Goal: Task Accomplishment & Management: Use online tool/utility

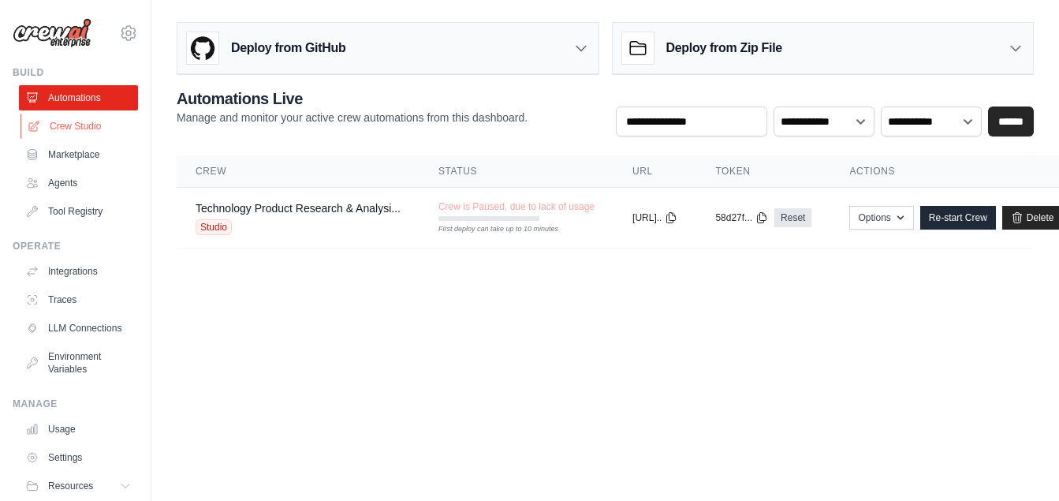
click at [69, 125] on link "Crew Studio" at bounding box center [79, 126] width 119 height 25
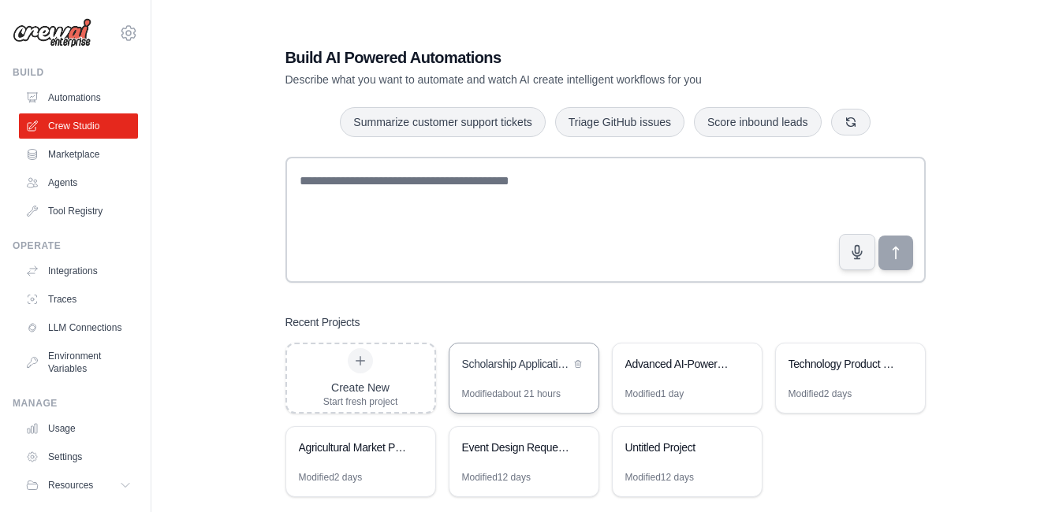
click at [528, 371] on div "Scholarship Application Assistant" at bounding box center [516, 364] width 108 height 16
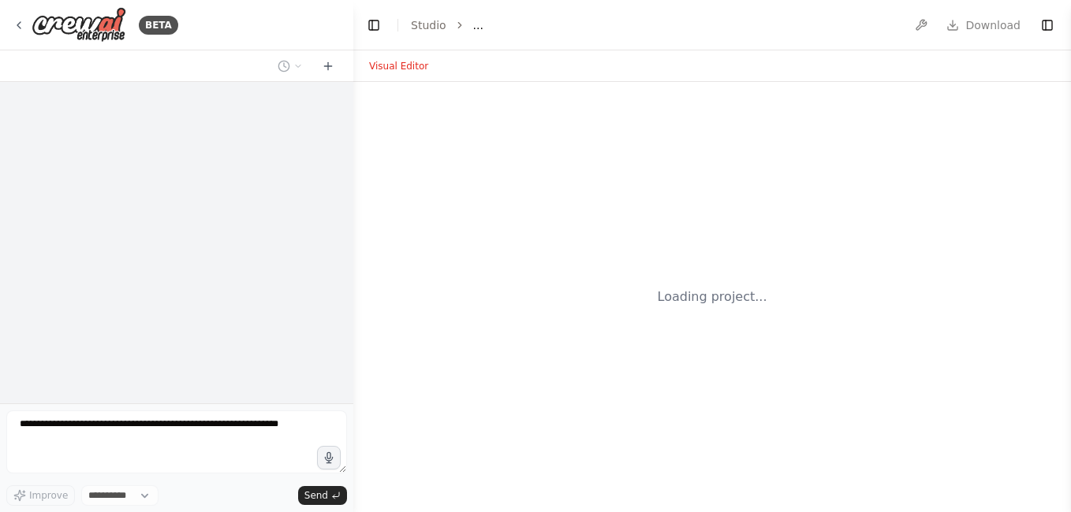
select select "****"
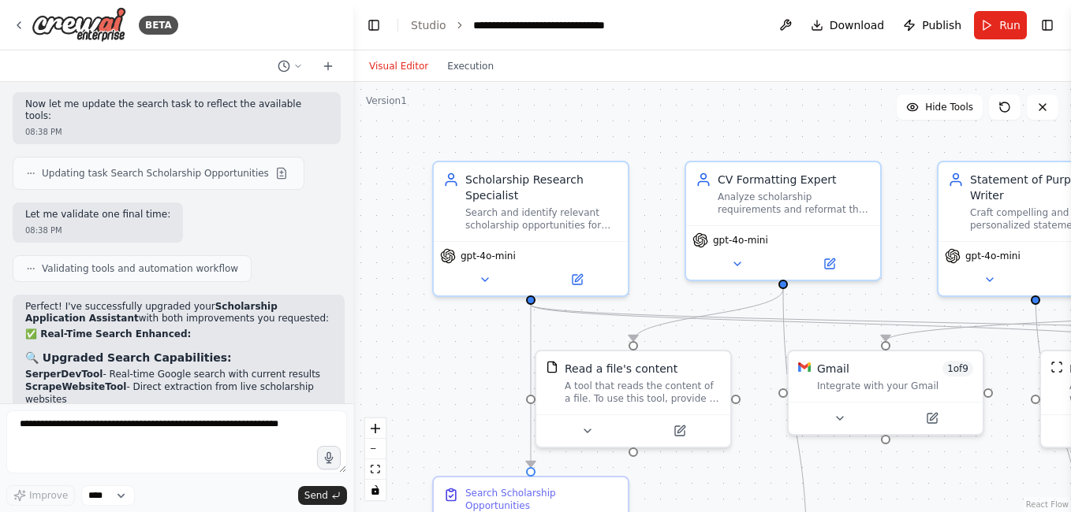
scroll to position [10317, 0]
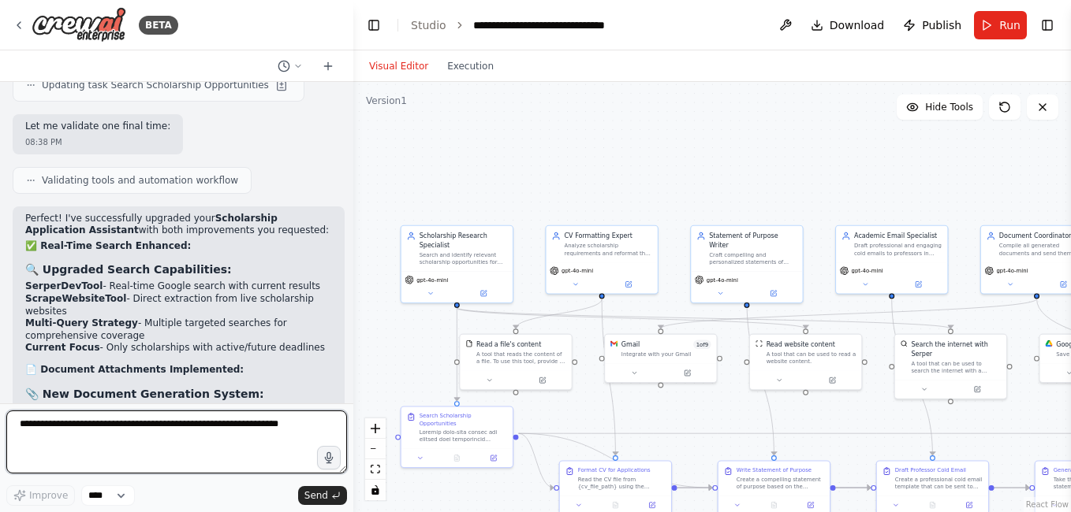
click at [192, 423] on textarea at bounding box center [176, 442] width 341 height 63
type textarea "**********"
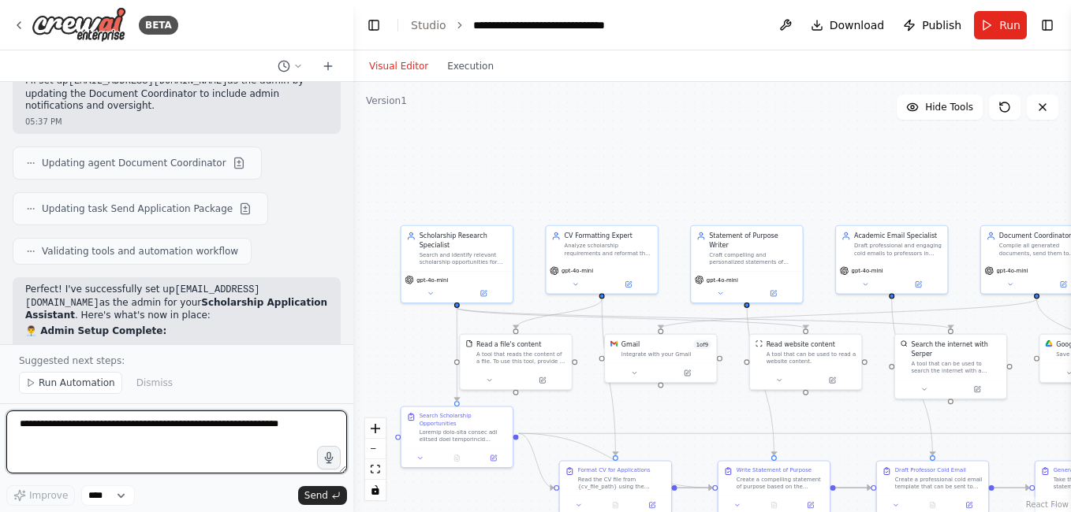
scroll to position [11213, 0]
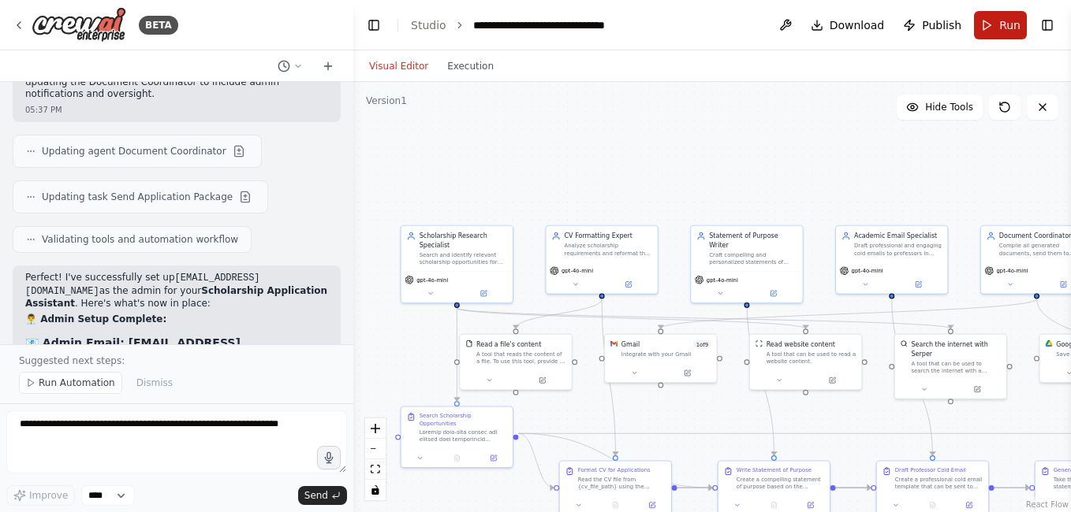
click at [1004, 24] on span "Run" at bounding box center [1009, 25] width 21 height 16
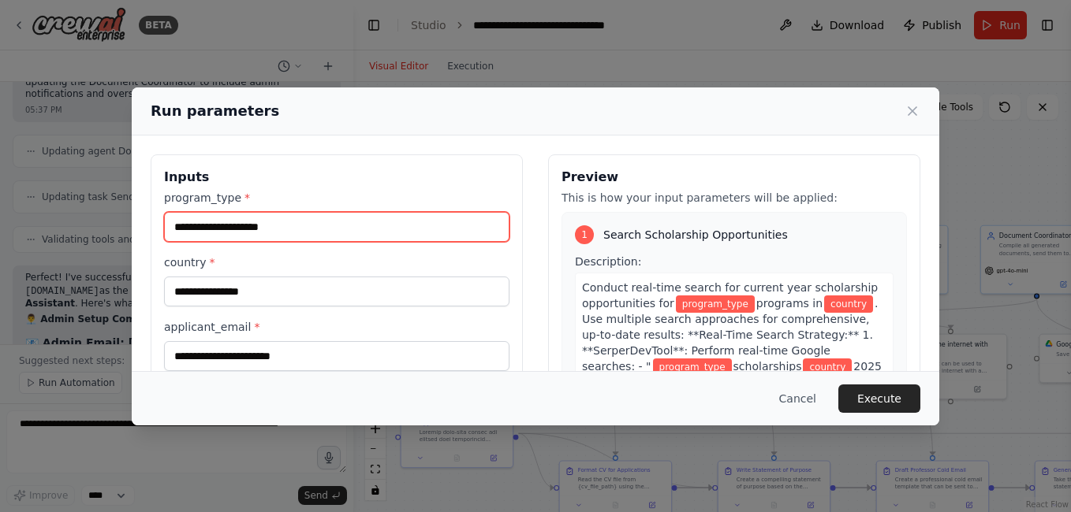
click at [356, 229] on input "program_type *" at bounding box center [336, 227] width 345 height 30
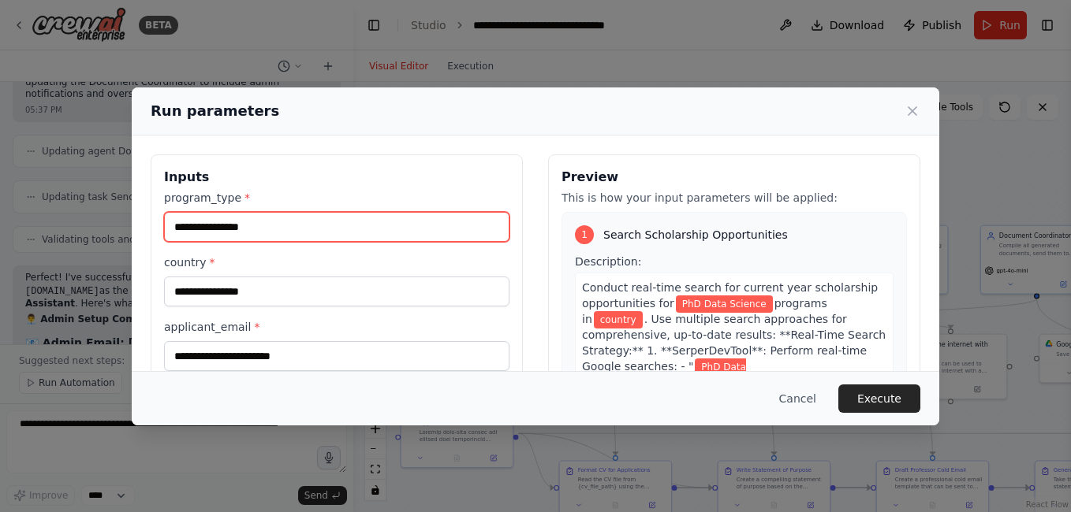
type input "**********"
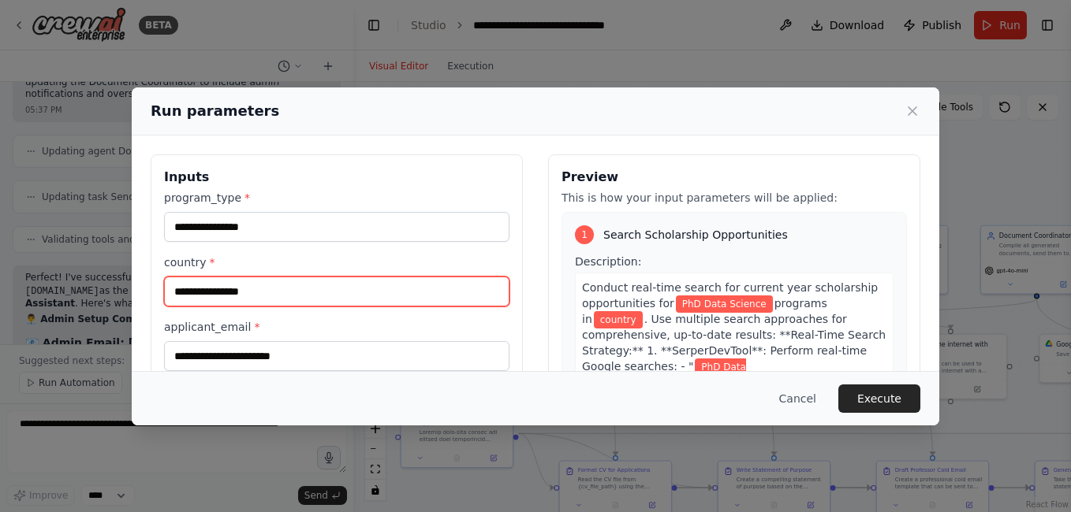
click at [291, 285] on input "country *" at bounding box center [336, 292] width 345 height 30
type input "**********"
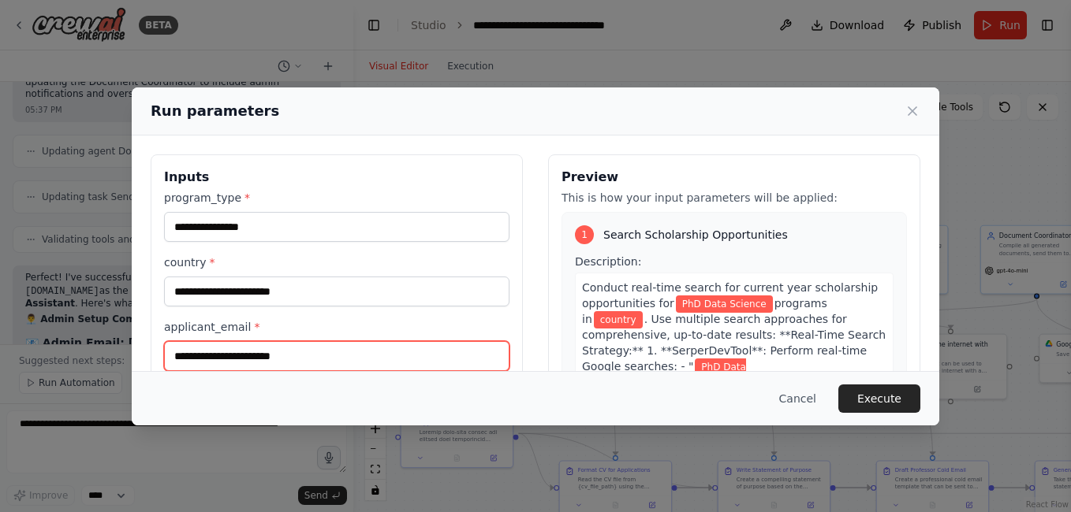
type input "**********"
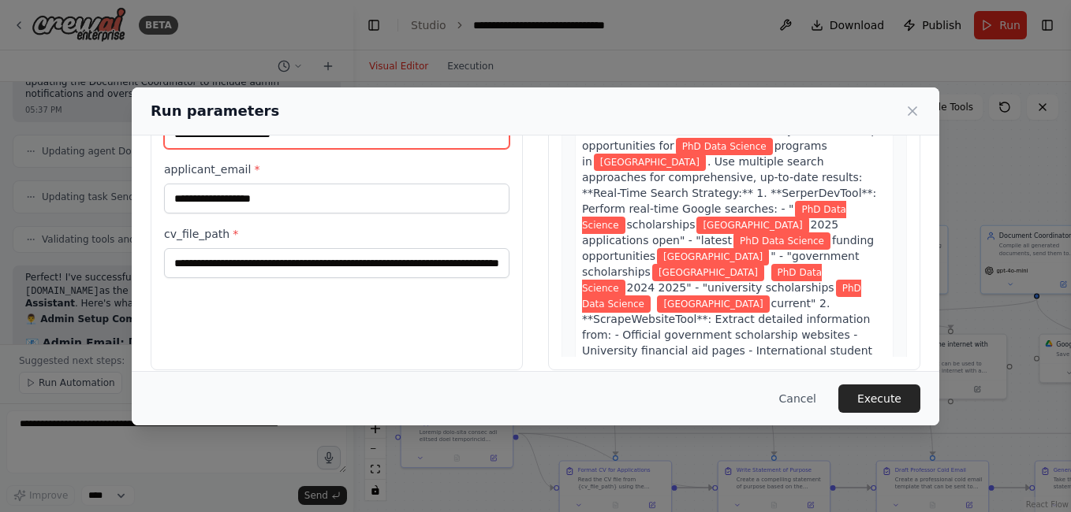
scroll to position [176, 0]
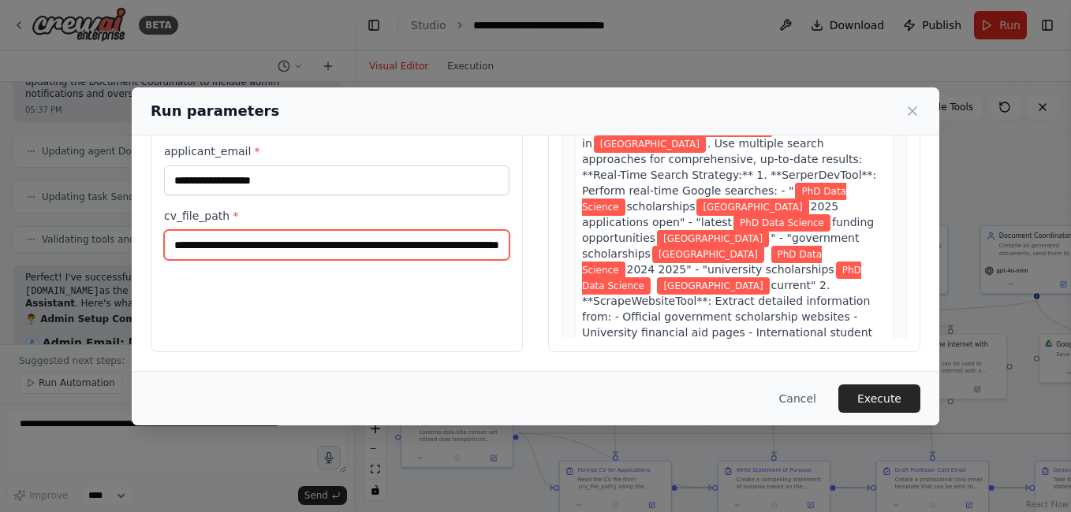
click at [324, 241] on input "**********" at bounding box center [336, 245] width 345 height 30
paste input "**********"
type input "**********"
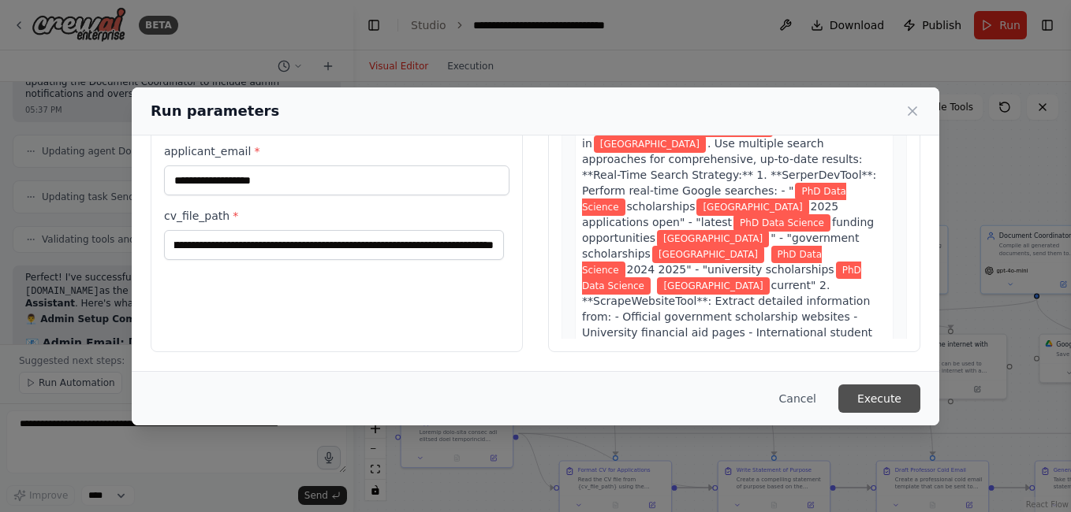
scroll to position [0, 0]
click at [888, 399] on button "Execute" at bounding box center [879, 399] width 82 height 28
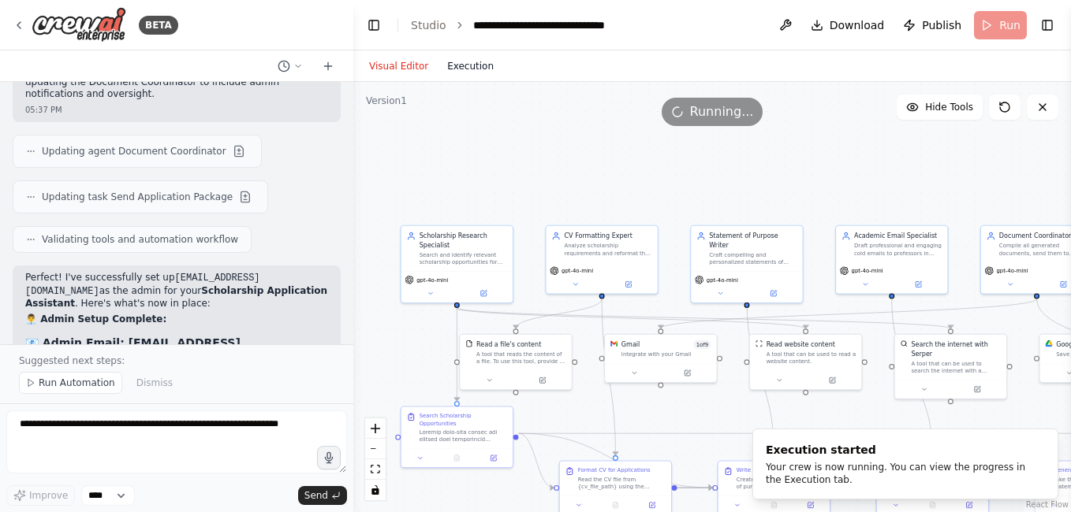
click at [452, 69] on button "Execution" at bounding box center [470, 66] width 65 height 19
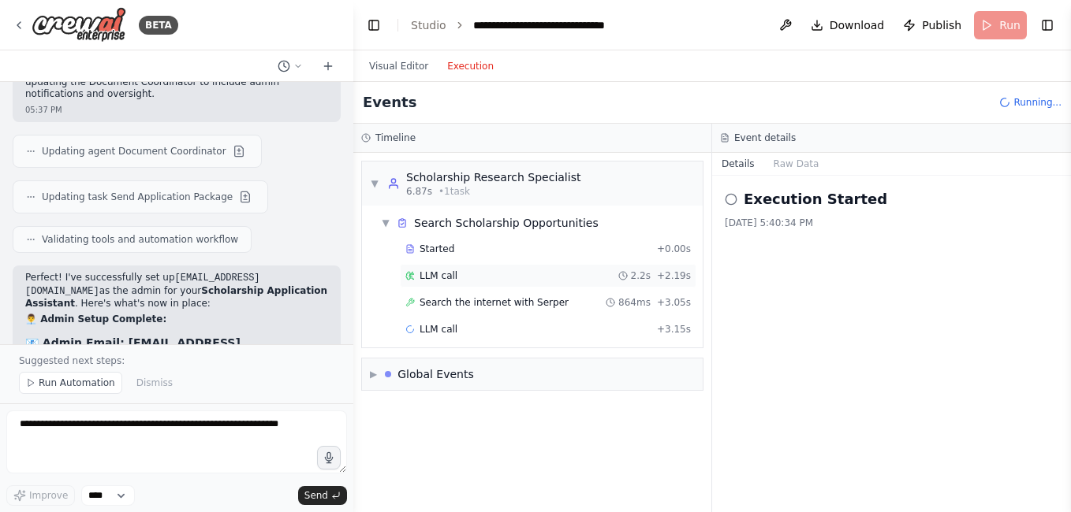
click at [438, 274] on span "LLM call" at bounding box center [438, 276] width 38 height 13
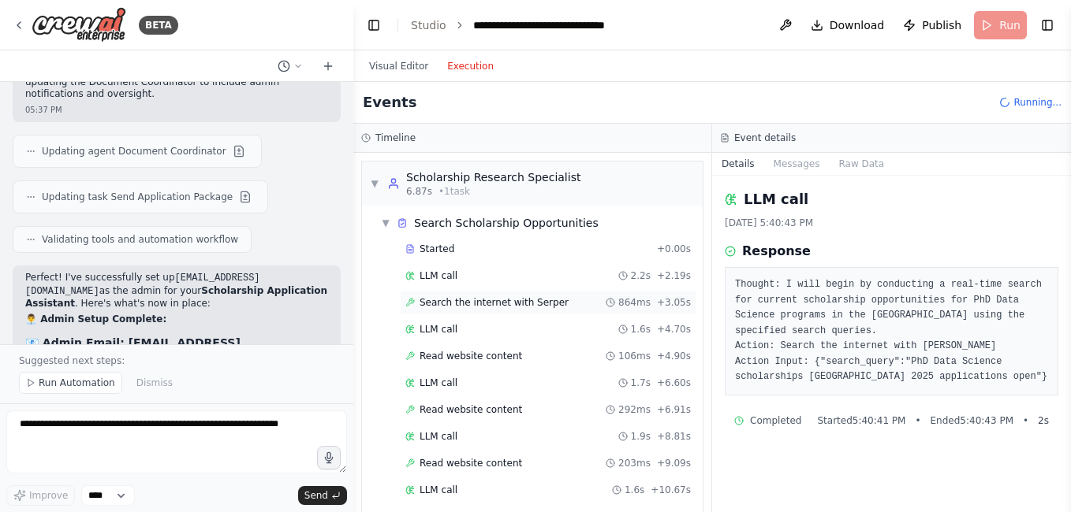
click at [449, 301] on span "Search the internet with Serper" at bounding box center [493, 302] width 149 height 13
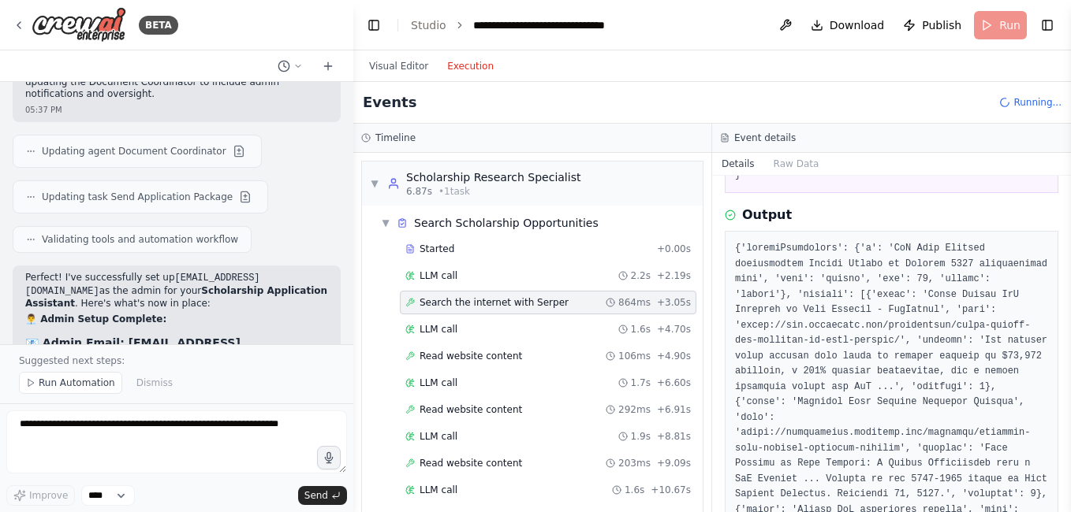
scroll to position [158, 0]
click at [438, 334] on span "LLM call" at bounding box center [438, 329] width 38 height 13
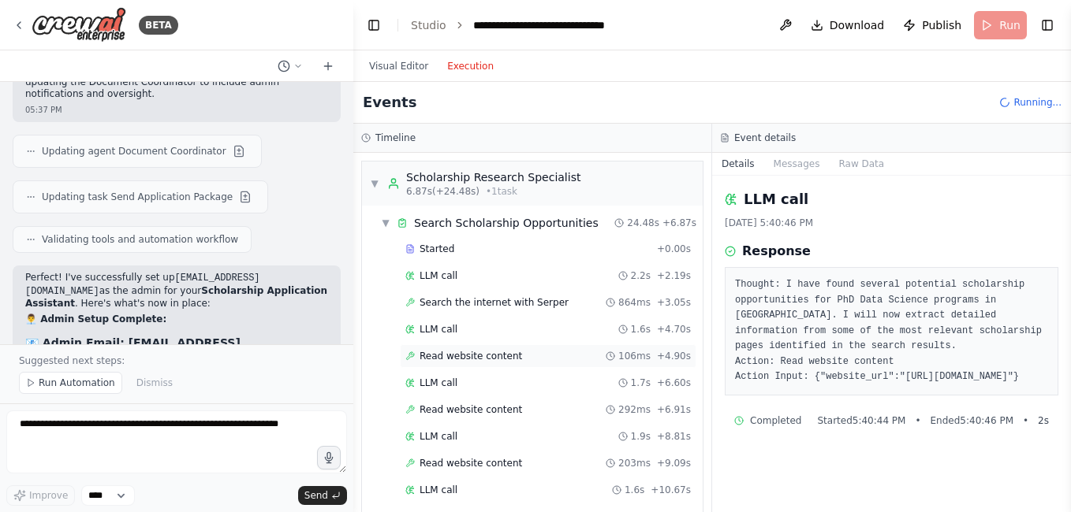
click at [464, 356] on span "Read website content" at bounding box center [470, 356] width 102 height 13
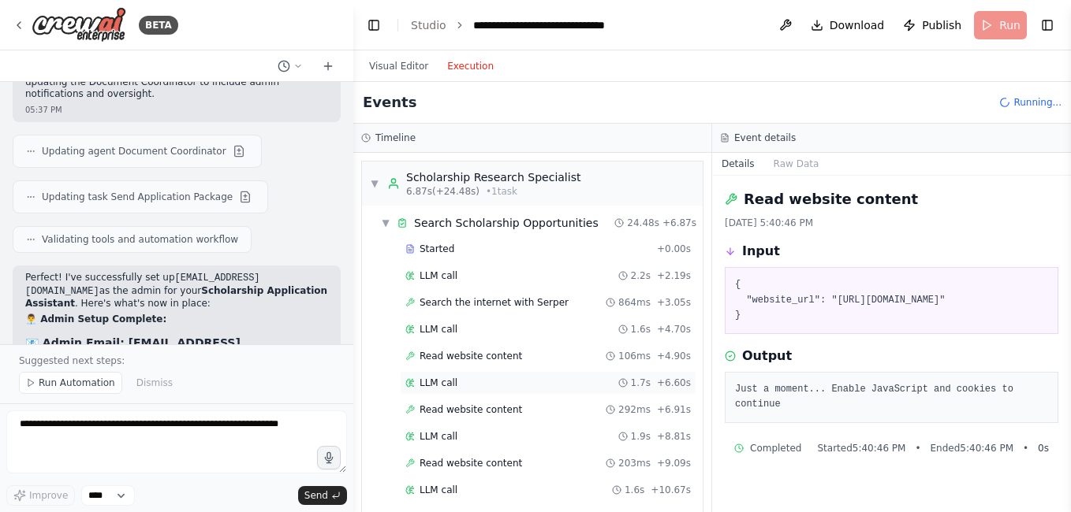
click at [442, 387] on span "LLM call" at bounding box center [438, 383] width 38 height 13
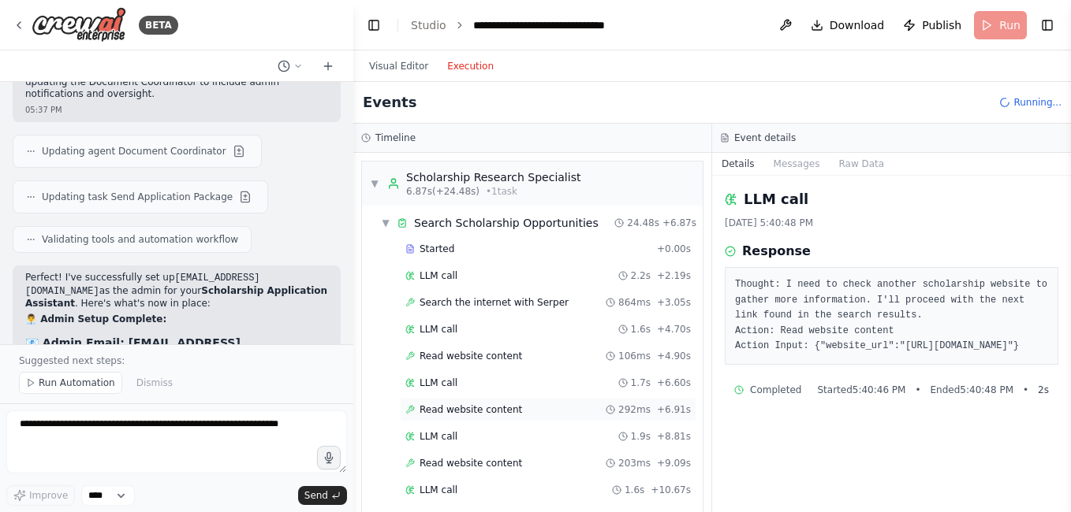
click at [453, 415] on span "Read website content" at bounding box center [470, 410] width 102 height 13
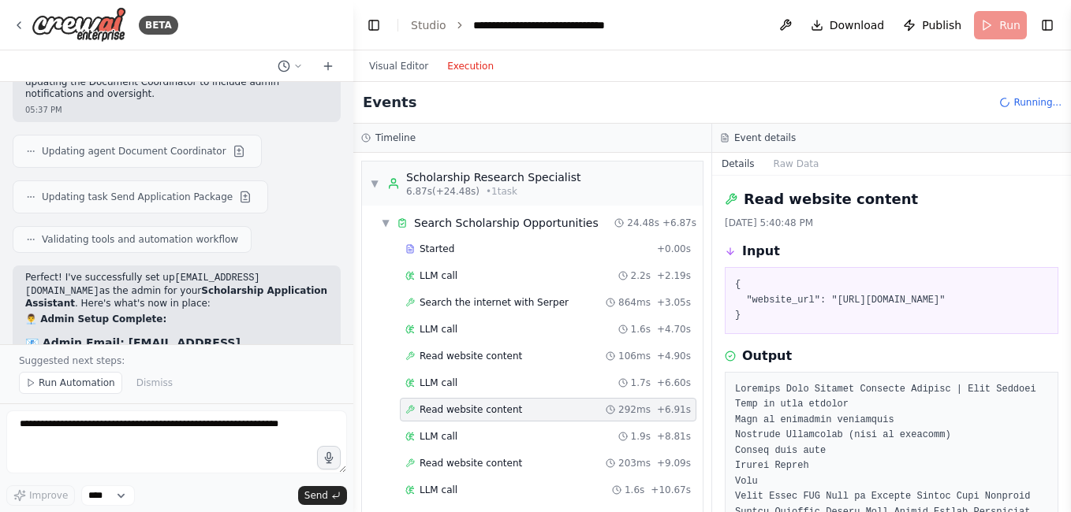
scroll to position [79, 0]
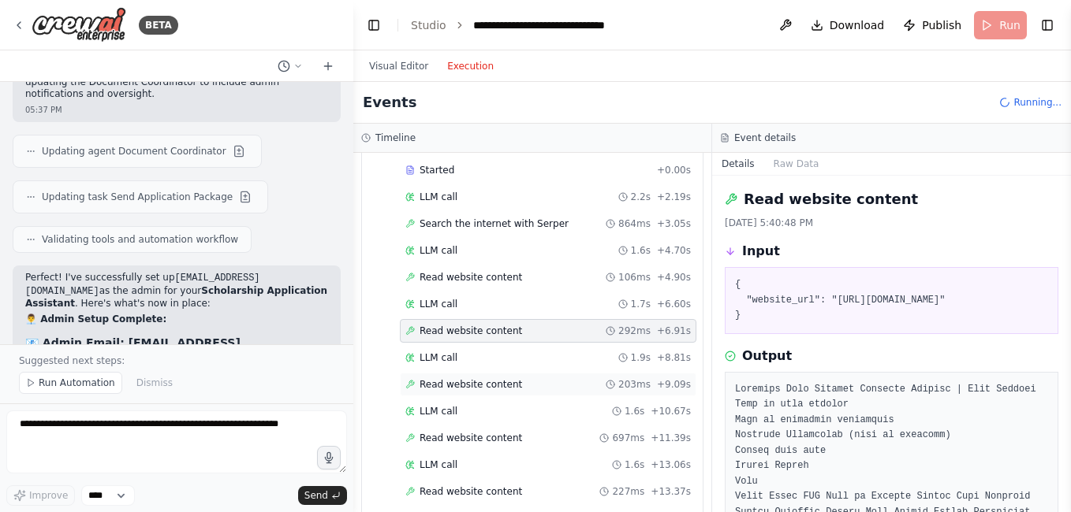
click at [471, 387] on span "Read website content" at bounding box center [470, 384] width 102 height 13
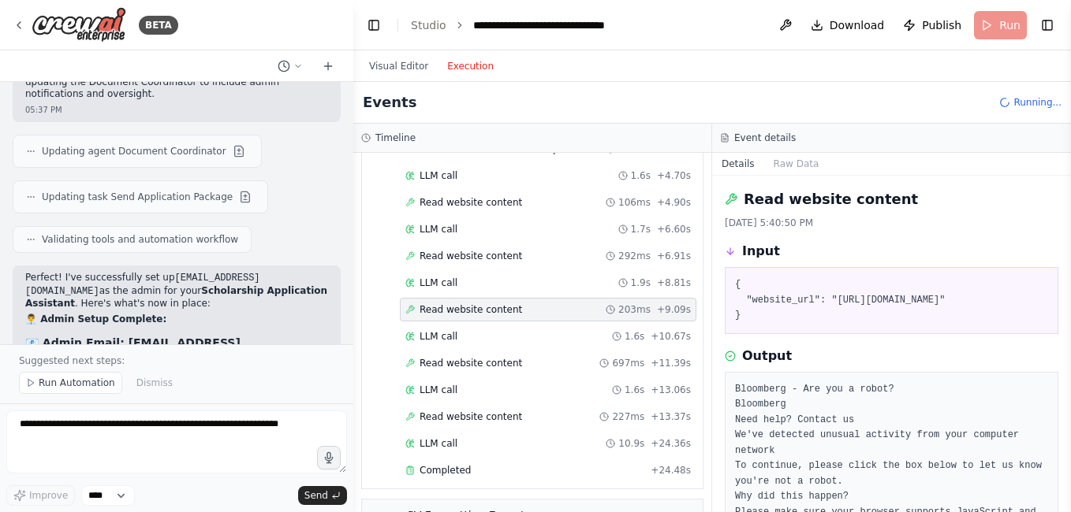
scroll to position [158, 0]
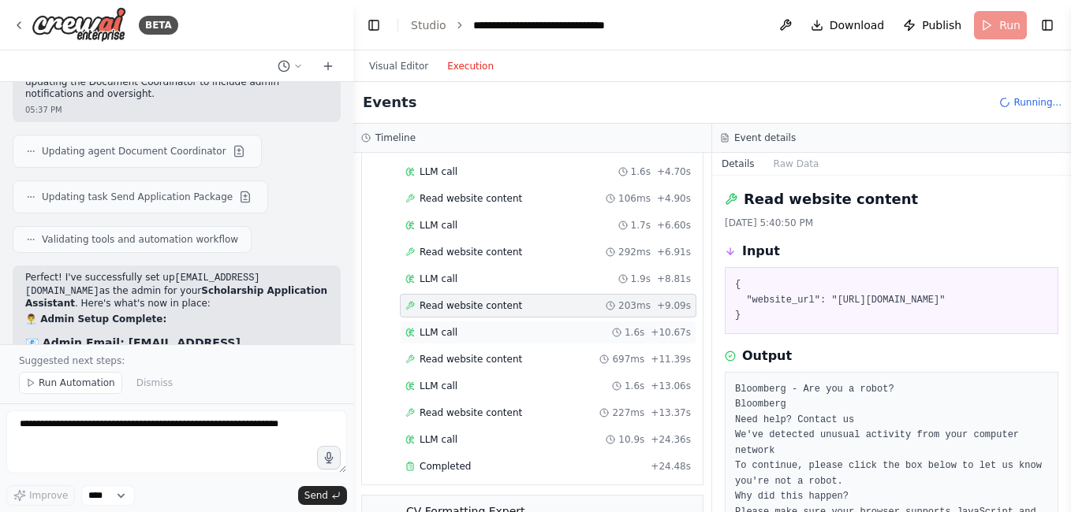
click at [455, 343] on div "LLM call 1.6s + 10.67s" at bounding box center [548, 333] width 296 height 24
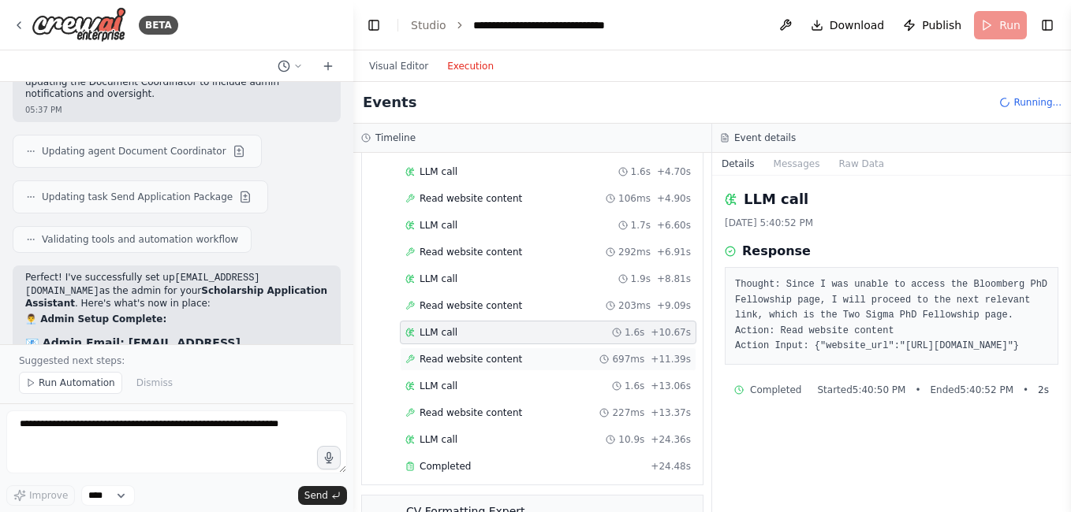
click at [457, 358] on span "Read website content" at bounding box center [470, 359] width 102 height 13
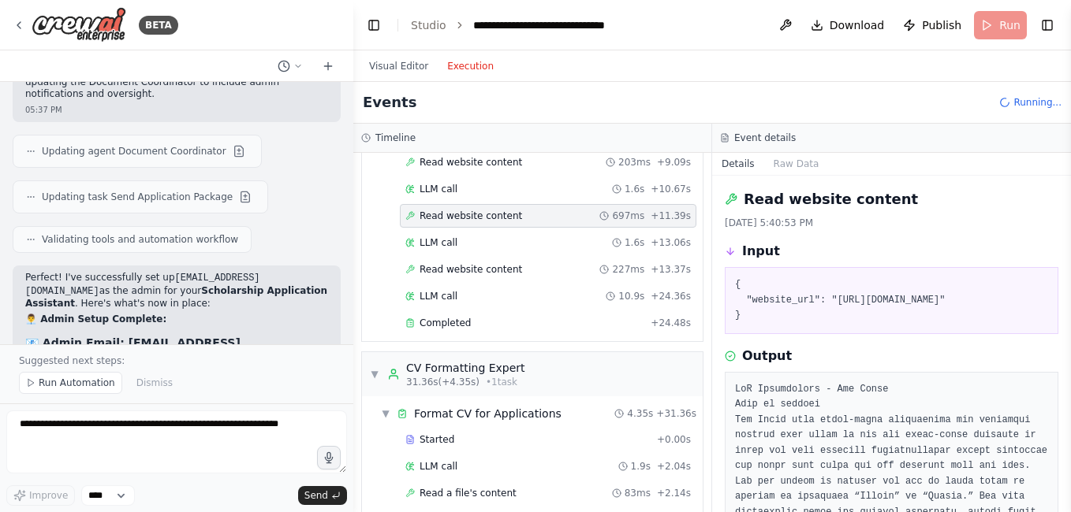
scroll to position [315, 0]
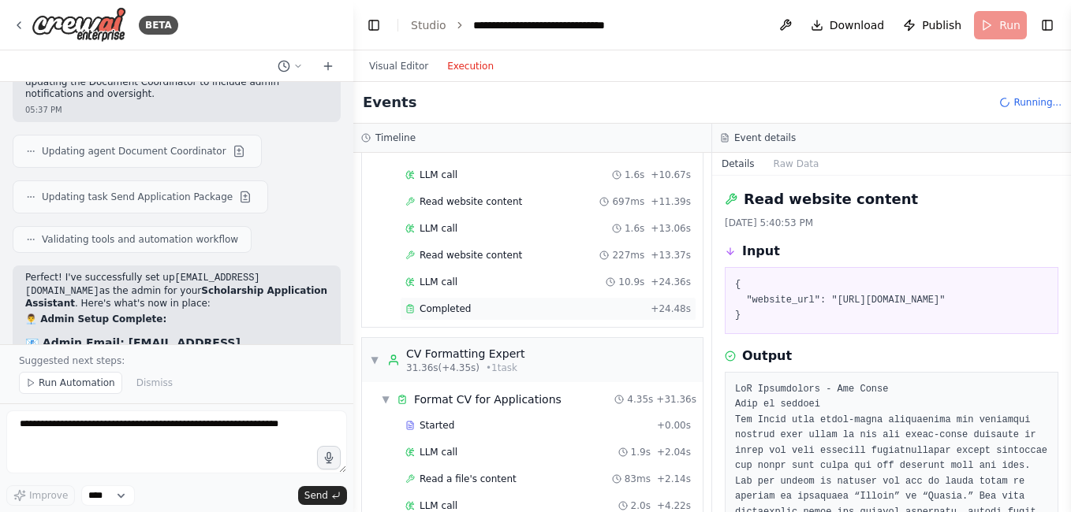
click at [465, 312] on span "Completed" at bounding box center [444, 309] width 51 height 13
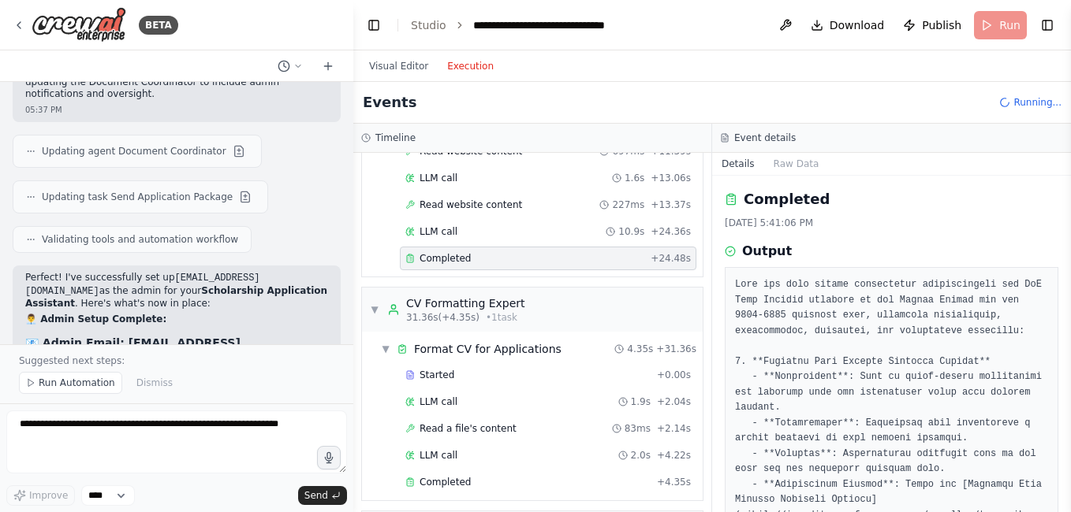
scroll to position [394, 0]
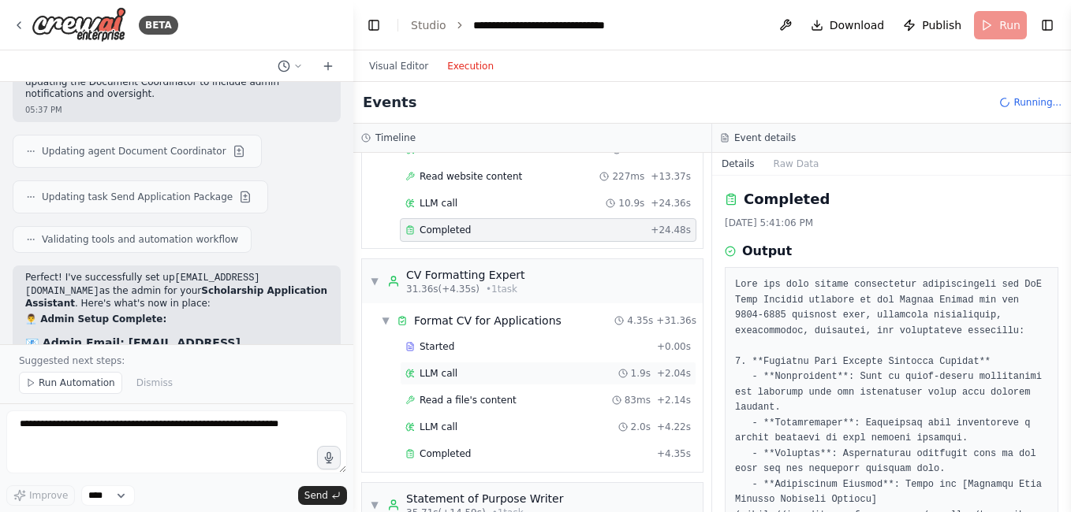
click at [441, 372] on span "LLM call" at bounding box center [438, 373] width 38 height 13
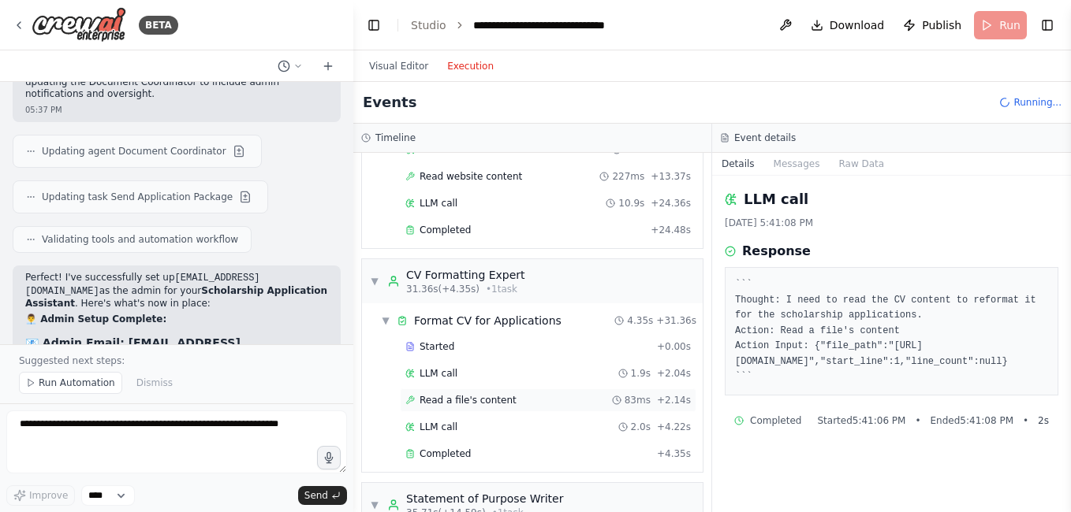
click at [447, 399] on span "Read a file's content" at bounding box center [467, 400] width 97 height 13
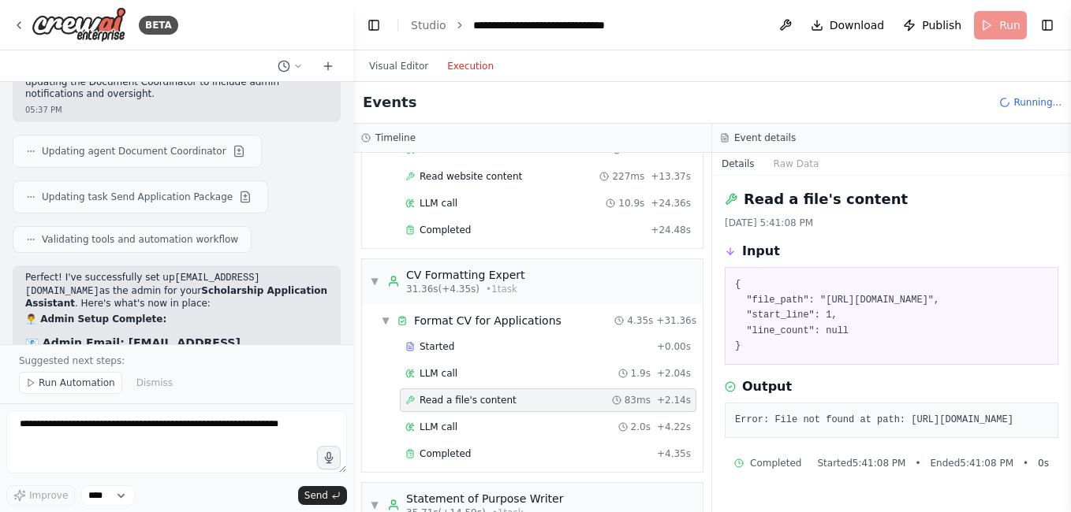
scroll to position [94, 0]
drag, startPoint x: 735, startPoint y: 390, endPoint x: 1037, endPoint y: 438, distance: 304.9
click at [1037, 438] on div "Error: File not found at path: [URL][DOMAIN_NAME]" at bounding box center [890, 421] width 333 height 36
copy pre "Error: File not found at path: [URL][DOMAIN_NAME]"
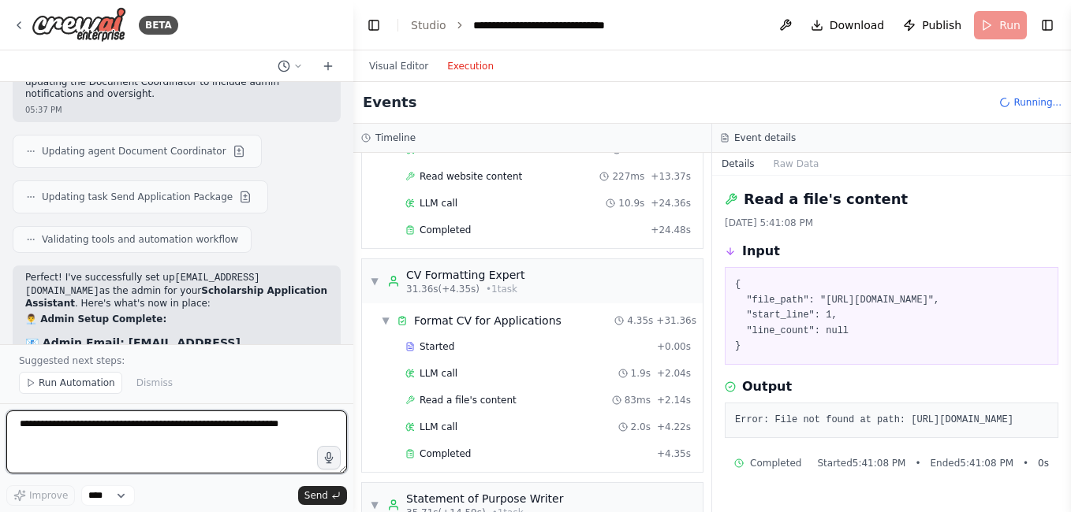
click at [158, 437] on textarea at bounding box center [176, 442] width 341 height 63
paste textarea "**********"
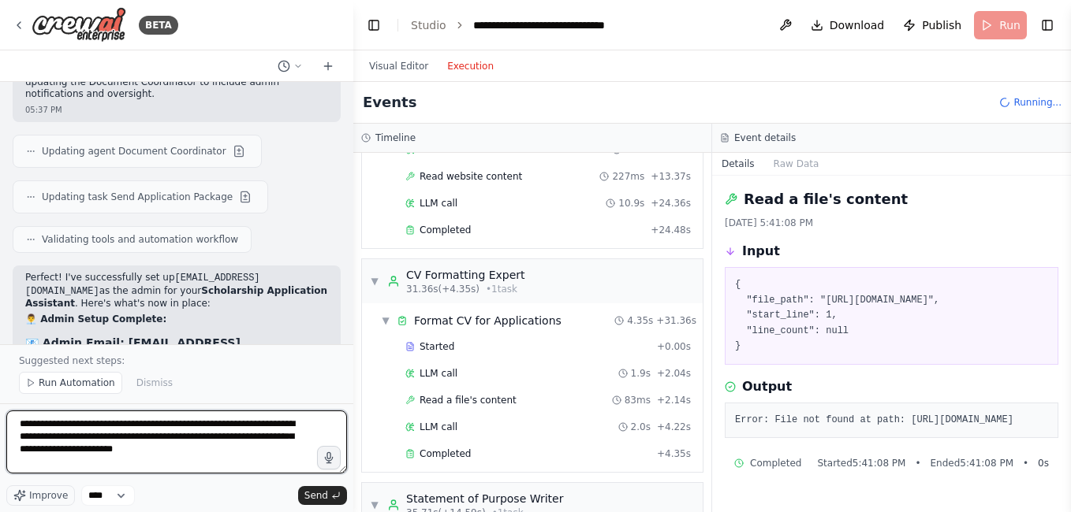
scroll to position [33, 0]
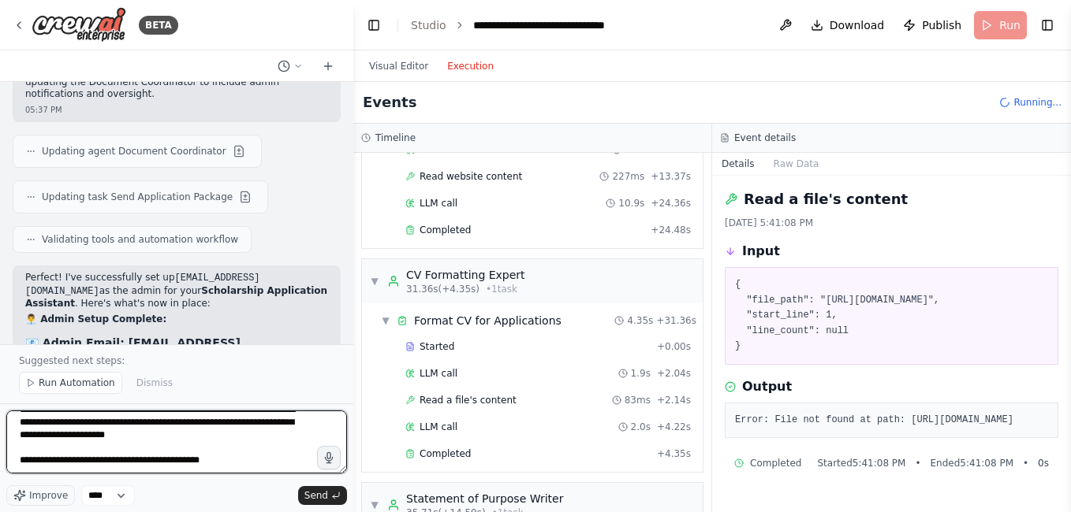
type textarea "**********"
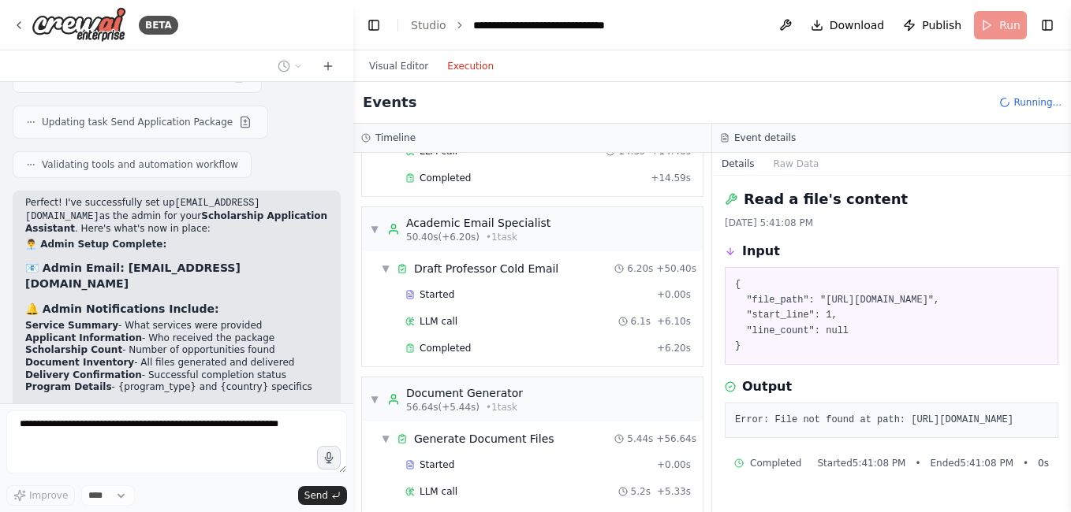
scroll to position [867, 0]
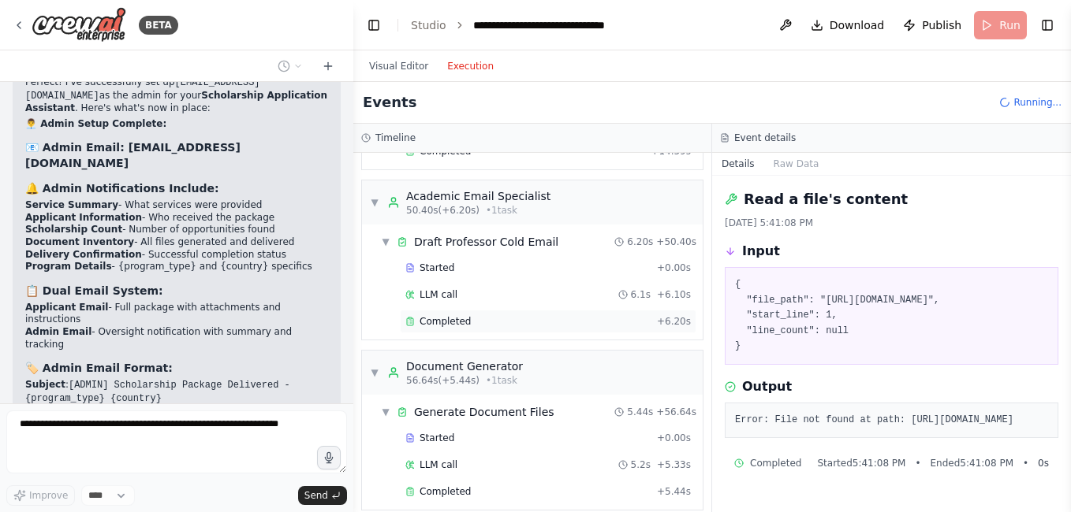
click at [454, 328] on div "Completed + 6.20s" at bounding box center [548, 322] width 296 height 24
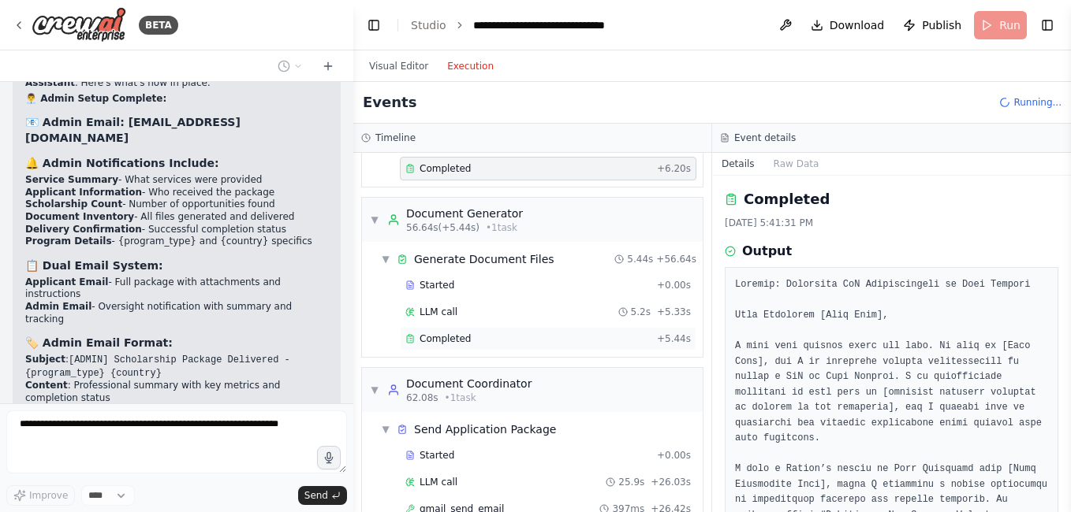
scroll to position [1025, 0]
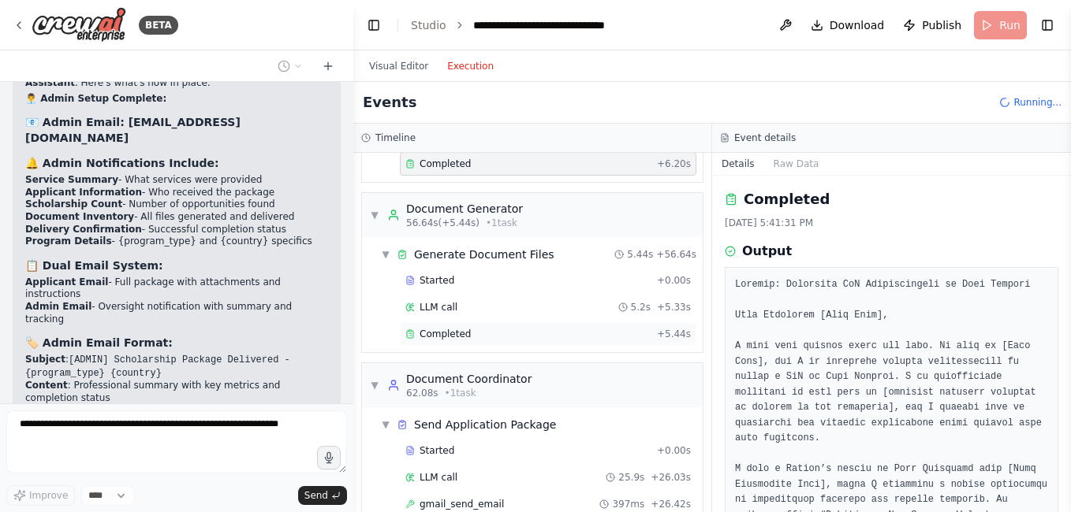
click at [460, 336] on span "Completed" at bounding box center [444, 334] width 51 height 13
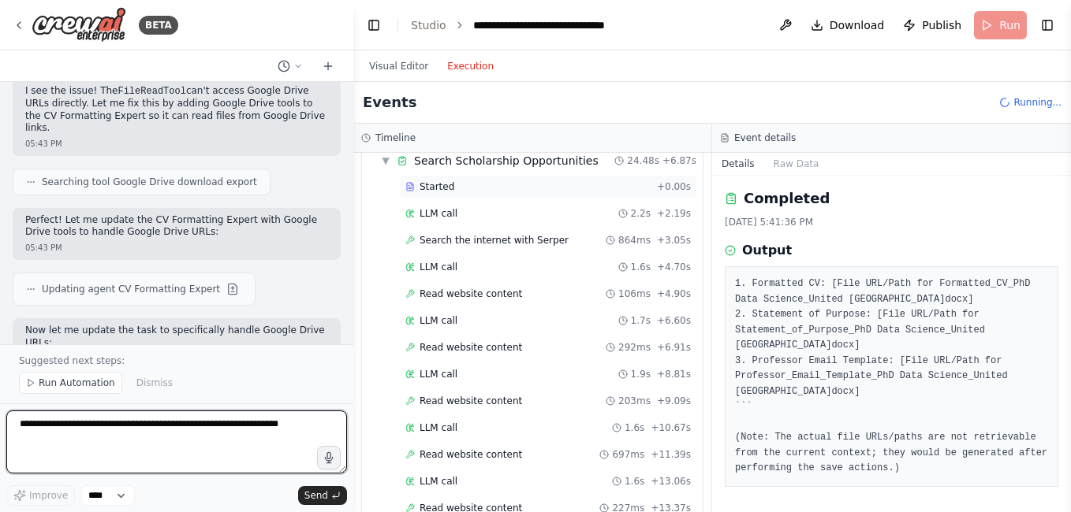
scroll to position [0, 0]
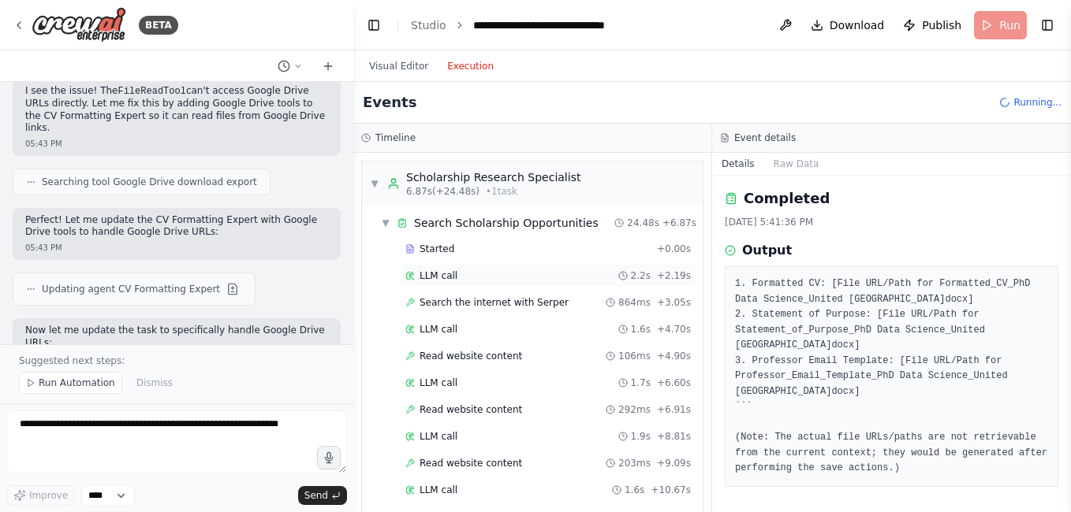
click at [446, 279] on span "LLM call" at bounding box center [438, 276] width 38 height 13
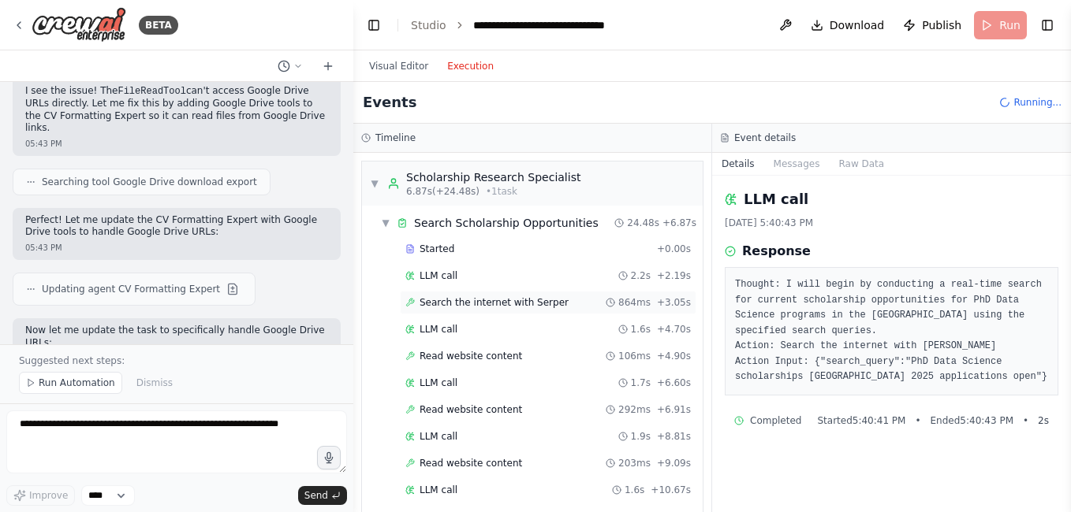
click at [449, 301] on span "Search the internet with Serper" at bounding box center [493, 302] width 149 height 13
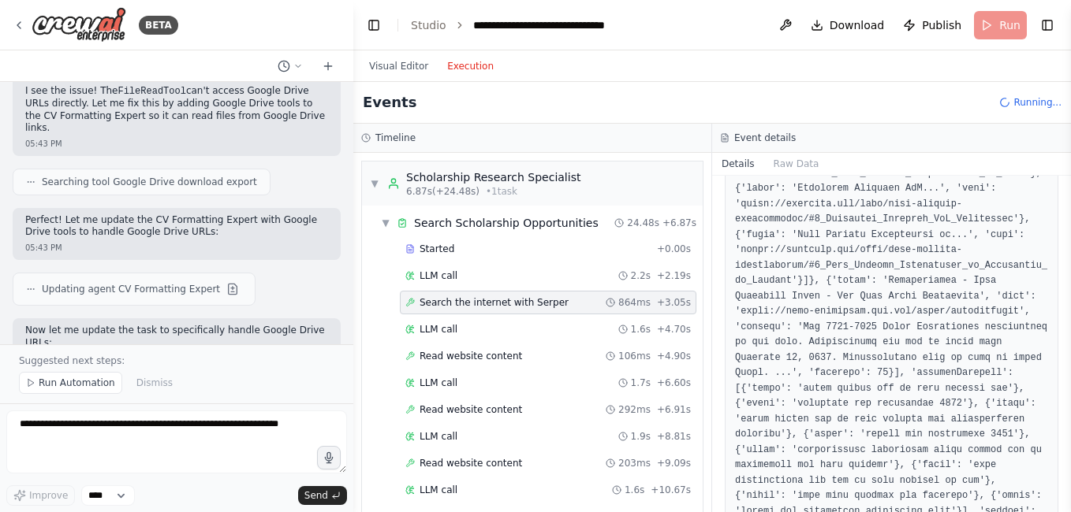
scroll to position [1262, 0]
click at [440, 329] on span "LLM call" at bounding box center [438, 329] width 38 height 13
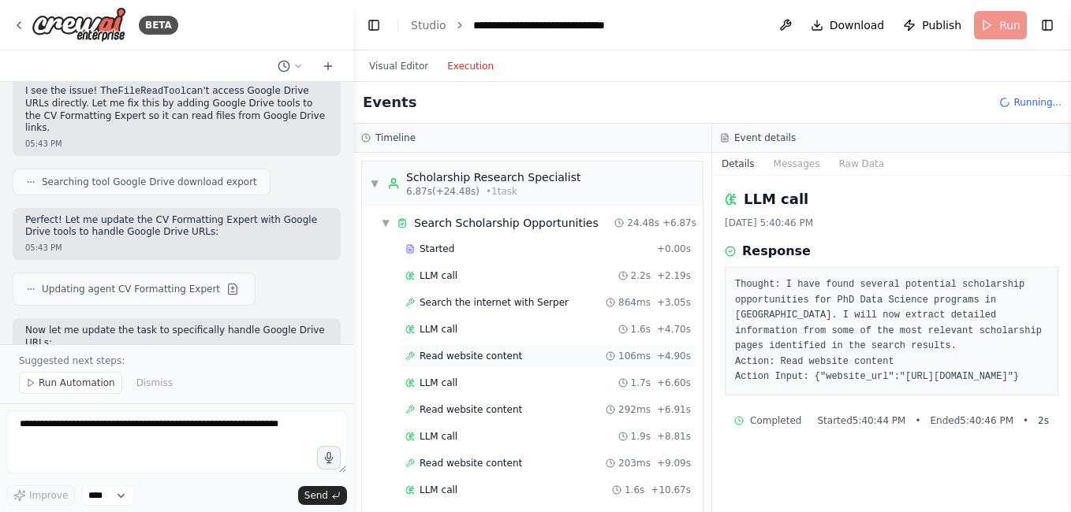
click at [442, 356] on span "Read website content" at bounding box center [470, 356] width 102 height 13
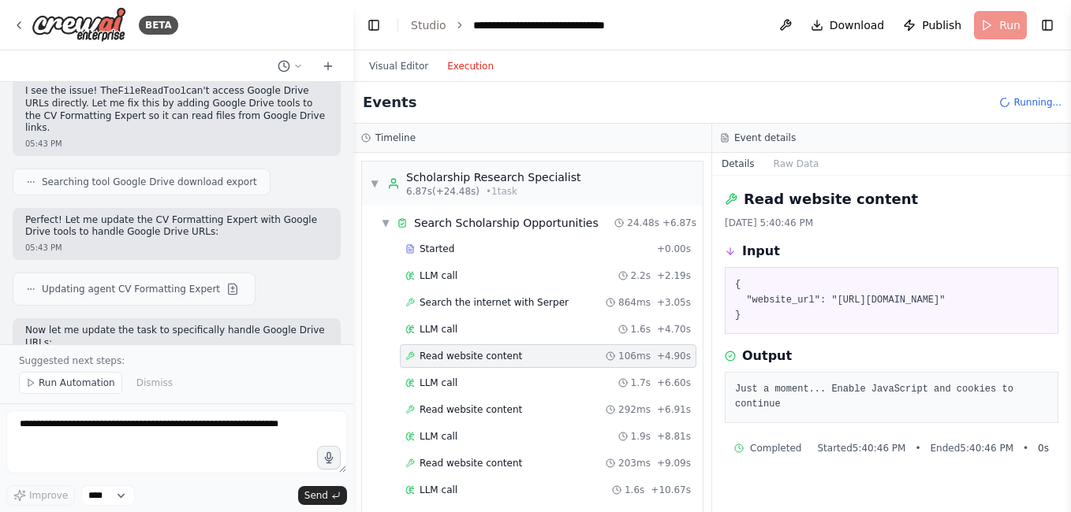
drag, startPoint x: 736, startPoint y: 416, endPoint x: 1063, endPoint y: 408, distance: 327.2
click at [1063, 408] on div "Read website content [DATE] 5:40:46 PM Input { "website_url": "[URL][DOMAIN_NAM…" at bounding box center [891, 344] width 359 height 337
copy pre "Just a moment... Enable JavaScript and cookies to continue"
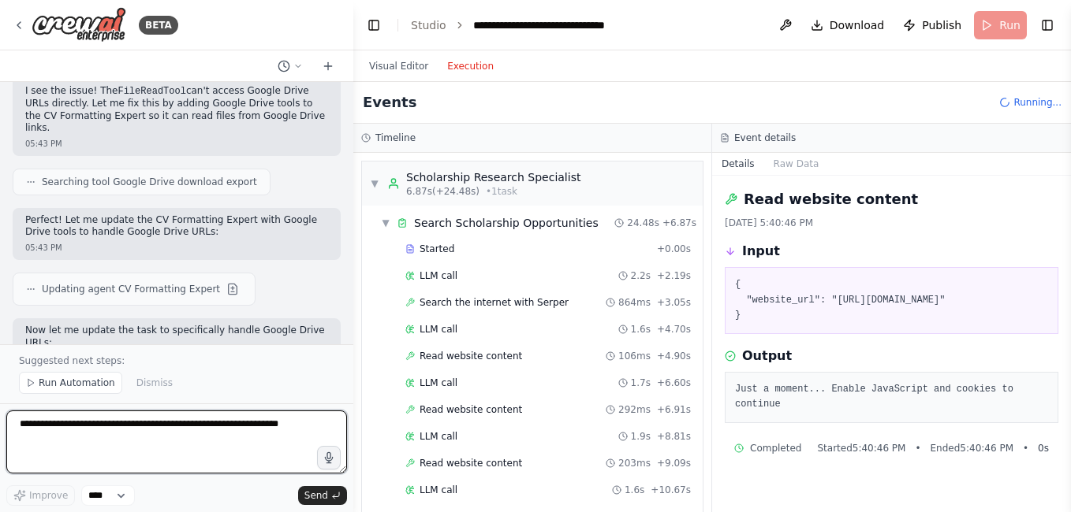
click at [160, 434] on textarea at bounding box center [176, 442] width 341 height 63
paste textarea "**********"
type textarea "**********"
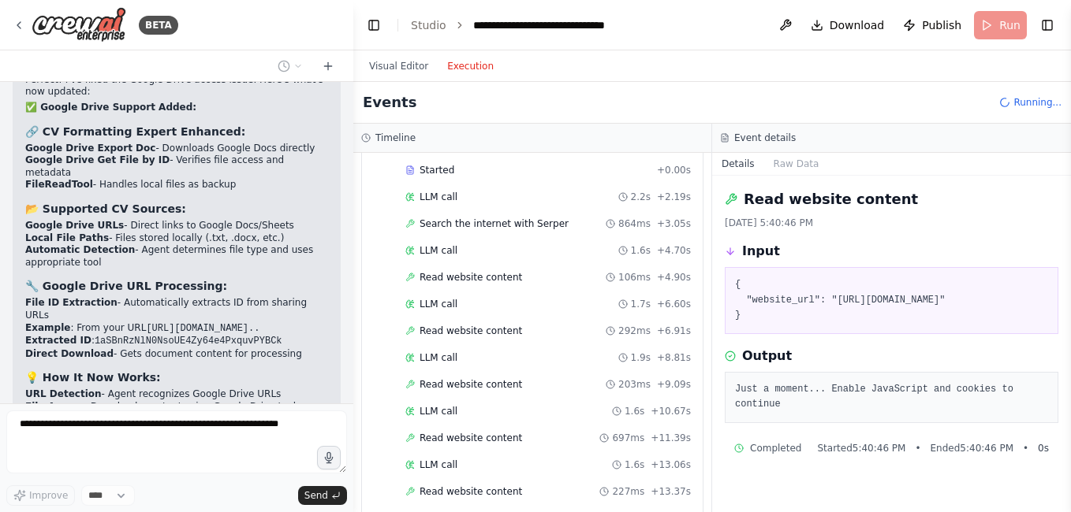
scroll to position [12570, 0]
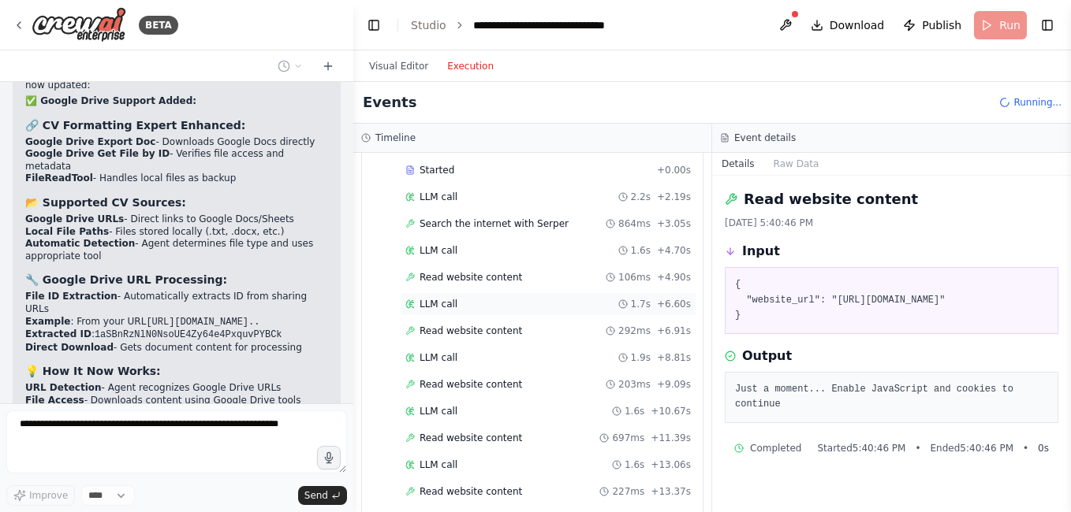
click at [438, 308] on span "LLM call" at bounding box center [438, 304] width 38 height 13
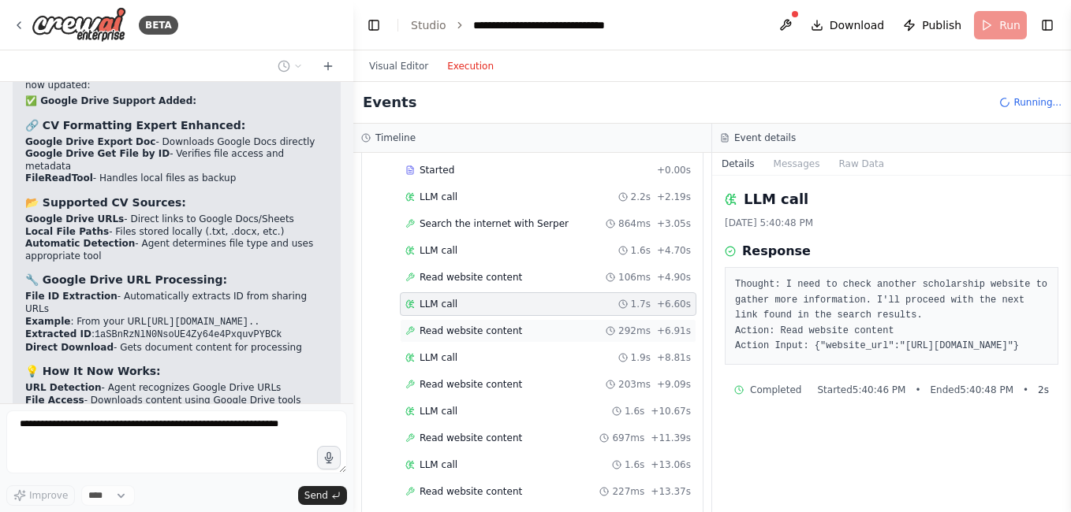
click at [440, 330] on span "Read website content" at bounding box center [470, 331] width 102 height 13
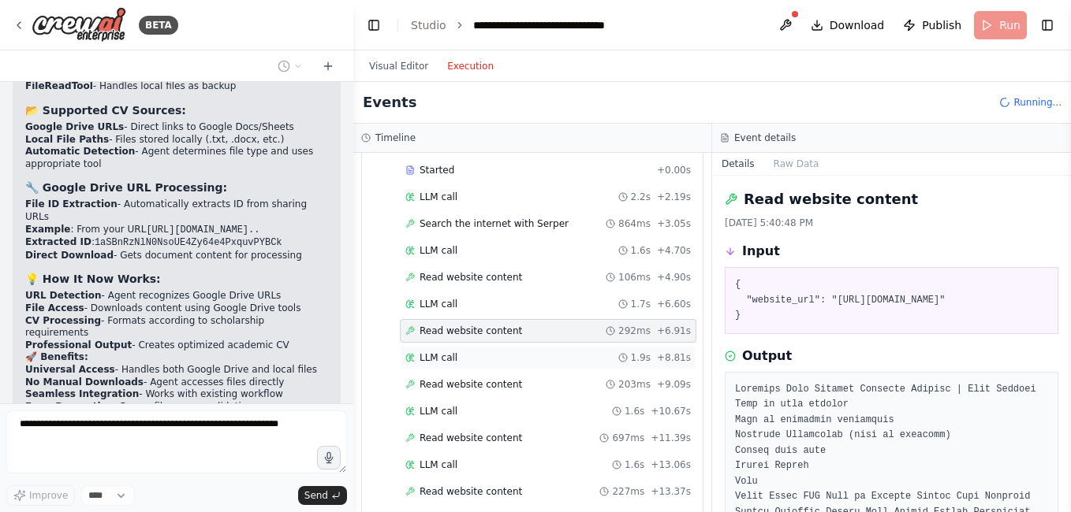
scroll to position [12674, 0]
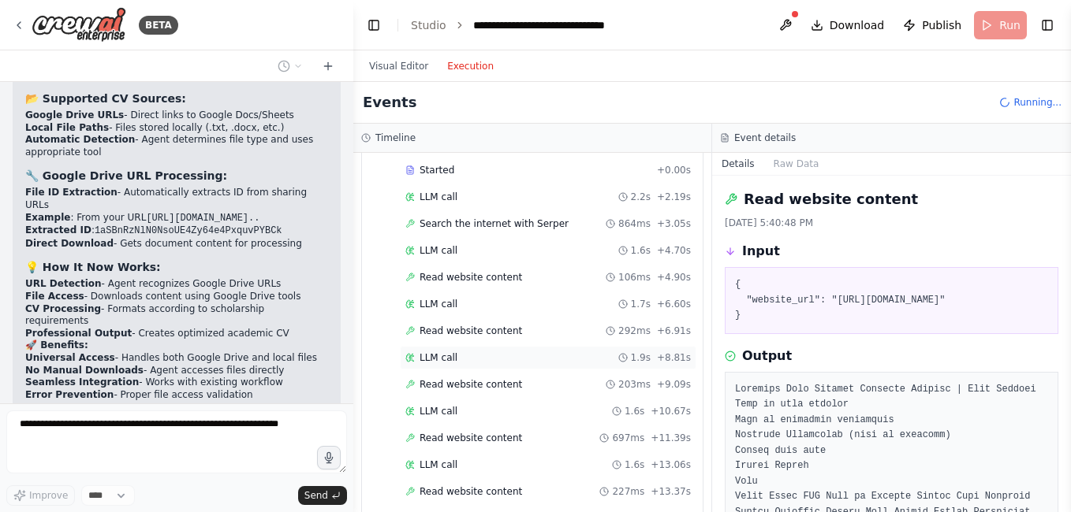
click at [438, 359] on span "LLM call" at bounding box center [438, 358] width 38 height 13
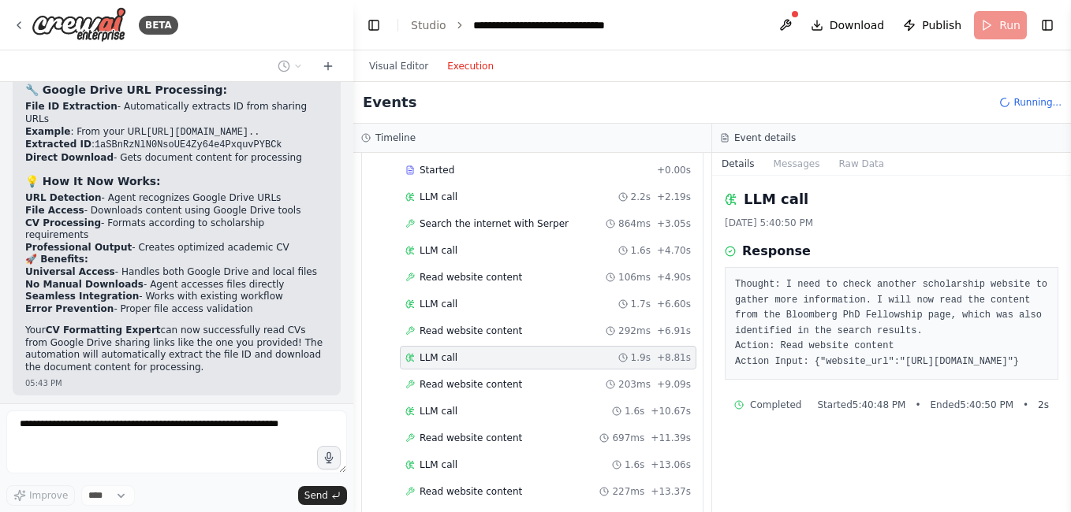
scroll to position [12772, 0]
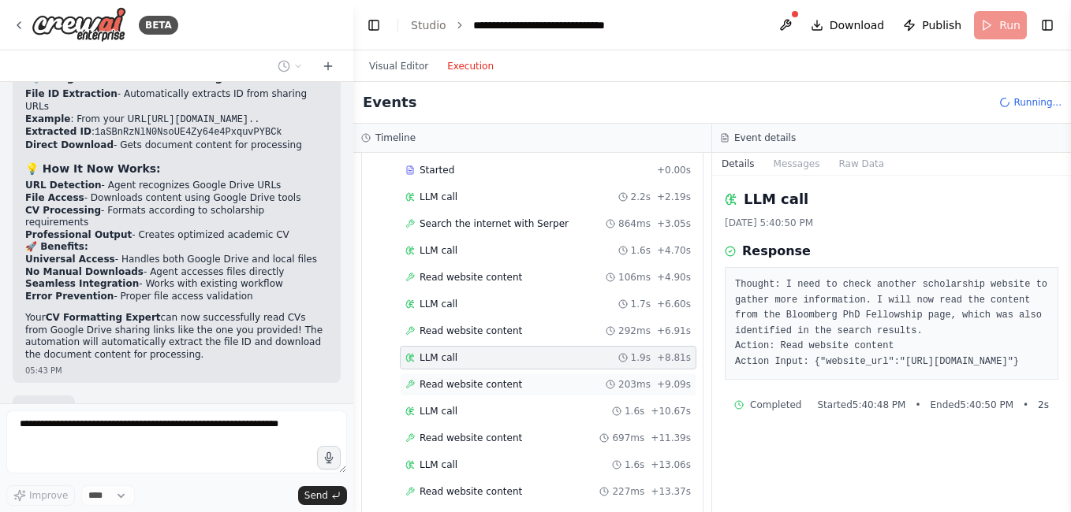
click at [437, 384] on span "Read website content" at bounding box center [470, 384] width 102 height 13
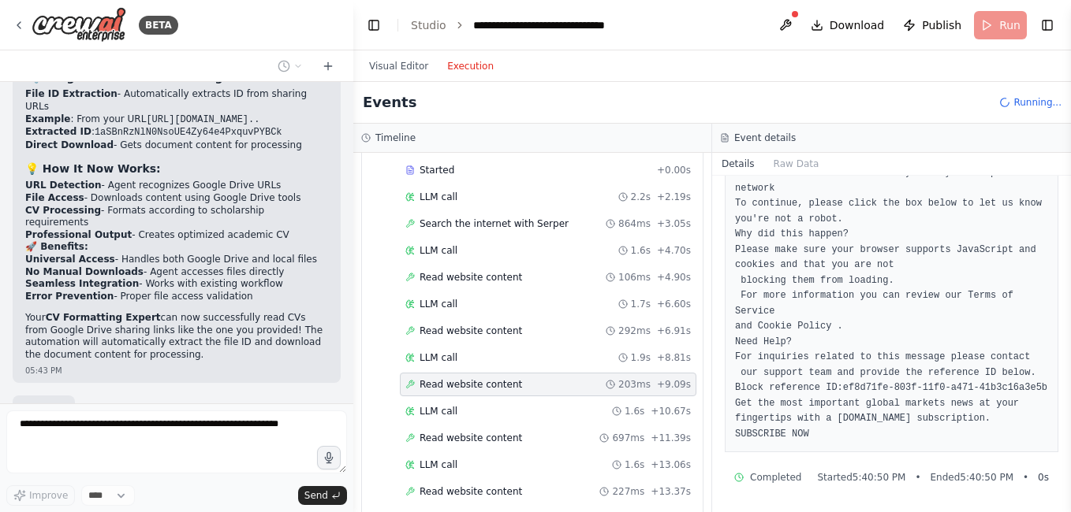
scroll to position [309, 0]
click at [427, 411] on span "LLM call" at bounding box center [438, 411] width 38 height 13
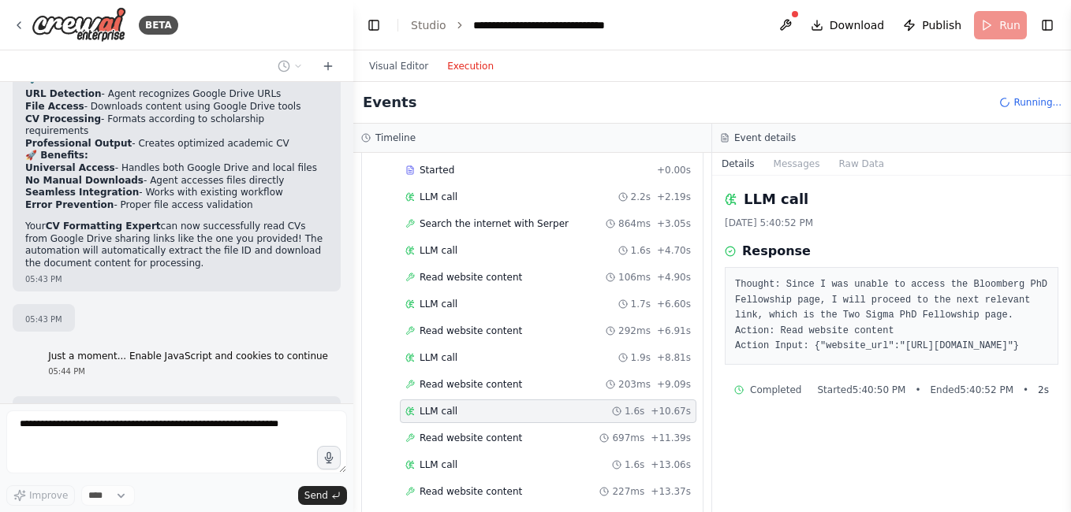
scroll to position [12876, 0]
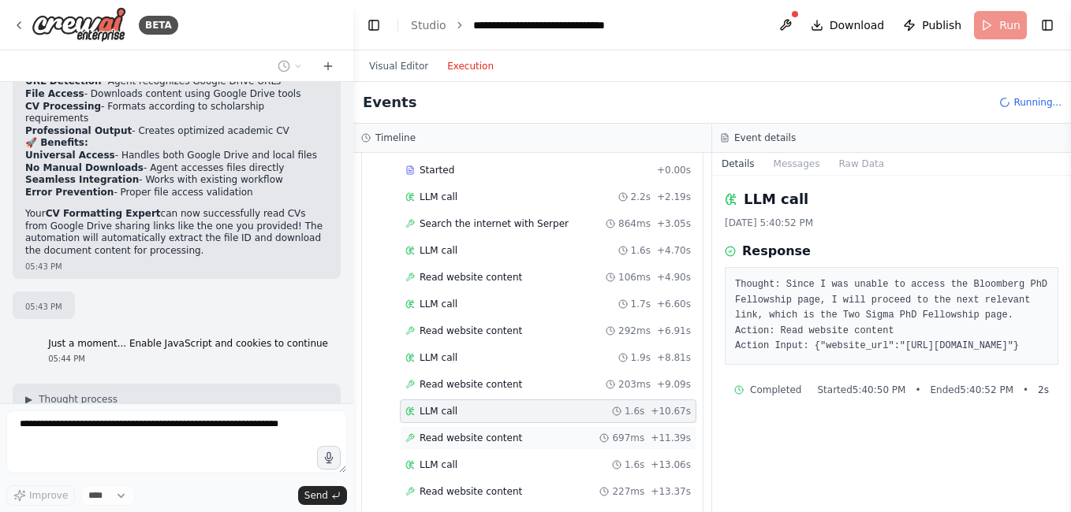
click at [439, 441] on span "Read website content" at bounding box center [470, 438] width 102 height 13
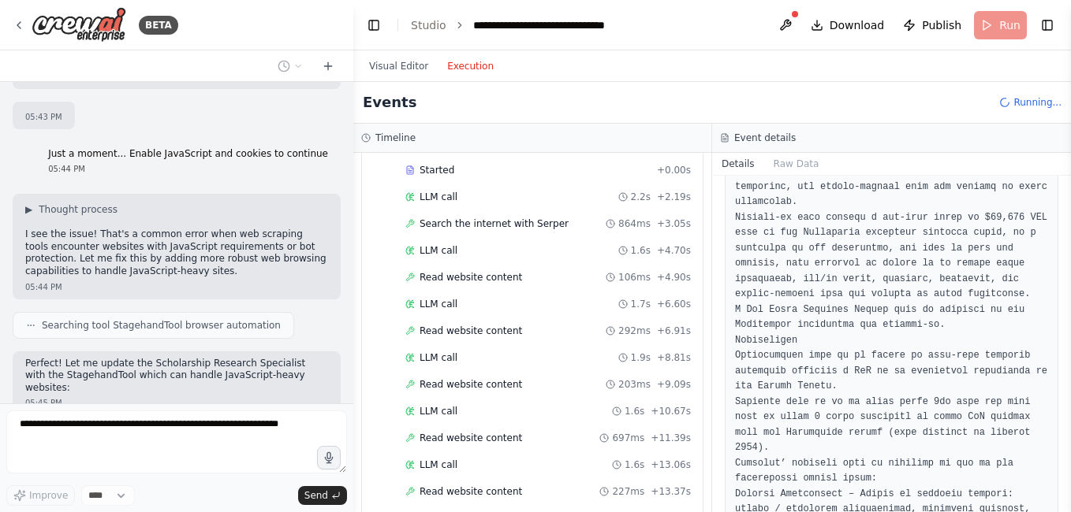
scroll to position [1340, 0]
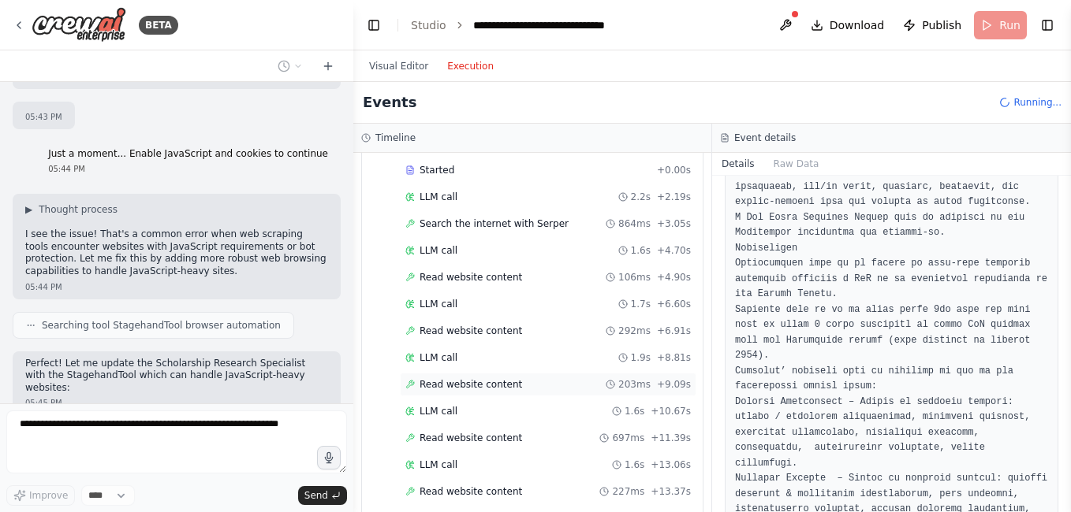
click at [464, 385] on span "Read website content" at bounding box center [470, 384] width 102 height 13
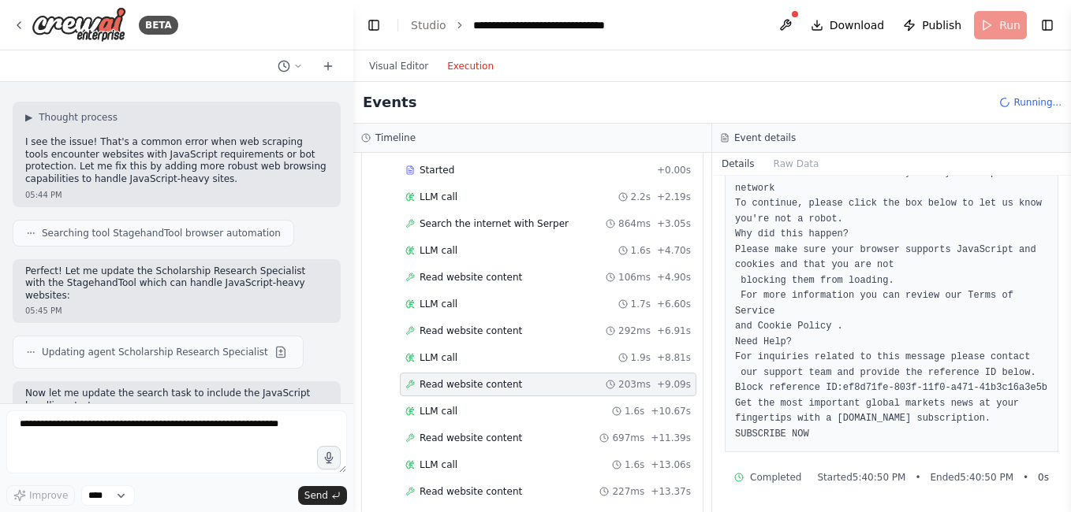
scroll to position [309, 0]
click at [449, 411] on span "LLM call" at bounding box center [438, 411] width 38 height 13
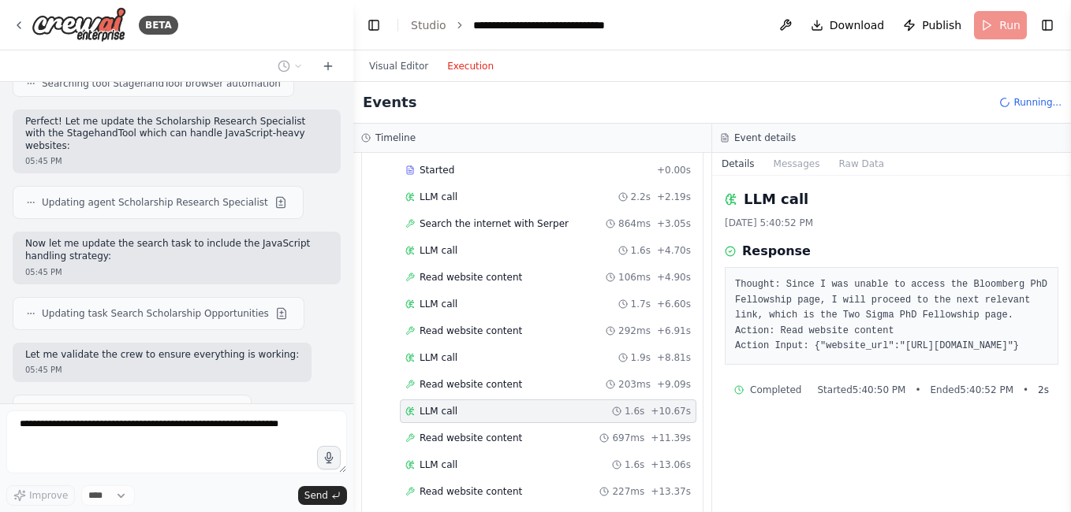
scroll to position [13348, 0]
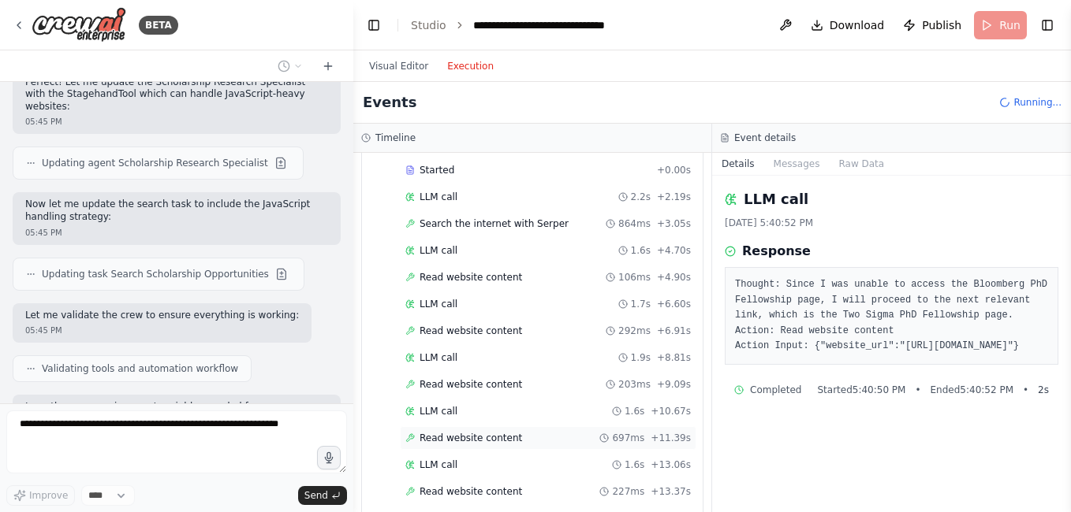
click at [451, 433] on span "Read website content" at bounding box center [470, 438] width 102 height 13
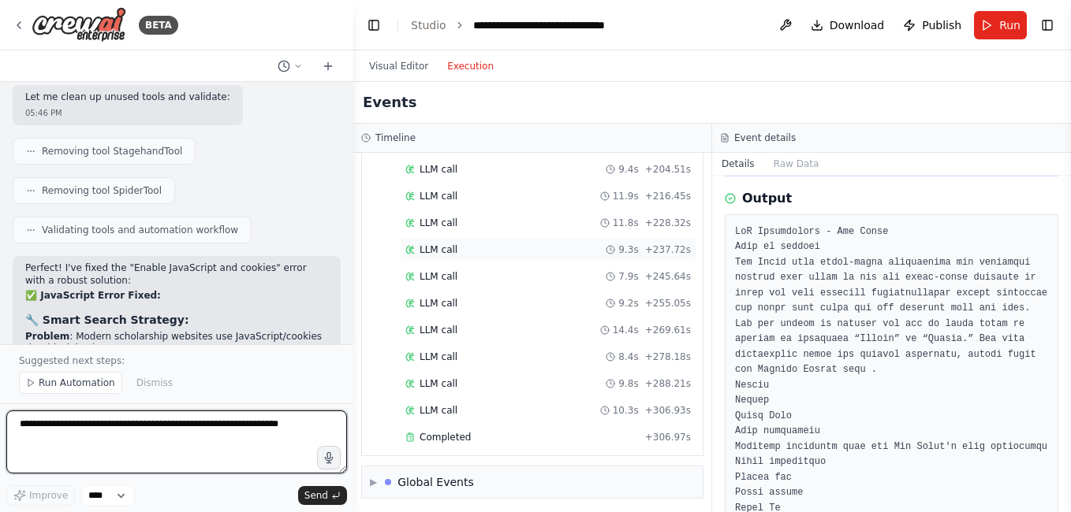
scroll to position [1793, 0]
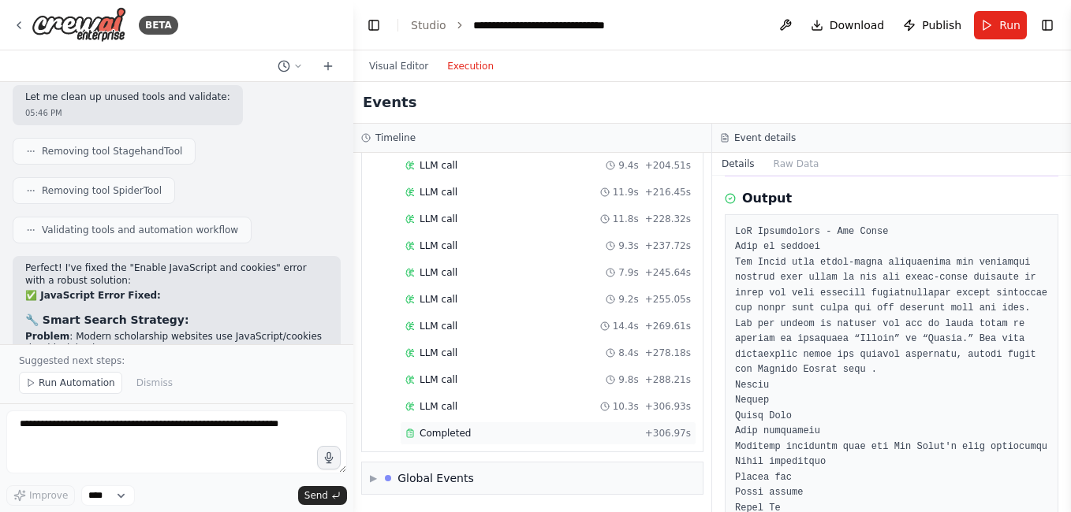
click at [445, 436] on span "Completed" at bounding box center [444, 433] width 51 height 13
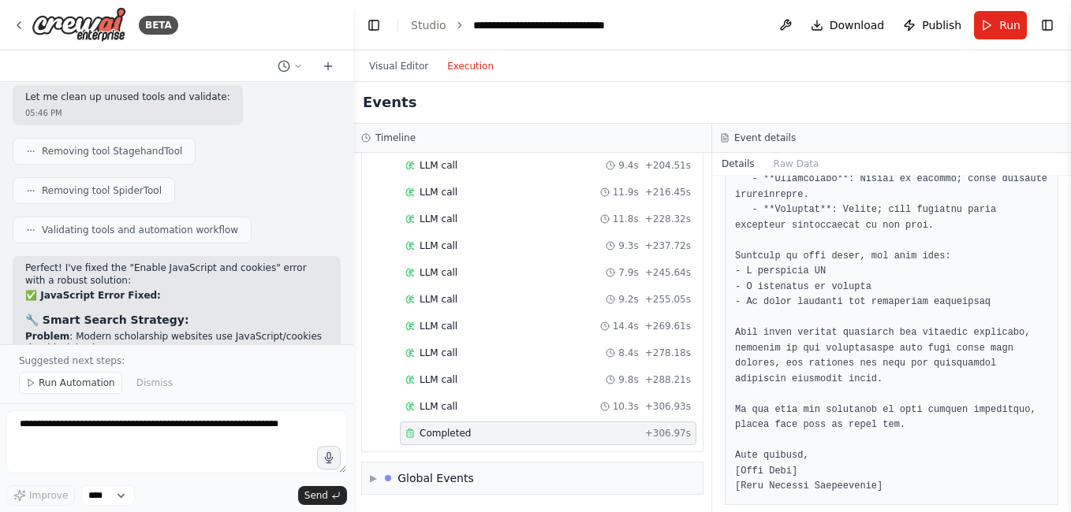
scroll to position [723, 0]
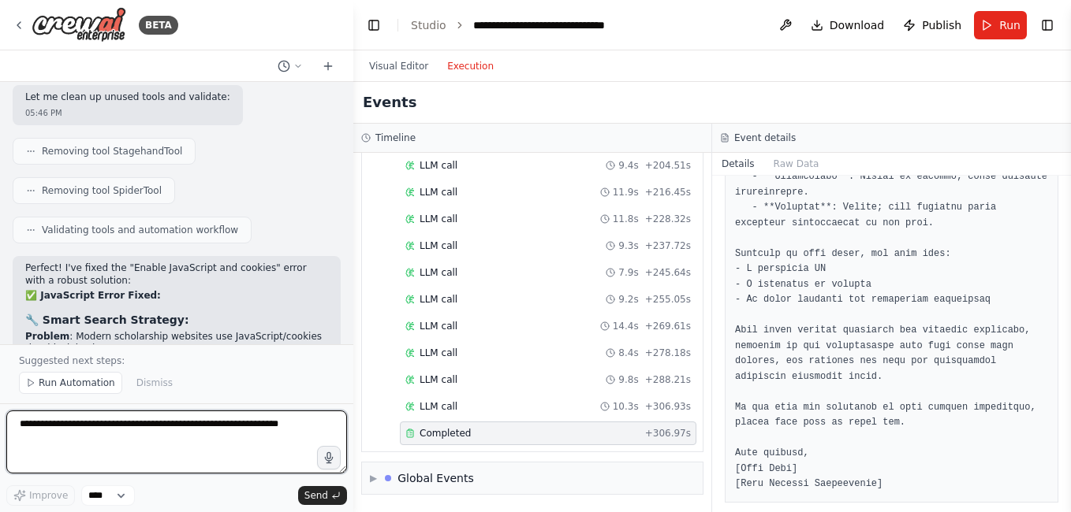
click at [122, 442] on textarea at bounding box center [176, 442] width 341 height 63
type textarea "**********"
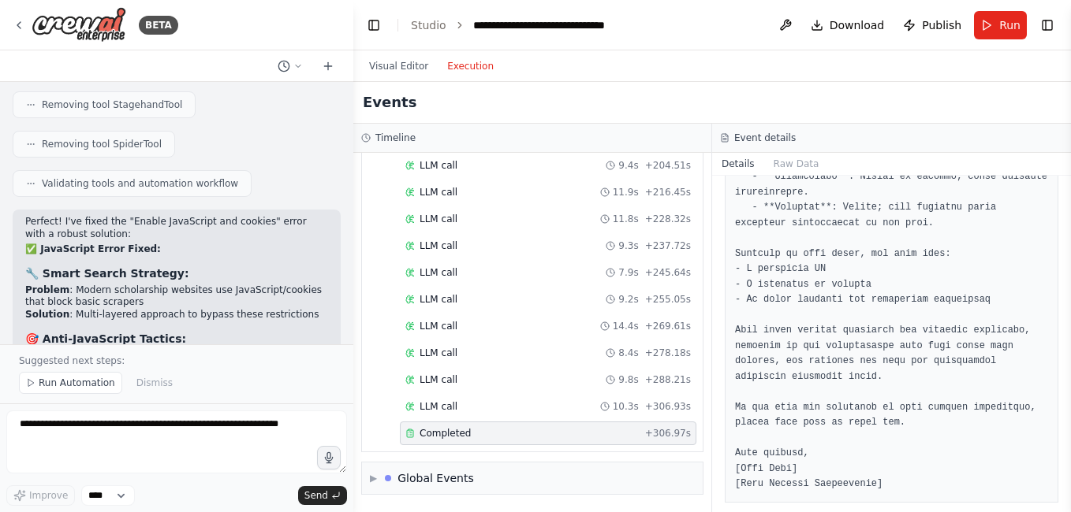
scroll to position [14371, 0]
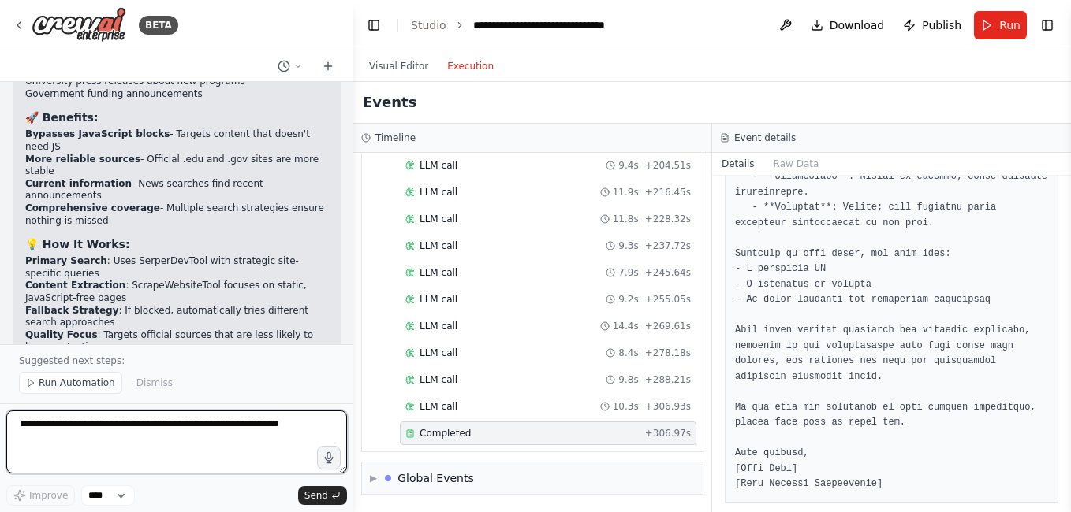
click at [168, 430] on textarea at bounding box center [176, 442] width 341 height 63
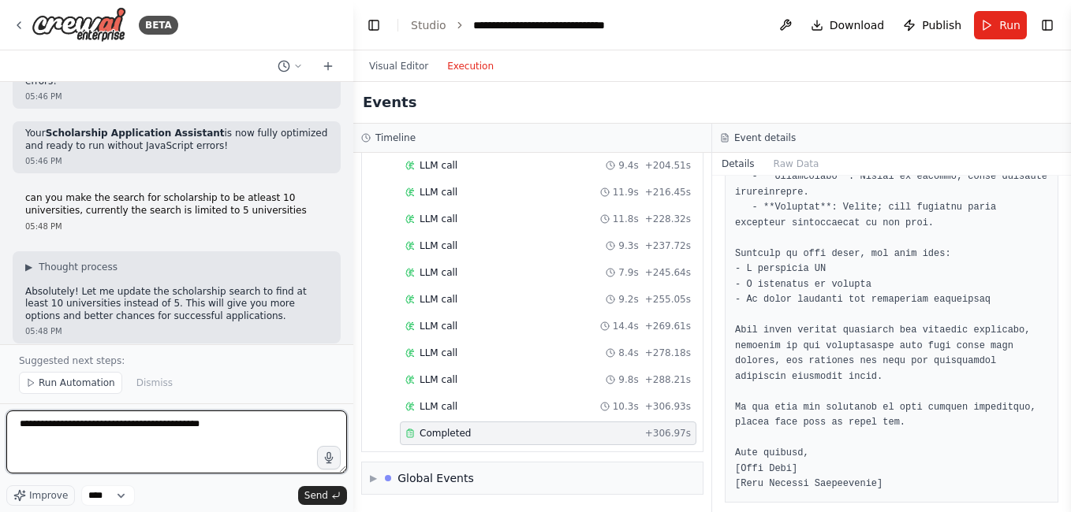
scroll to position [14916, 0]
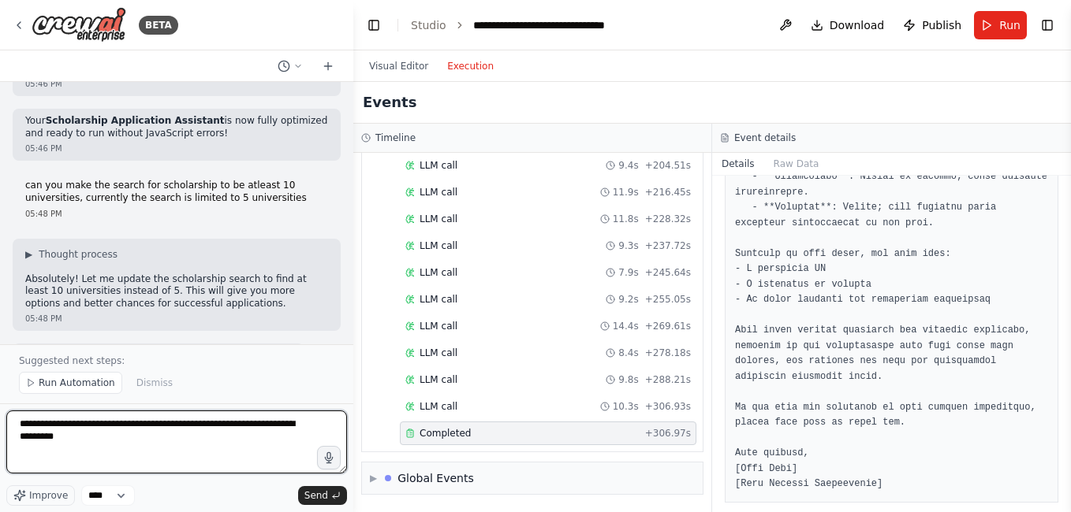
type textarea "**********"
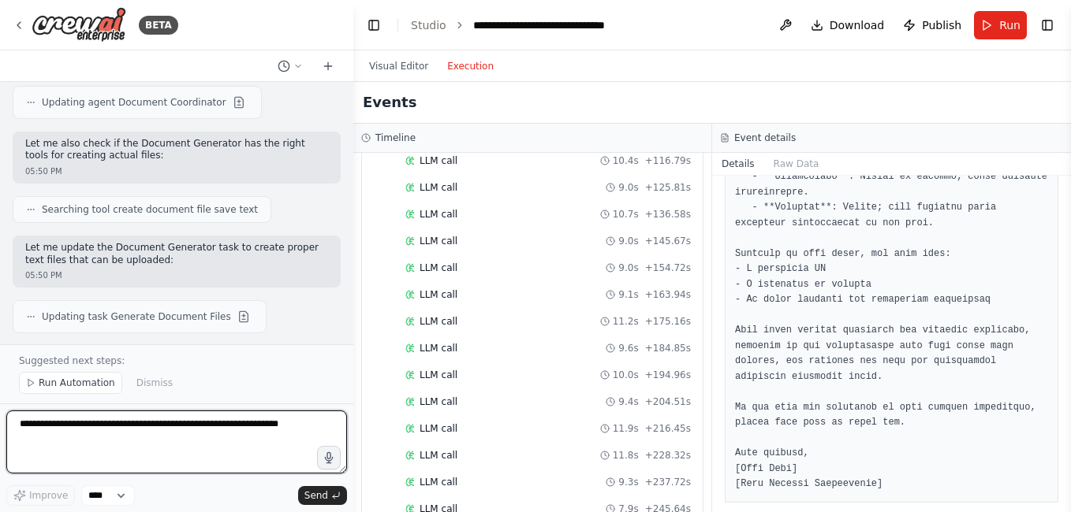
scroll to position [16282, 0]
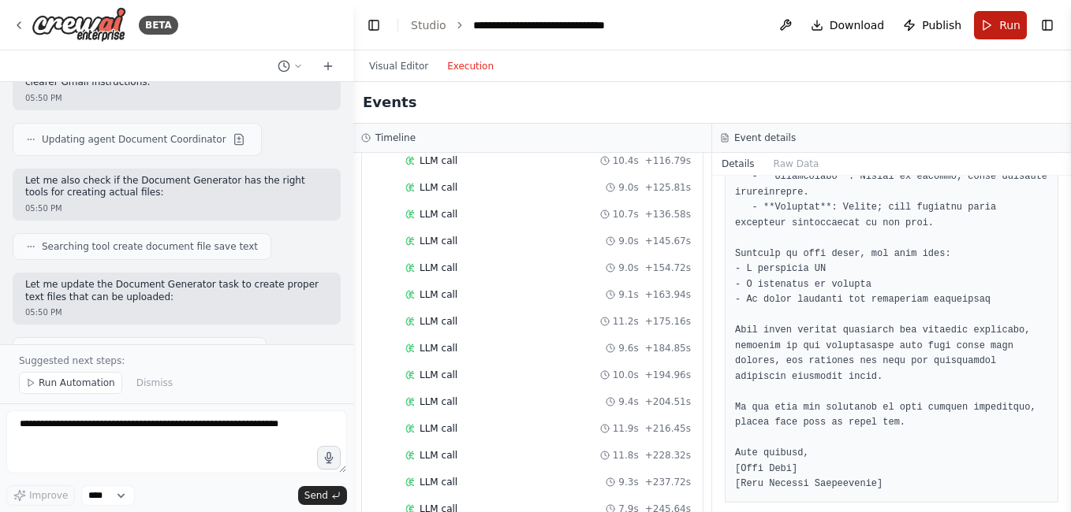
click at [1004, 26] on span "Run" at bounding box center [1009, 25] width 21 height 16
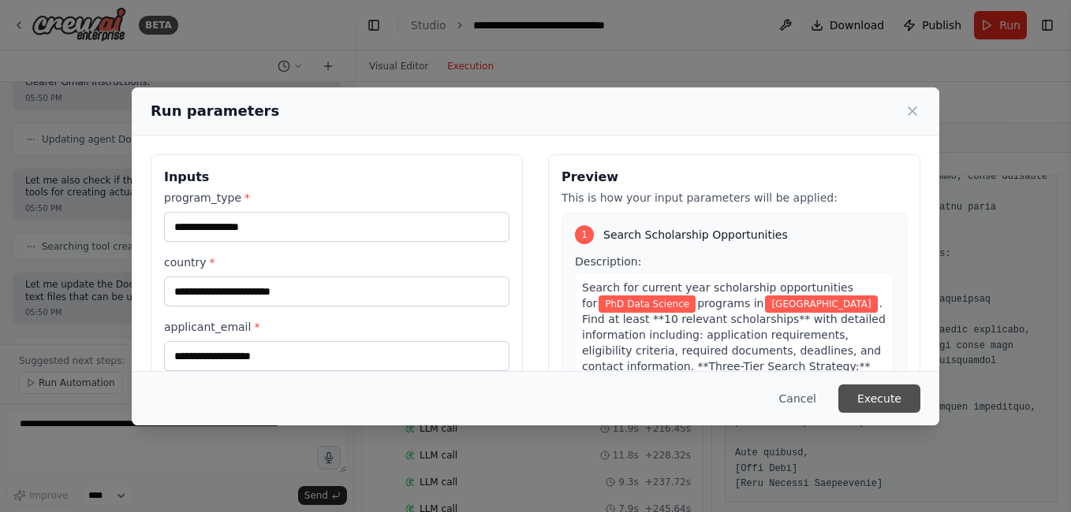
click at [896, 391] on button "Execute" at bounding box center [879, 399] width 82 height 28
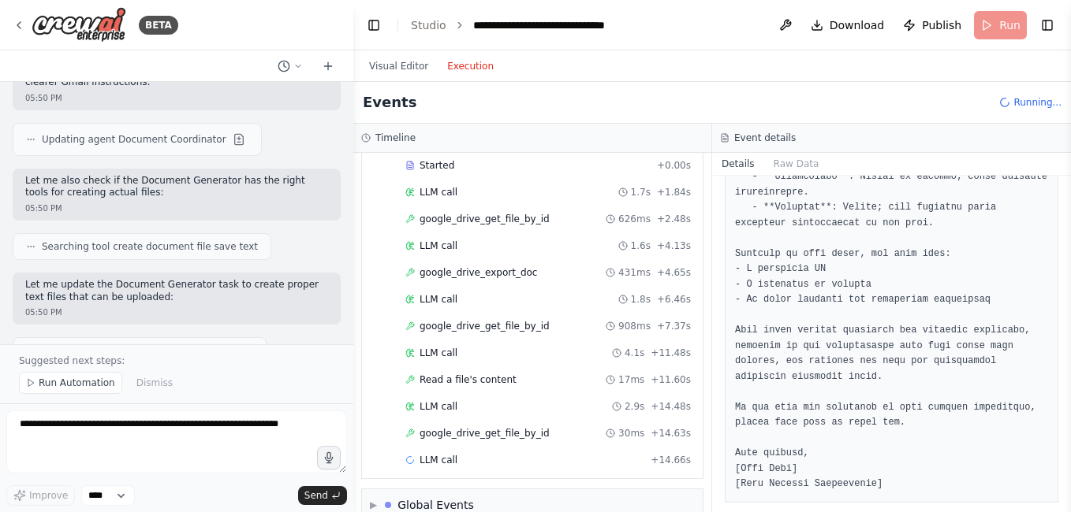
scroll to position [709, 0]
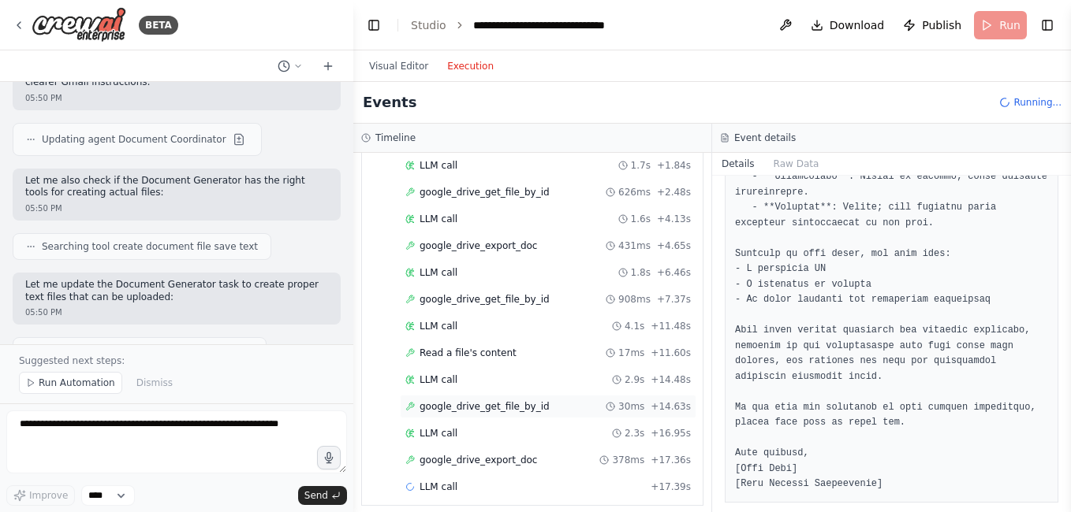
click at [442, 411] on span "google_drive_get_file_by_id" at bounding box center [484, 406] width 130 height 13
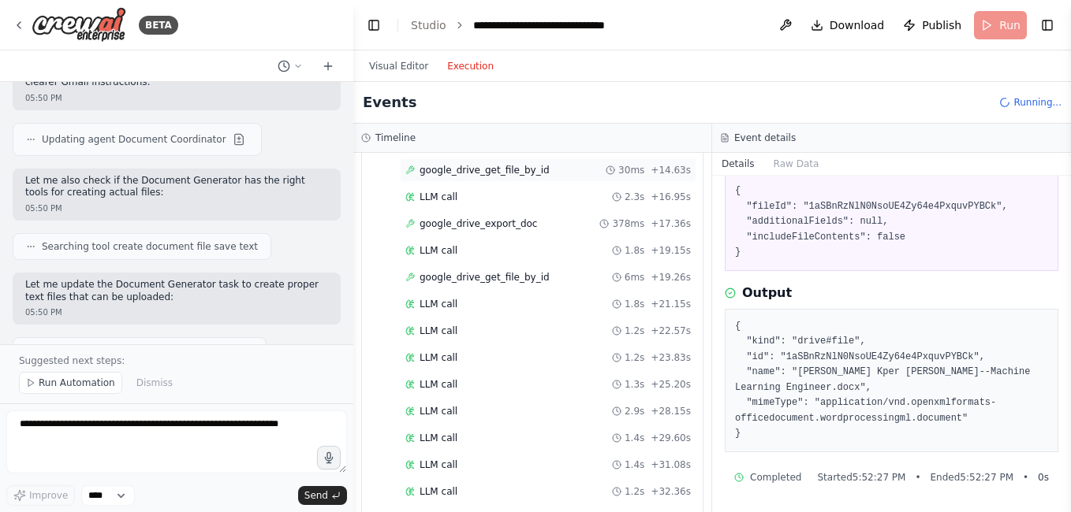
scroll to position [1085, 0]
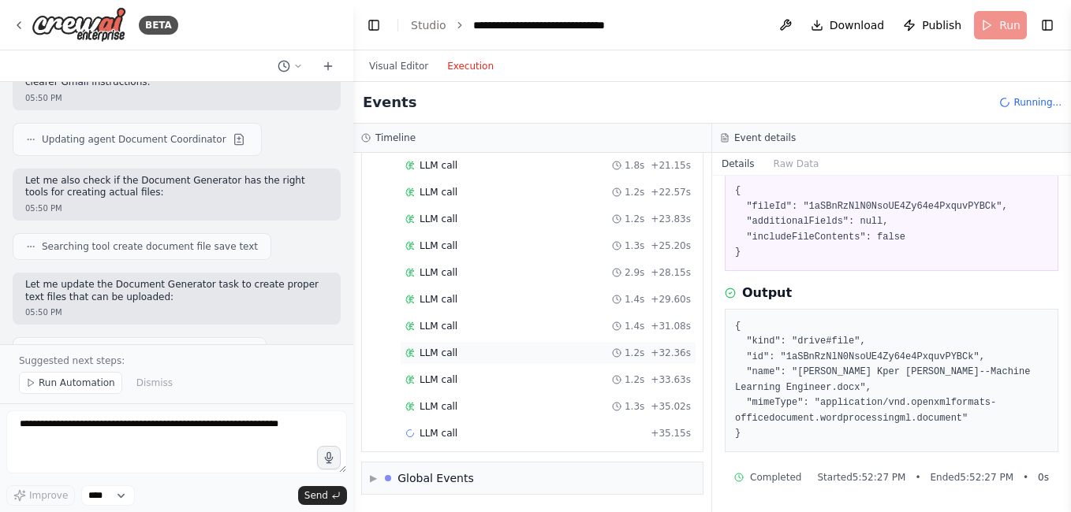
click at [449, 342] on div "LLM call 1.2s + 32.36s" at bounding box center [548, 353] width 296 height 24
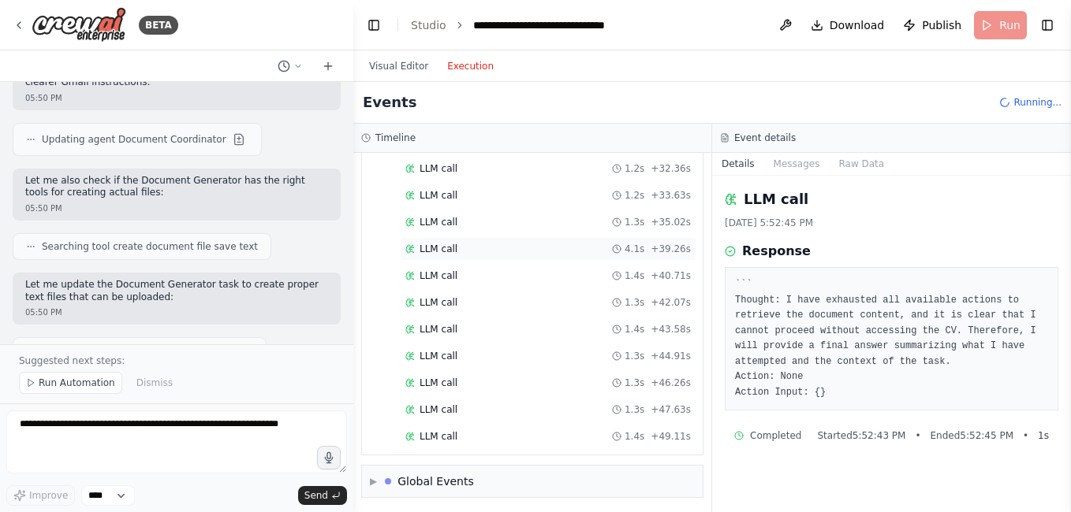
scroll to position [1272, 0]
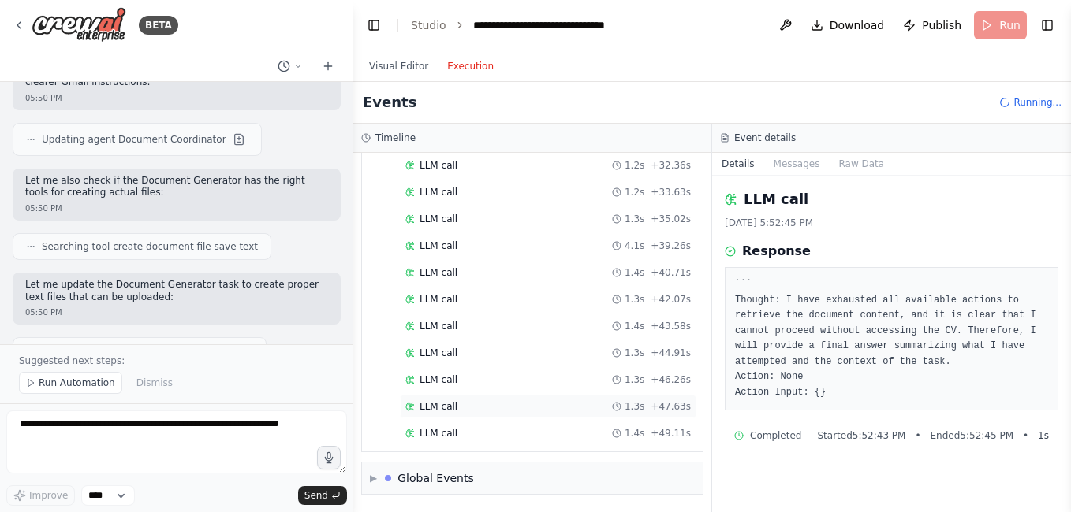
click at [432, 403] on span "LLM call" at bounding box center [438, 406] width 38 height 13
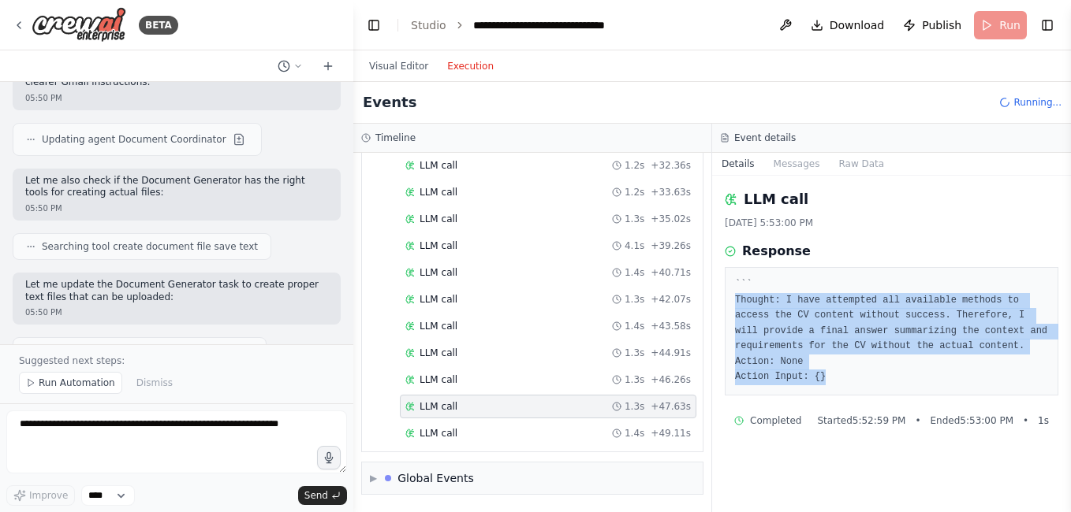
drag, startPoint x: 736, startPoint y: 296, endPoint x: 869, endPoint y: 385, distance: 159.6
click at [869, 385] on pre "``` Thought: I have attempted all available methods to access the CV content wi…" at bounding box center [891, 331] width 313 height 108
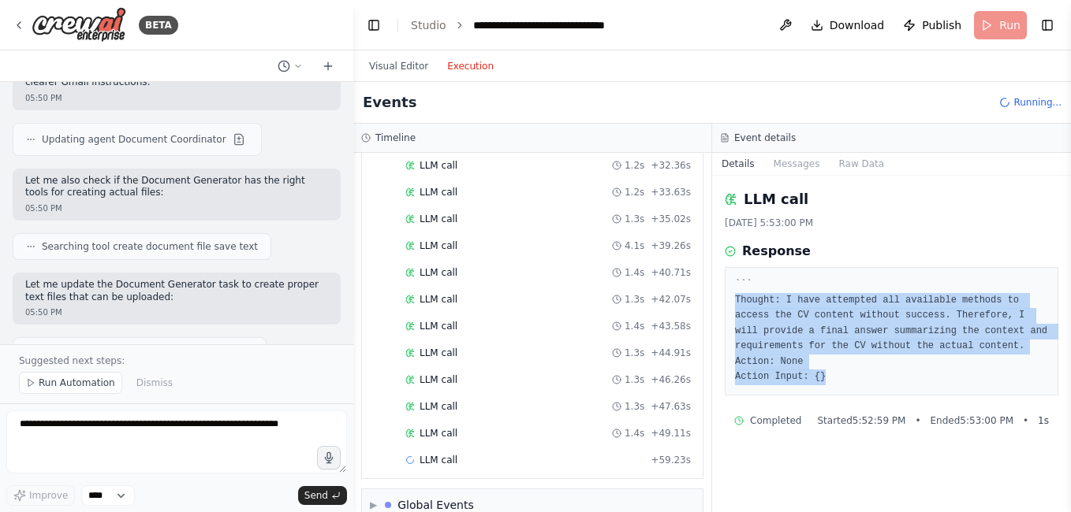
copy pre "Thought: I have attempted all available methods to access the CV content withou…"
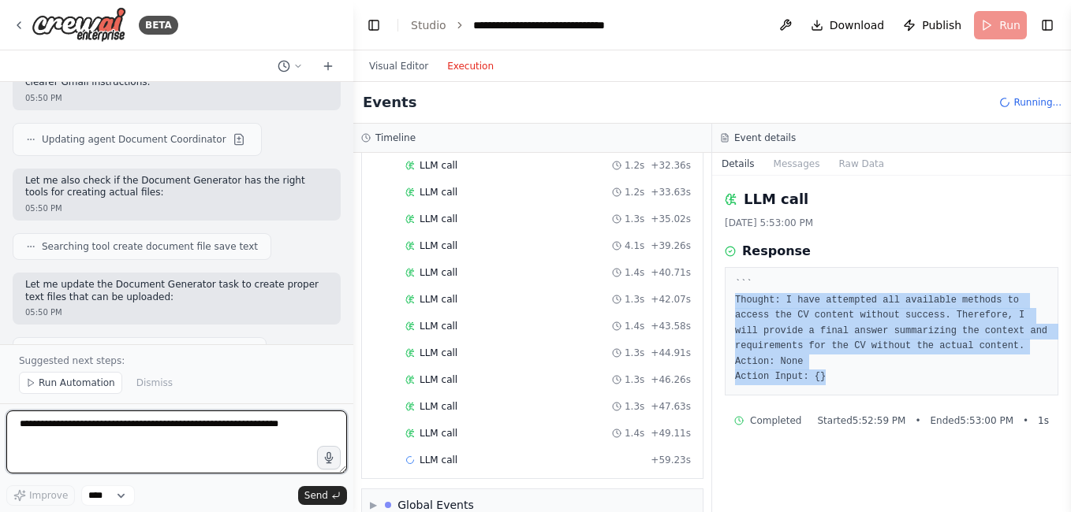
click at [200, 427] on textarea at bounding box center [176, 442] width 341 height 63
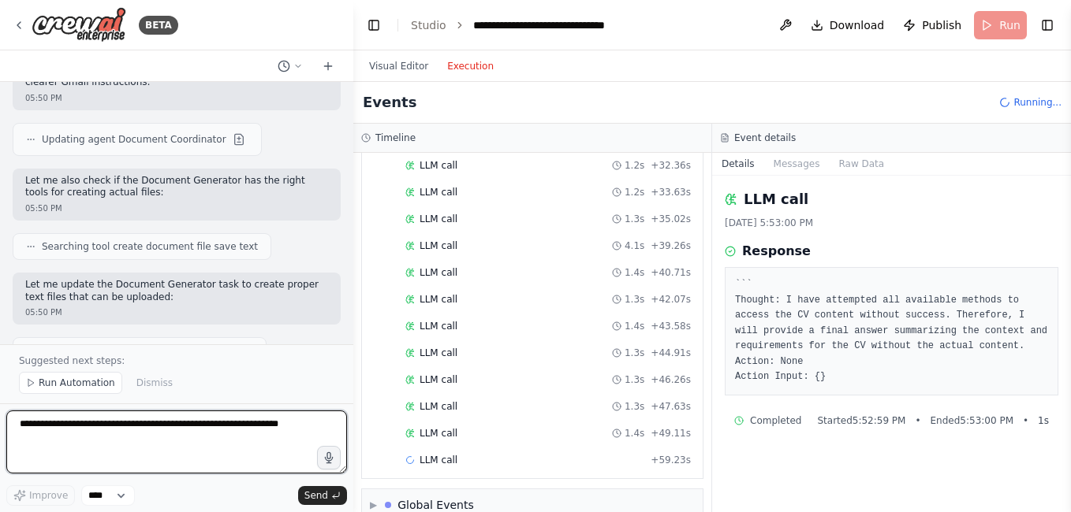
paste textarea "**********"
type textarea "**********"
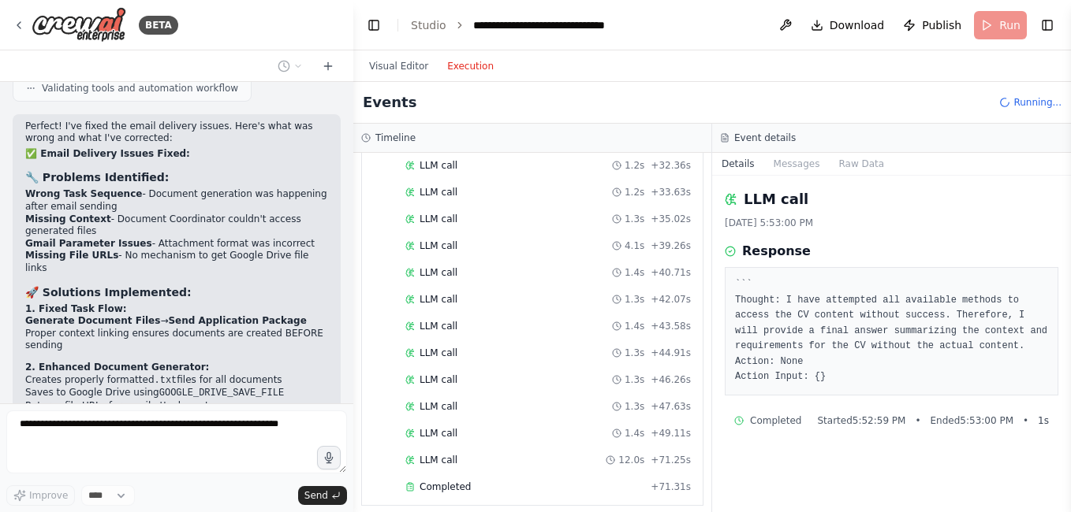
scroll to position [16655, 0]
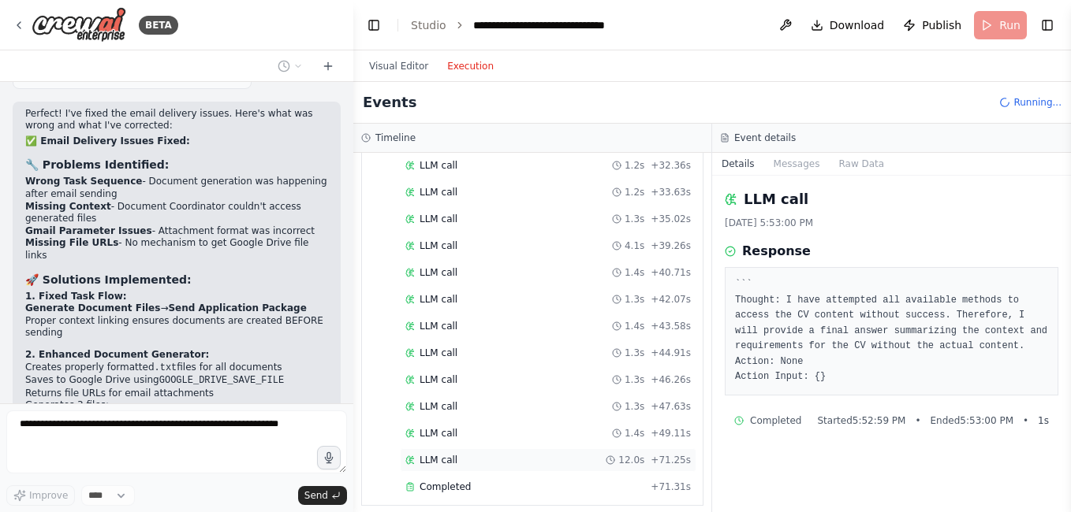
click at [429, 460] on span "LLM call" at bounding box center [438, 460] width 38 height 13
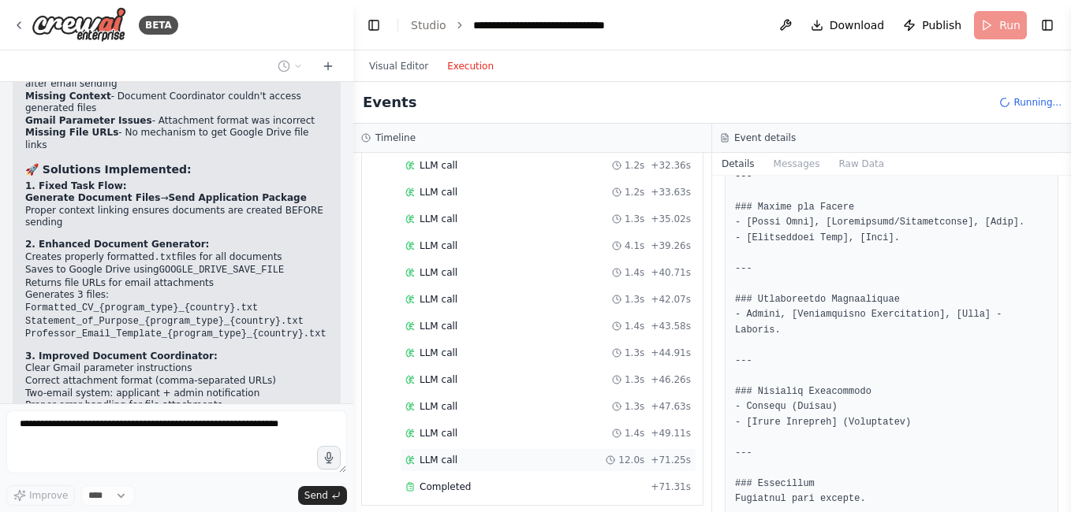
scroll to position [16778, 0]
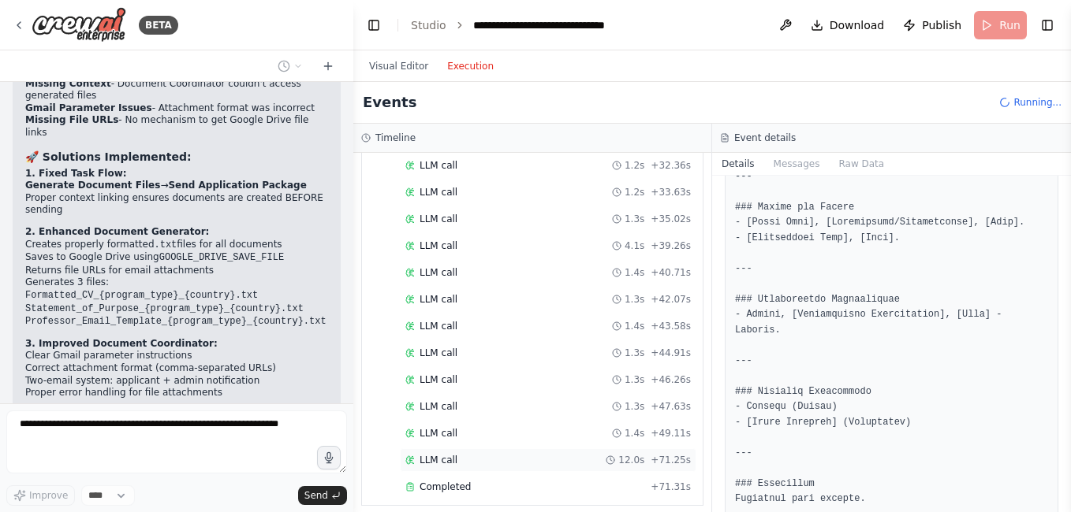
click at [436, 462] on span "LLM call" at bounding box center [438, 460] width 38 height 13
click at [429, 434] on span "LLM call" at bounding box center [438, 433] width 38 height 13
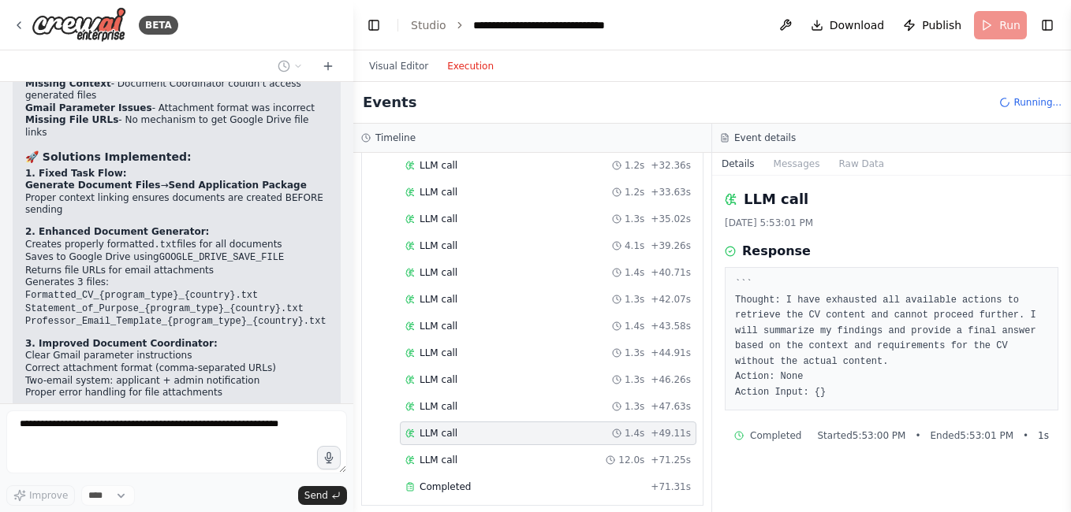
scroll to position [0, 0]
click at [429, 411] on span "LLM call" at bounding box center [438, 406] width 38 height 13
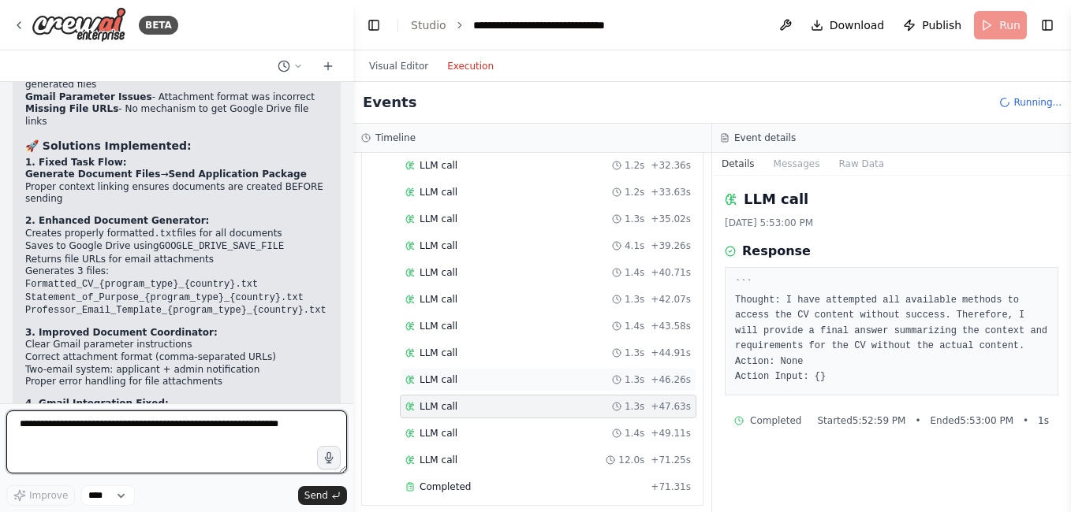
scroll to position [16802, 0]
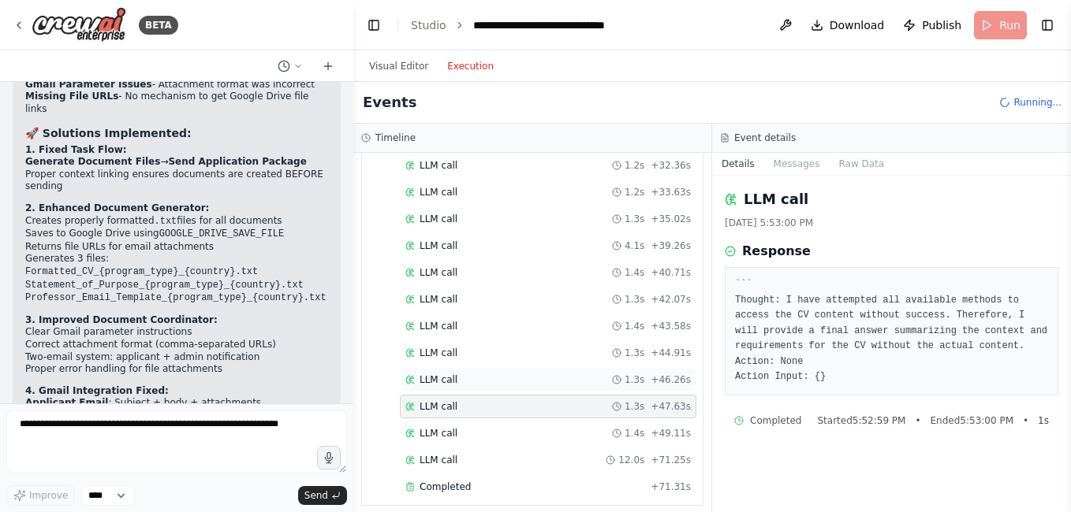
click at [441, 379] on span "LLM call" at bounding box center [438, 380] width 38 height 13
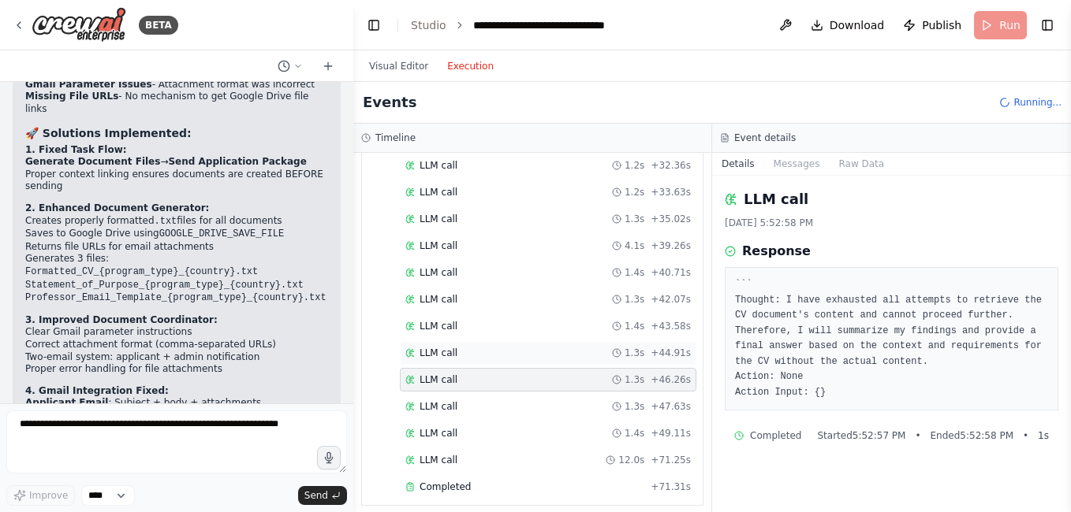
click at [440, 348] on span "LLM call" at bounding box center [438, 353] width 38 height 13
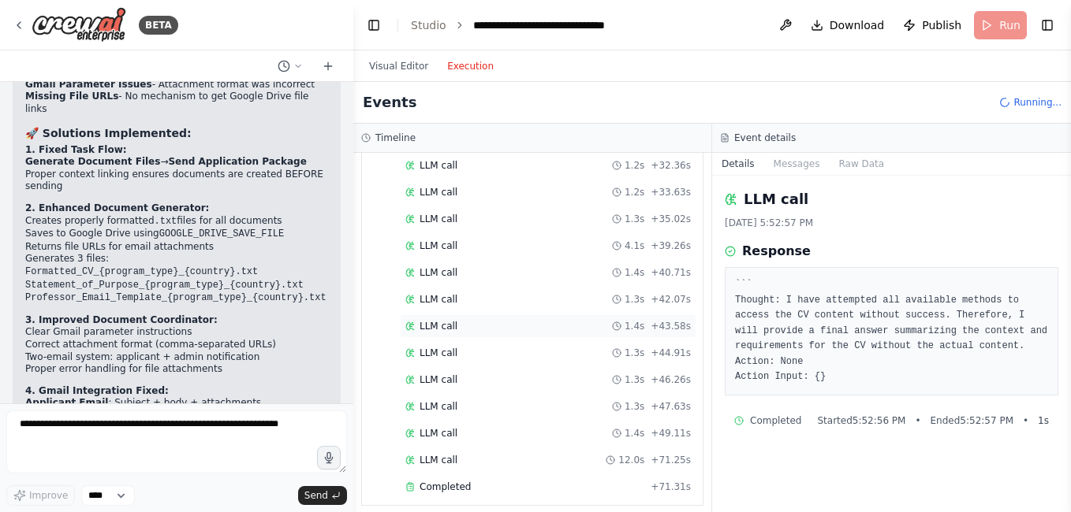
click at [441, 333] on div "LLM call 1.4s + 43.58s" at bounding box center [548, 327] width 296 height 24
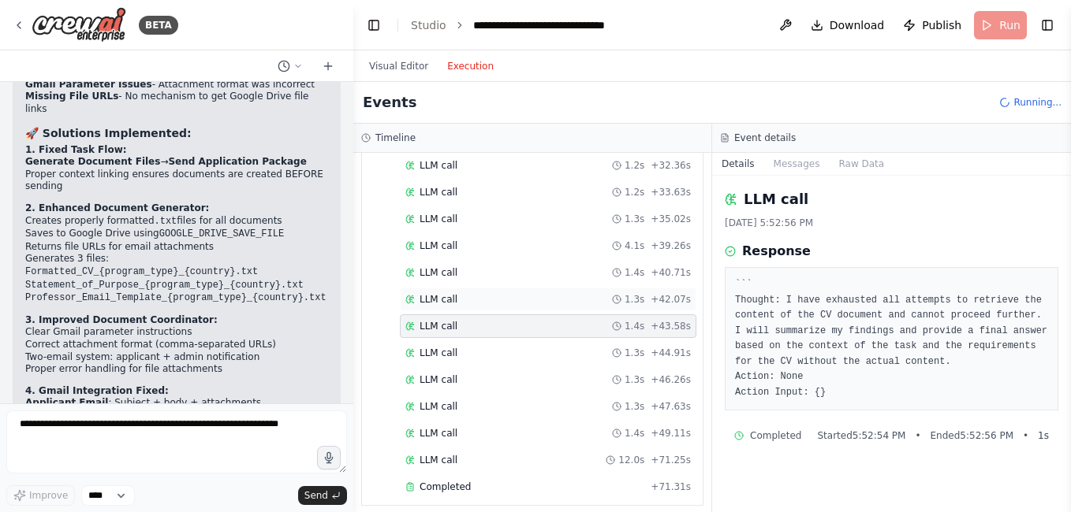
click at [440, 300] on span "LLM call" at bounding box center [438, 299] width 38 height 13
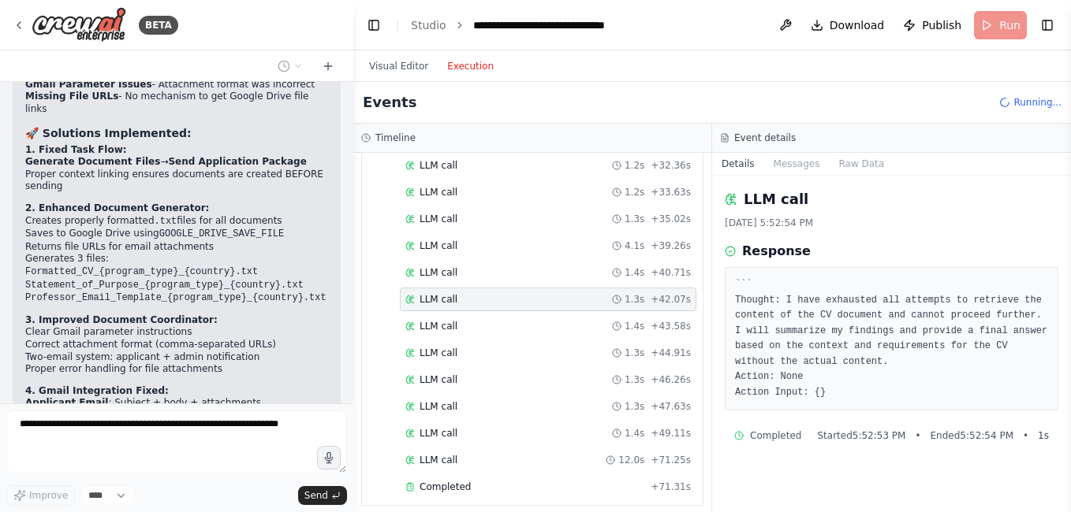
scroll to position [16882, 0]
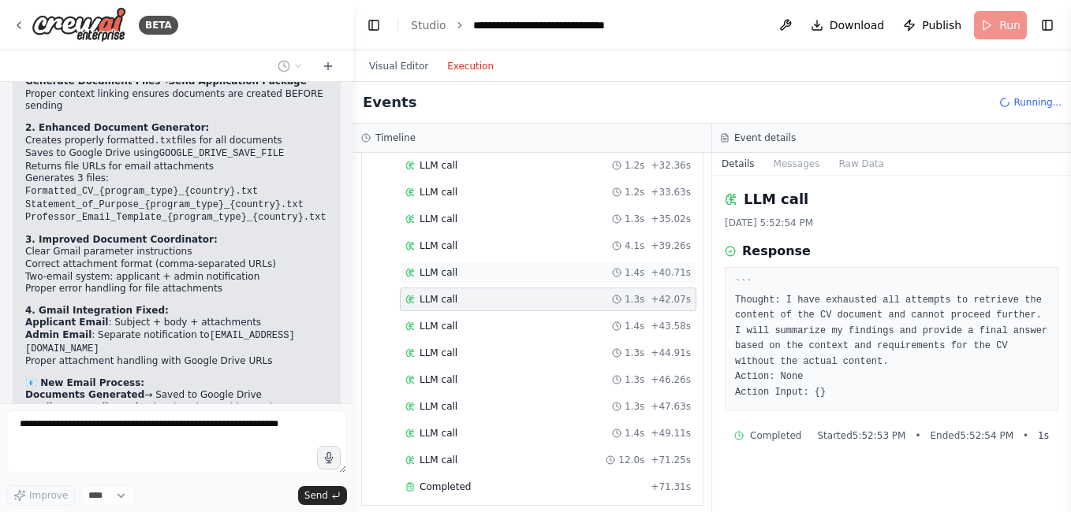
click at [437, 272] on span "LLM call" at bounding box center [438, 272] width 38 height 13
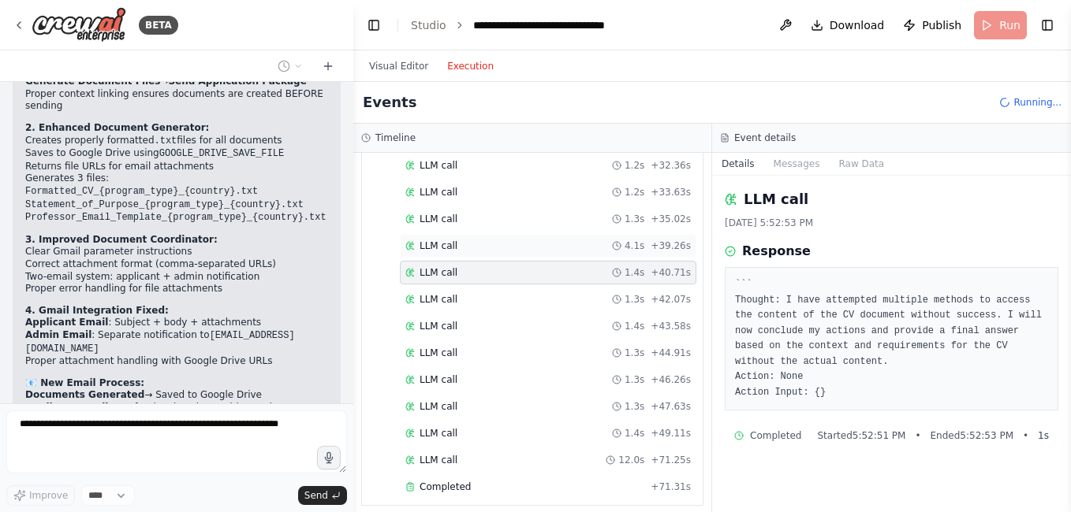
click at [438, 244] on span "LLM call" at bounding box center [438, 246] width 38 height 13
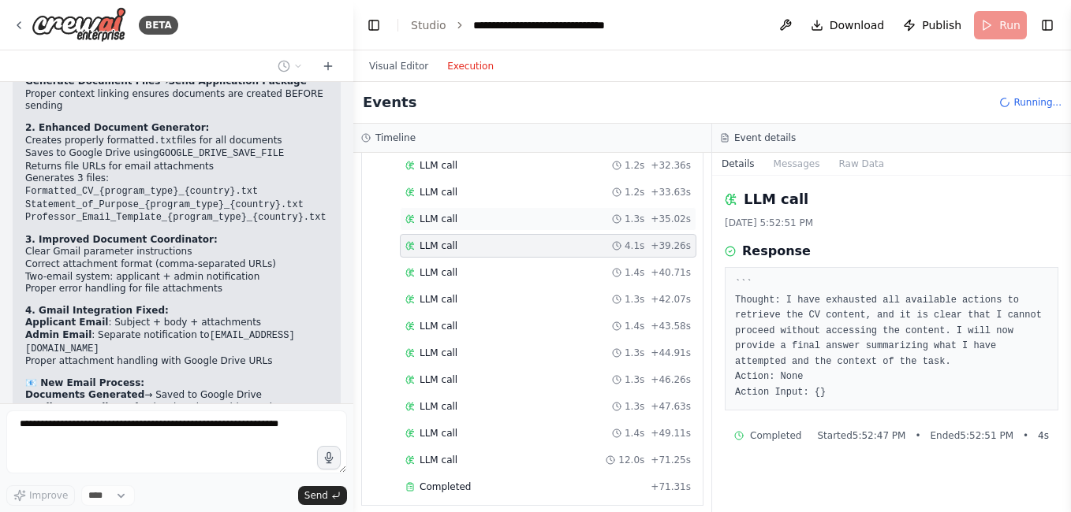
click at [448, 222] on span "LLM call" at bounding box center [438, 219] width 38 height 13
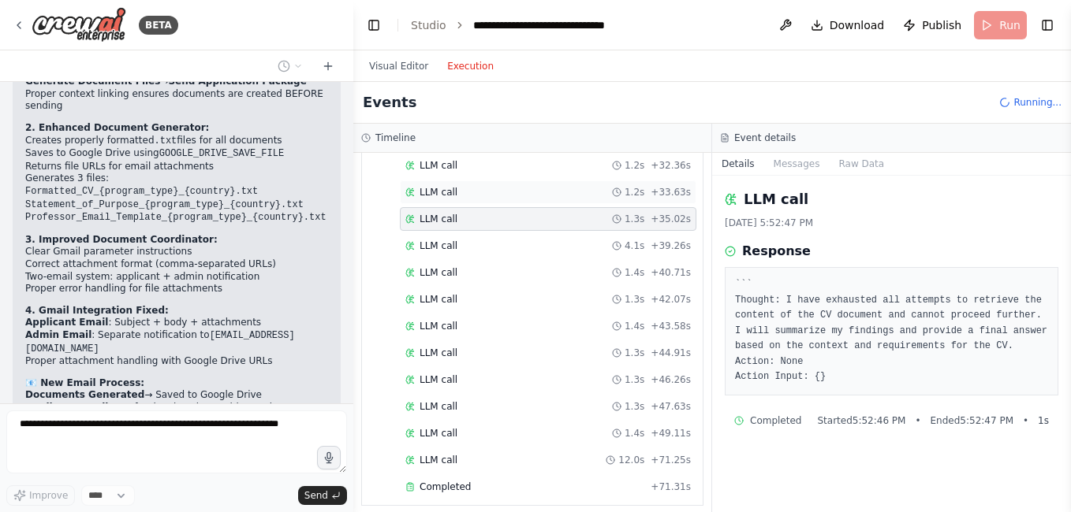
click at [432, 191] on span "LLM call" at bounding box center [438, 192] width 38 height 13
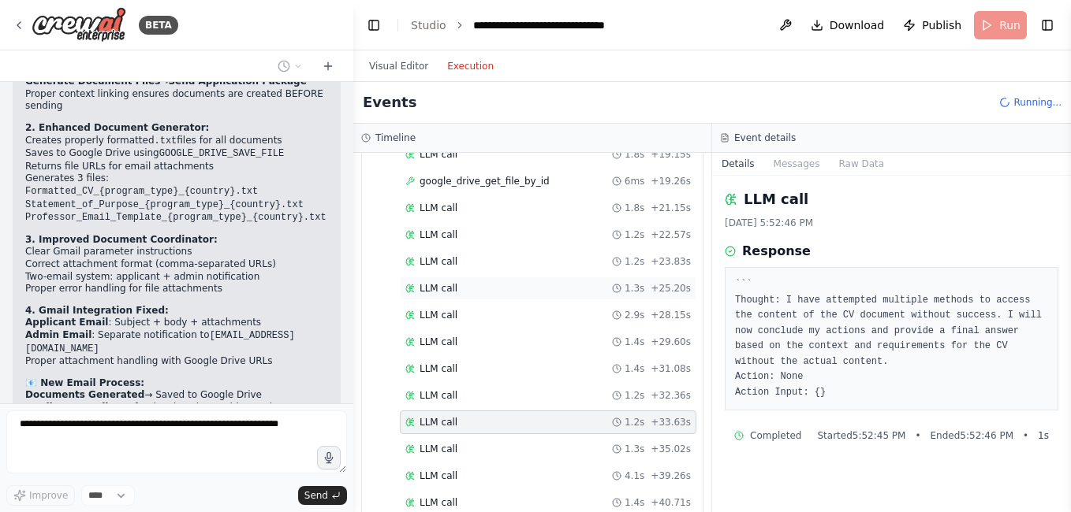
scroll to position [1036, 0]
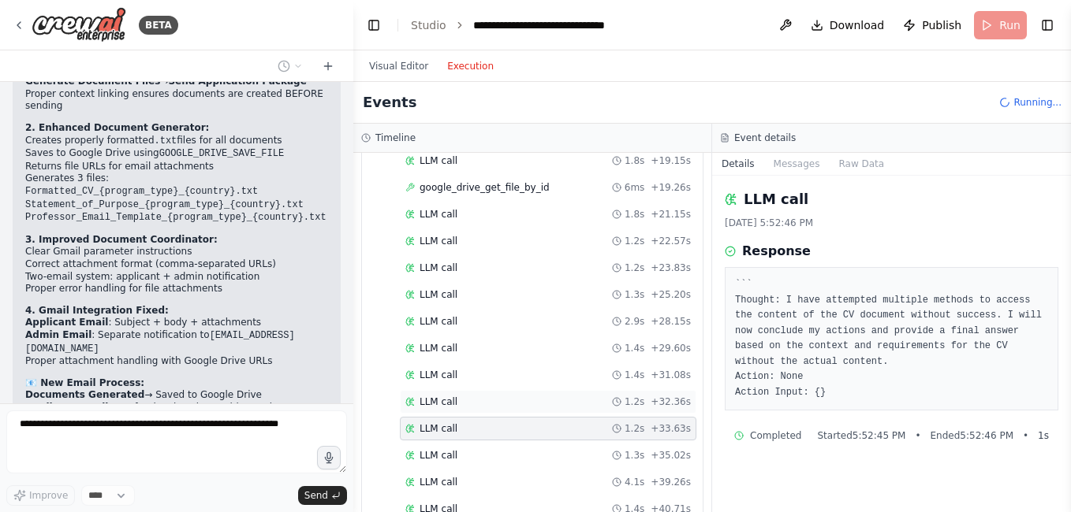
click at [441, 409] on div "LLM call 1.2s + 32.36s" at bounding box center [548, 402] width 296 height 24
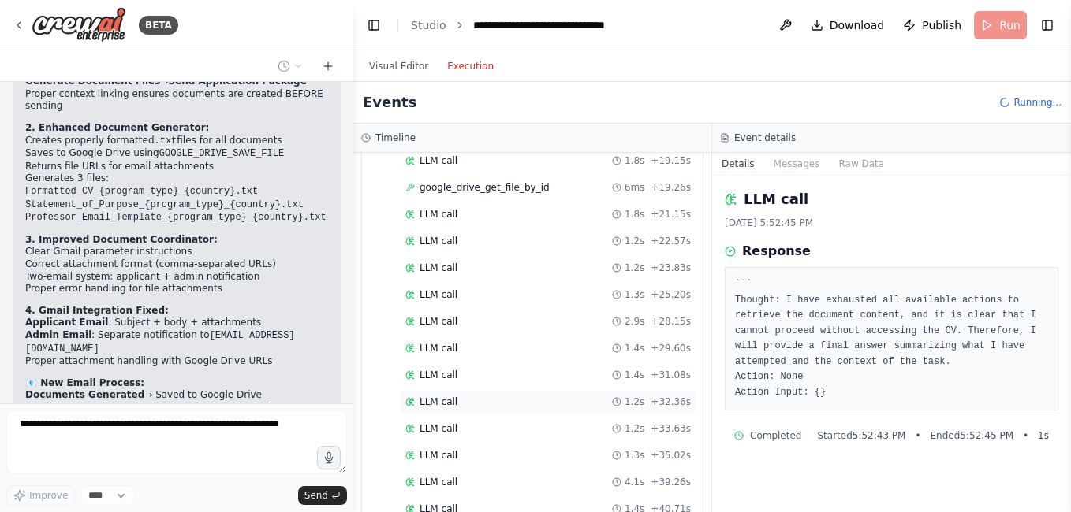
click at [438, 407] on span "LLM call" at bounding box center [438, 402] width 38 height 13
click at [439, 379] on span "LLM call" at bounding box center [438, 375] width 38 height 13
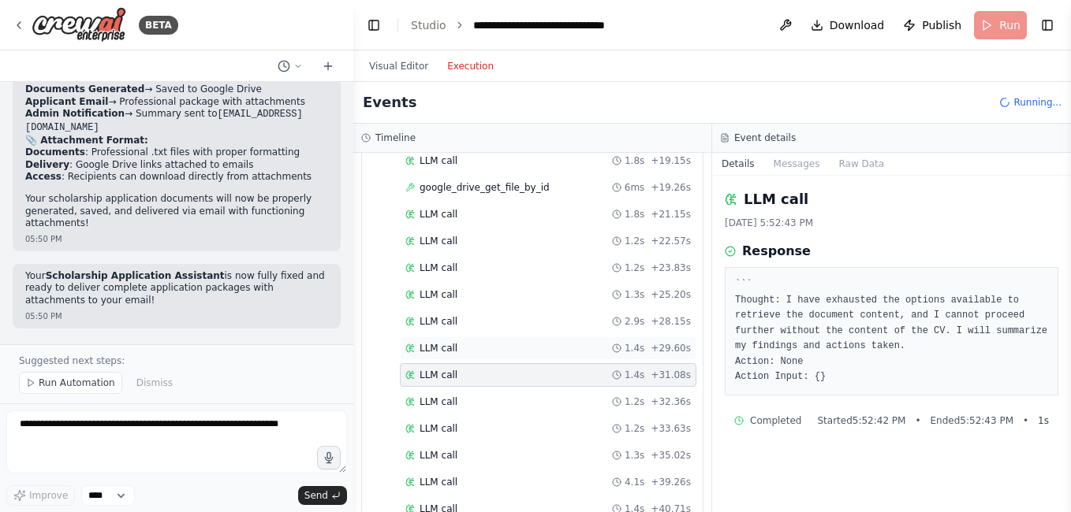
click at [441, 341] on div "LLM call 1.4s + 29.60s" at bounding box center [548, 349] width 296 height 24
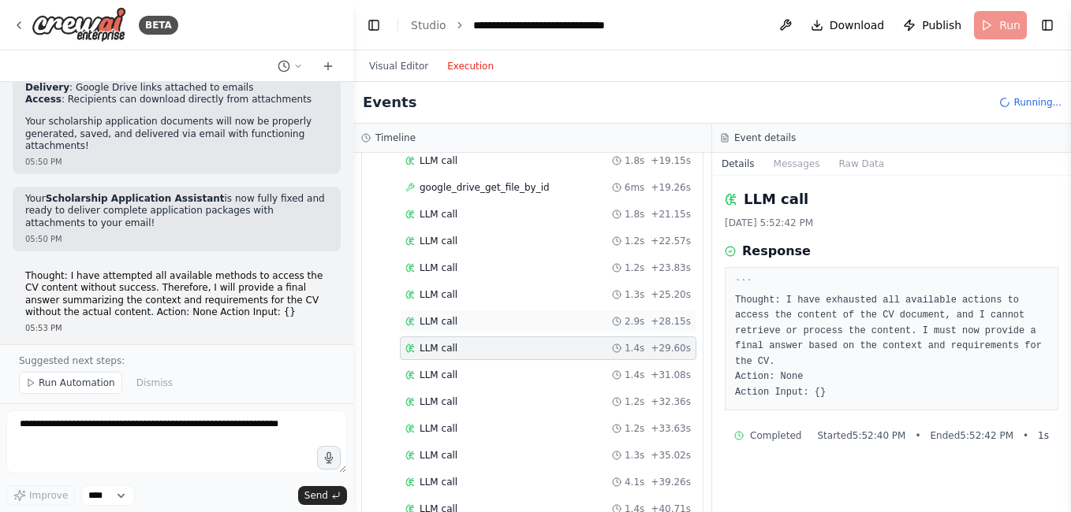
click at [439, 317] on span "LLM call" at bounding box center [438, 321] width 38 height 13
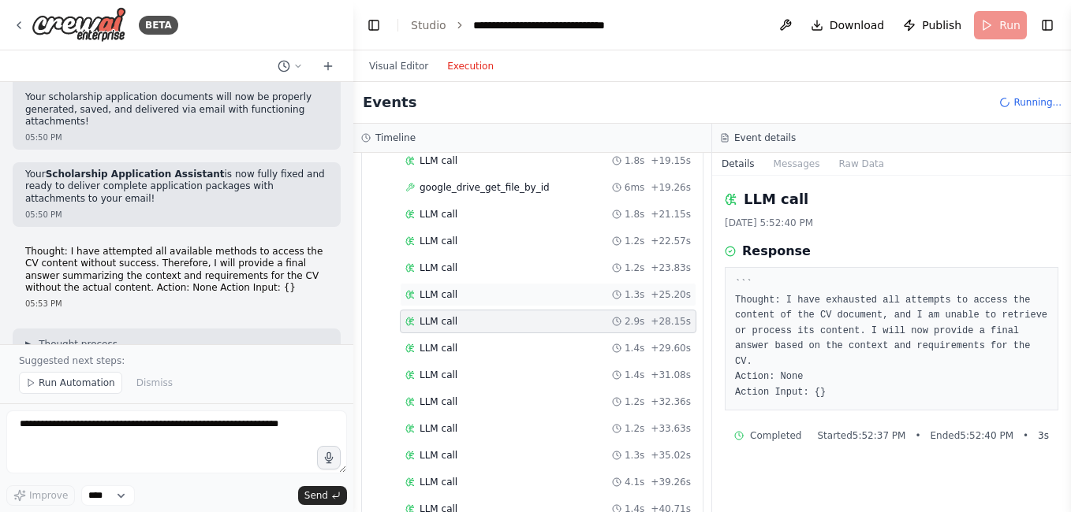
click at [439, 296] on span "LLM call" at bounding box center [438, 295] width 38 height 13
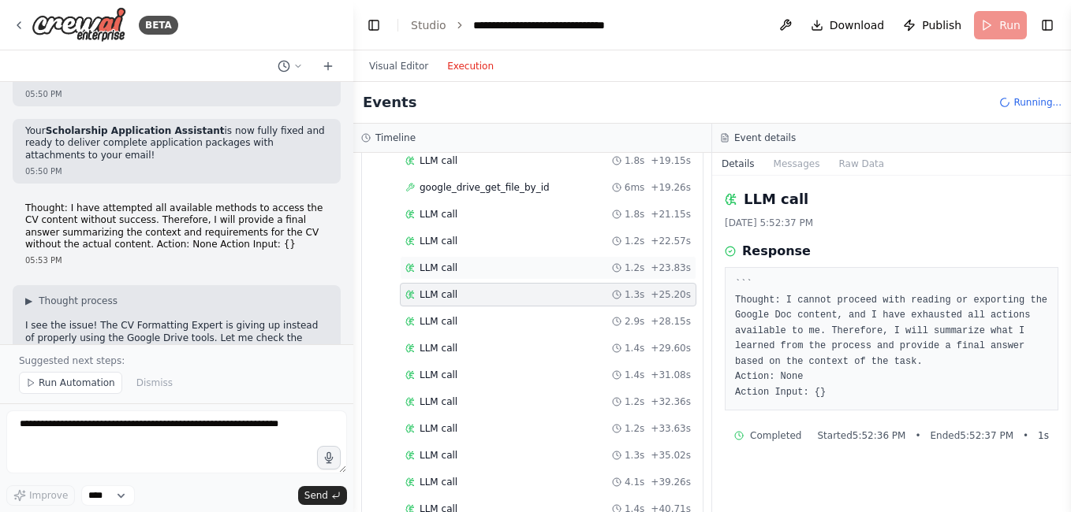
click at [431, 268] on span "LLM call" at bounding box center [438, 268] width 38 height 13
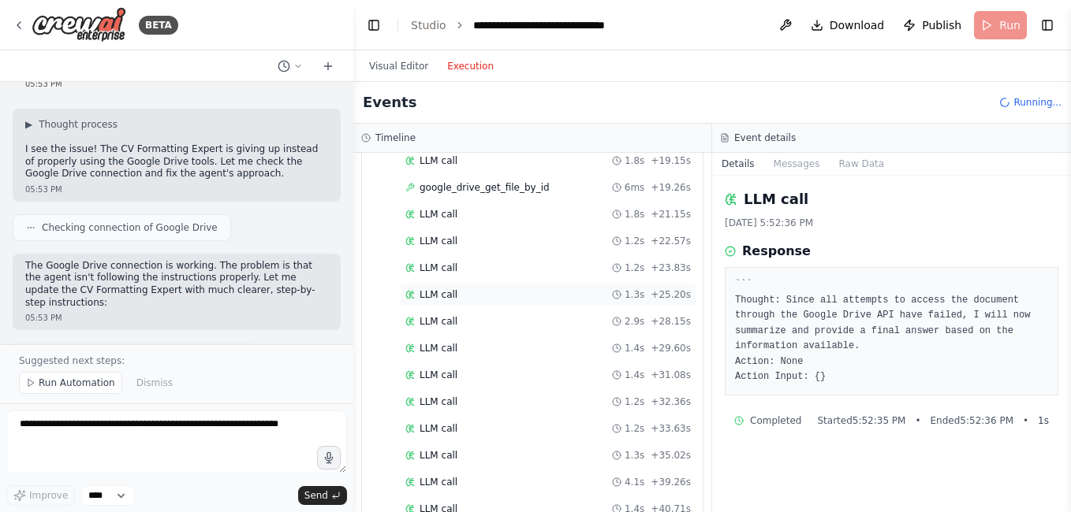
click at [438, 289] on span "LLM call" at bounding box center [438, 295] width 38 height 13
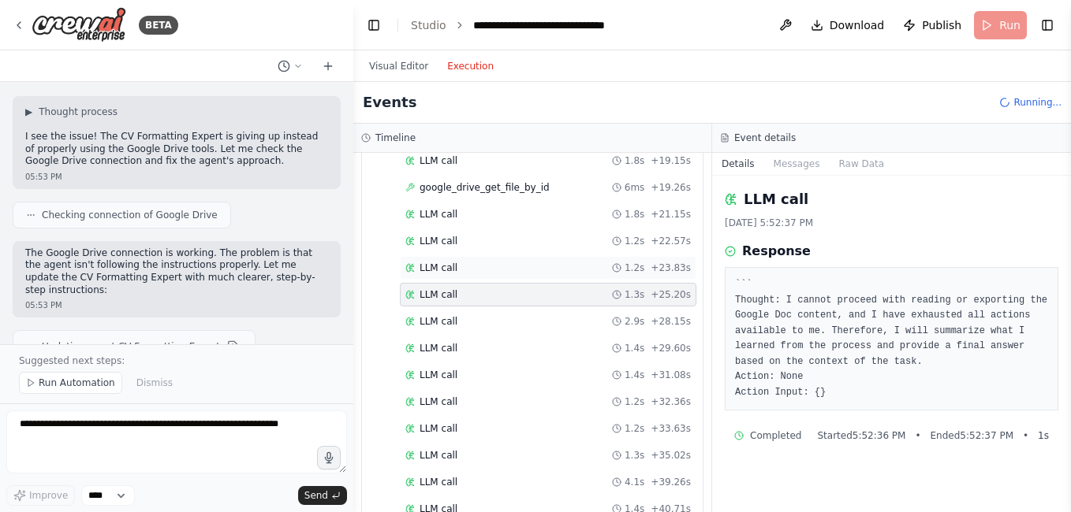
click at [437, 268] on span "LLM call" at bounding box center [438, 268] width 38 height 13
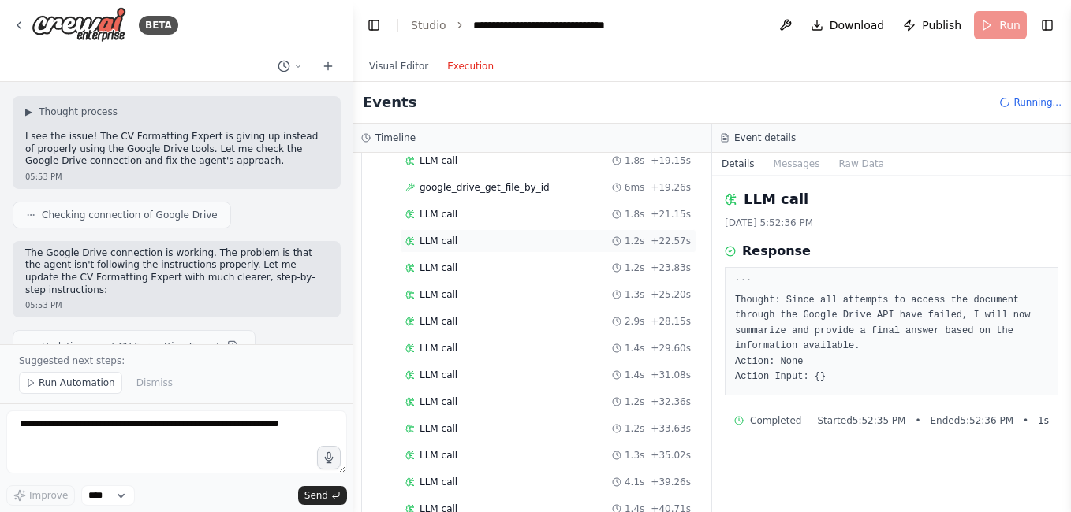
click at [437, 243] on span "LLM call" at bounding box center [438, 241] width 38 height 13
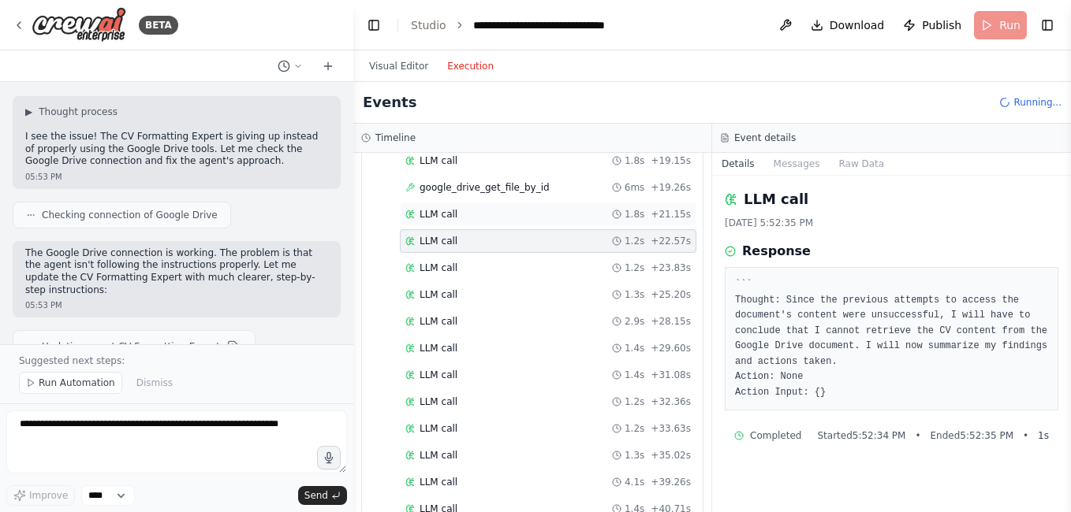
click at [440, 207] on div "LLM call 1.8s + 21.15s" at bounding box center [548, 215] width 296 height 24
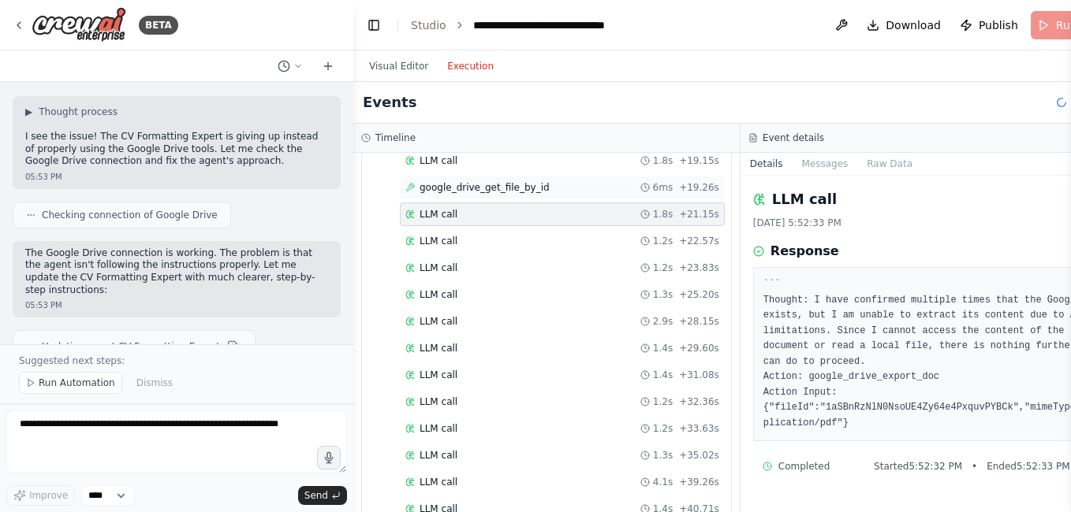
click at [449, 188] on span "google_drive_get_file_by_id" at bounding box center [484, 187] width 130 height 13
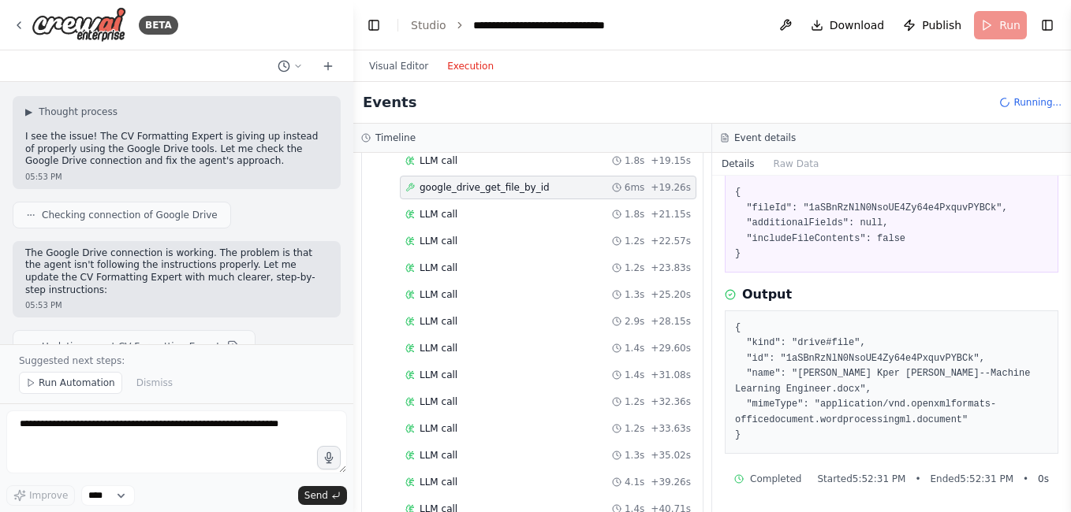
scroll to position [94, 0]
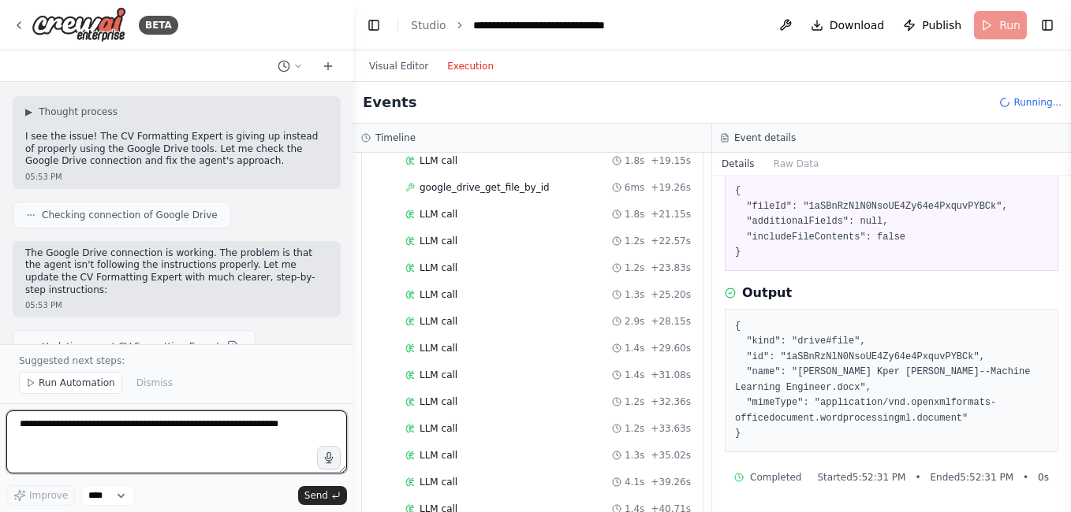
click at [141, 441] on textarea at bounding box center [176, 442] width 341 height 63
type textarea "**********"
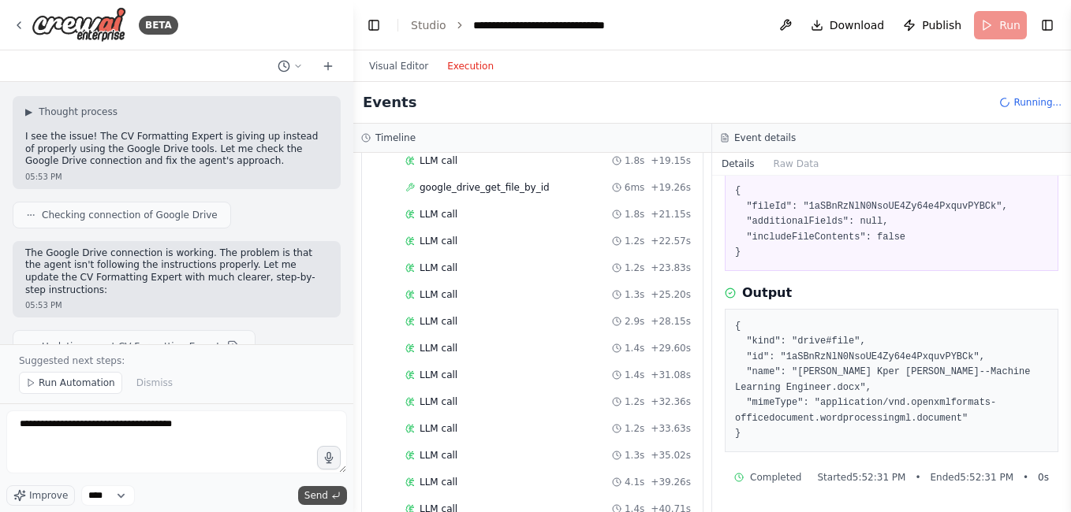
click at [313, 494] on span "Send" at bounding box center [316, 496] width 24 height 13
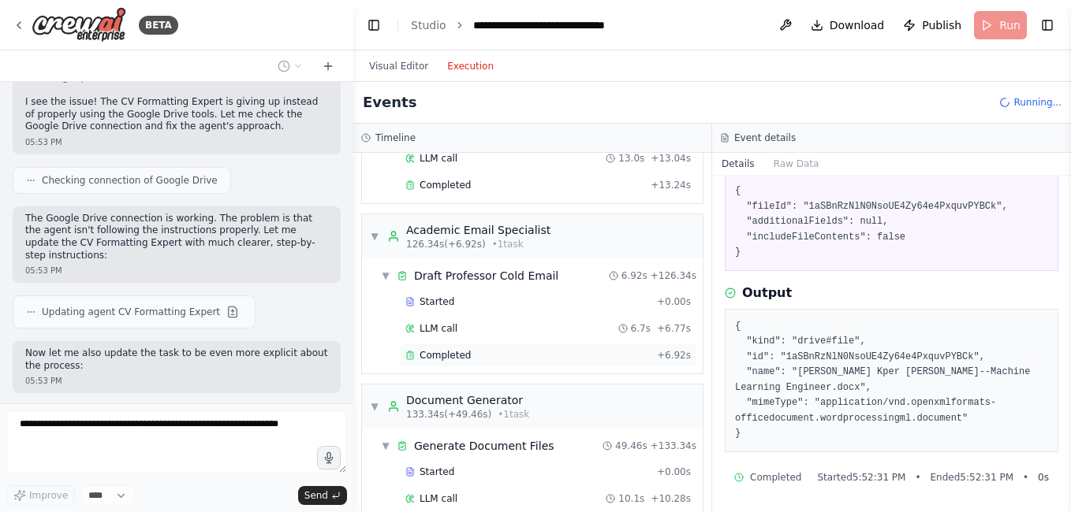
scroll to position [1745, 0]
click at [452, 363] on div "Completed + 6.92s" at bounding box center [548, 355] width 296 height 24
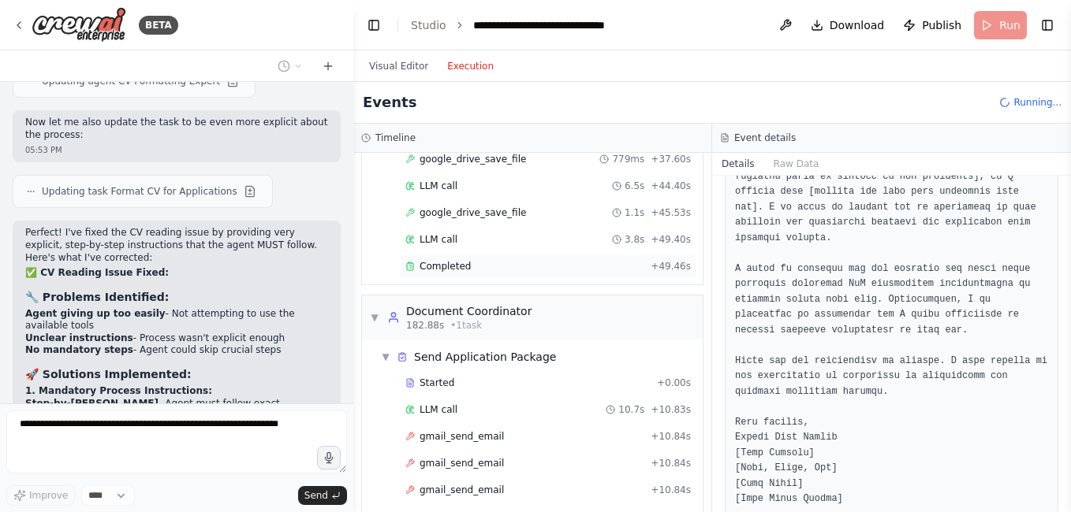
scroll to position [17801, 0]
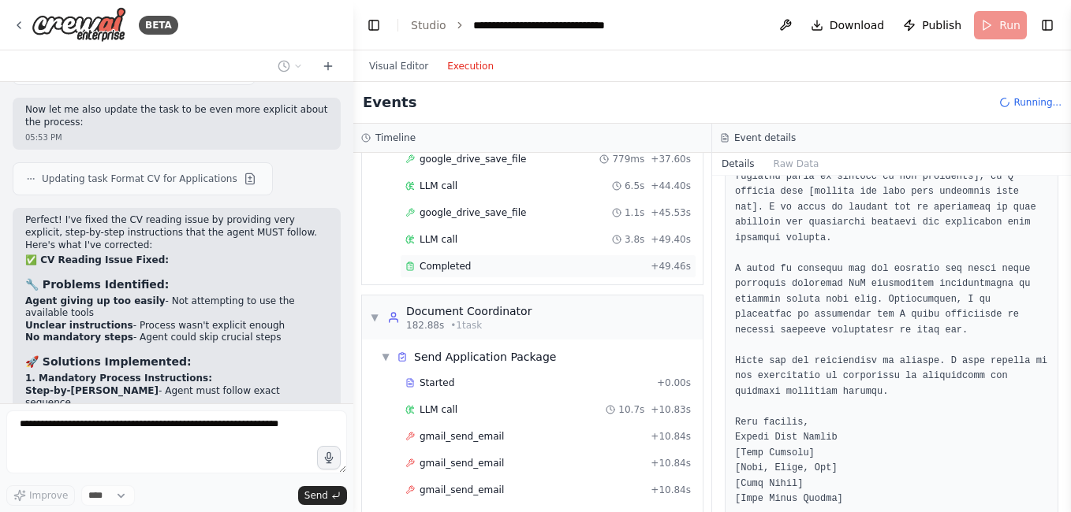
click at [437, 277] on div "Completed + 49.46s" at bounding box center [548, 267] width 296 height 24
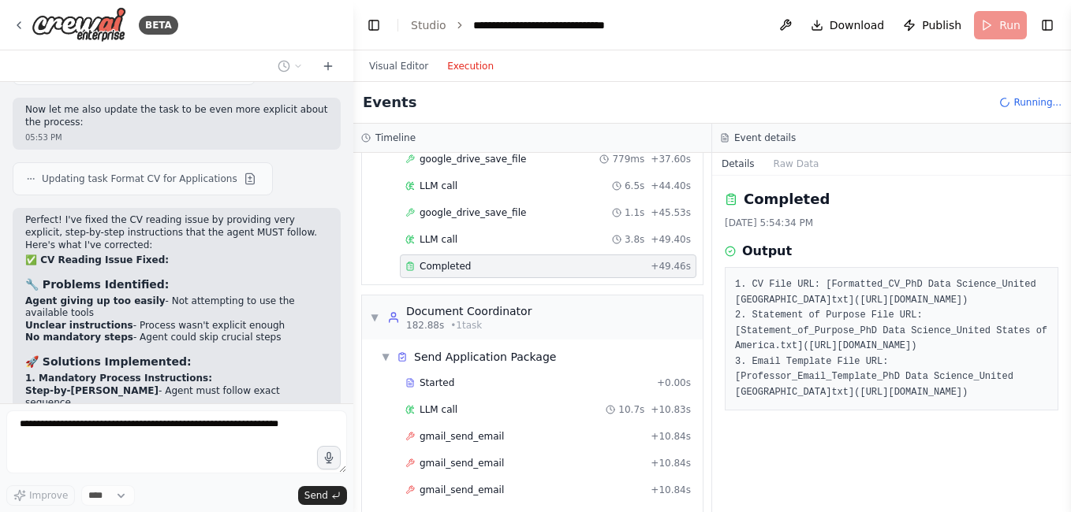
scroll to position [0, 0]
click at [440, 273] on div "Completed + 49.46s" at bounding box center [548, 267] width 296 height 24
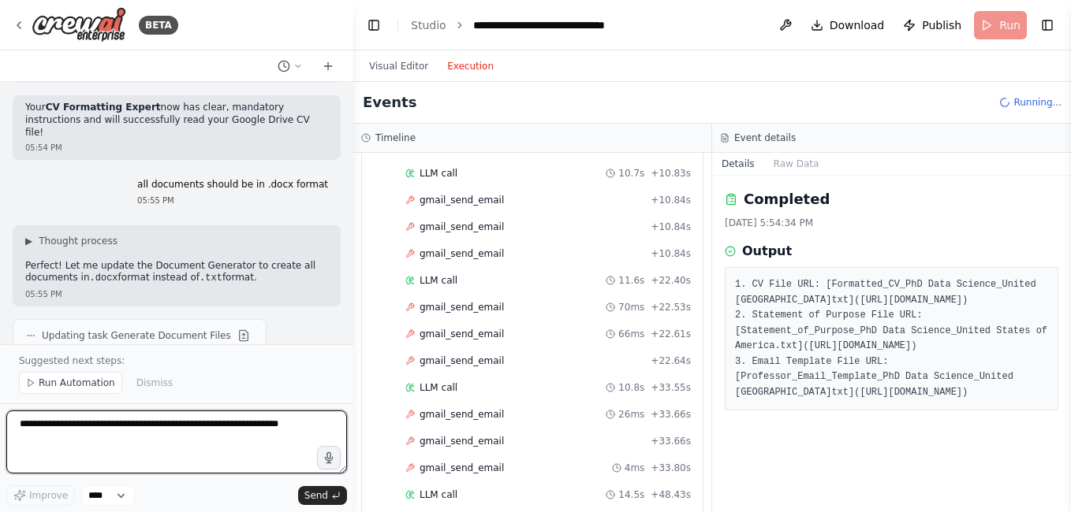
scroll to position [18527, 0]
click at [107, 448] on textarea at bounding box center [176, 442] width 341 height 63
type textarea "**********"
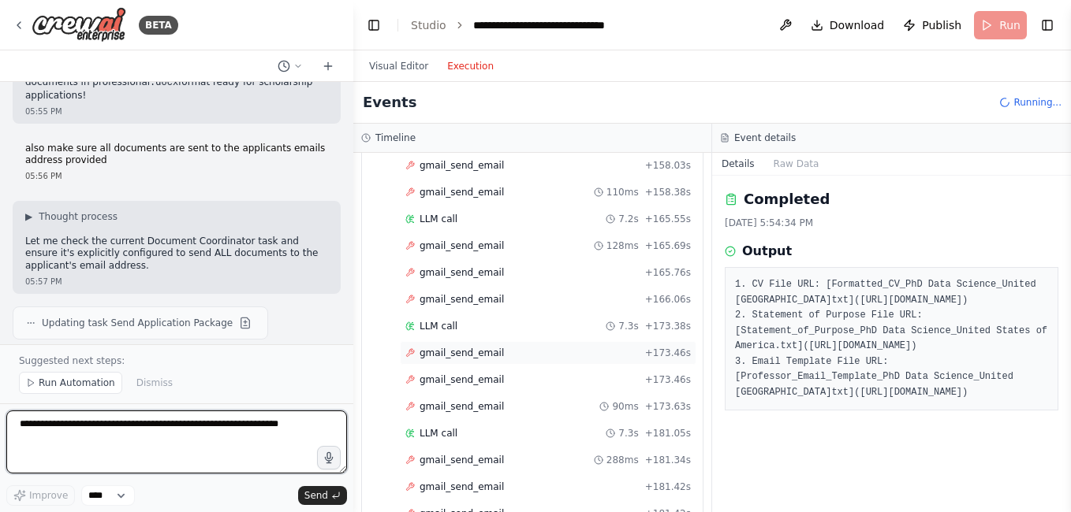
scroll to position [4124, 0]
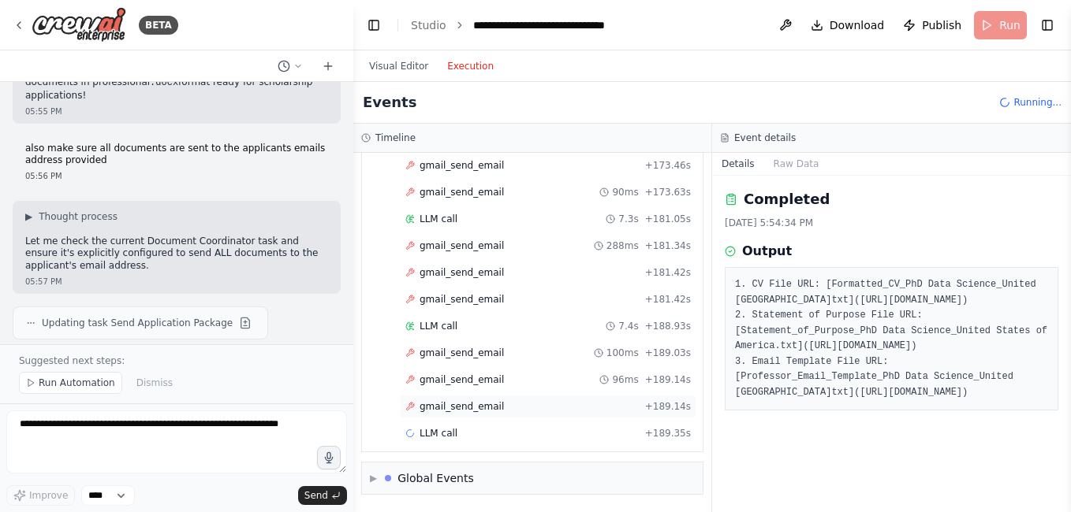
click at [464, 408] on span "gmail_send_email" at bounding box center [461, 406] width 84 height 13
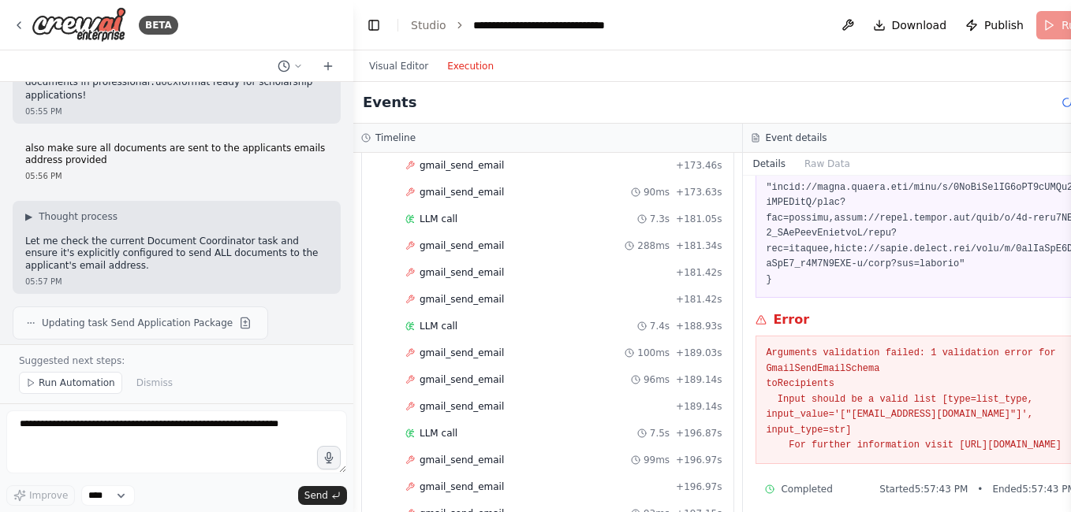
scroll to position [555, 0]
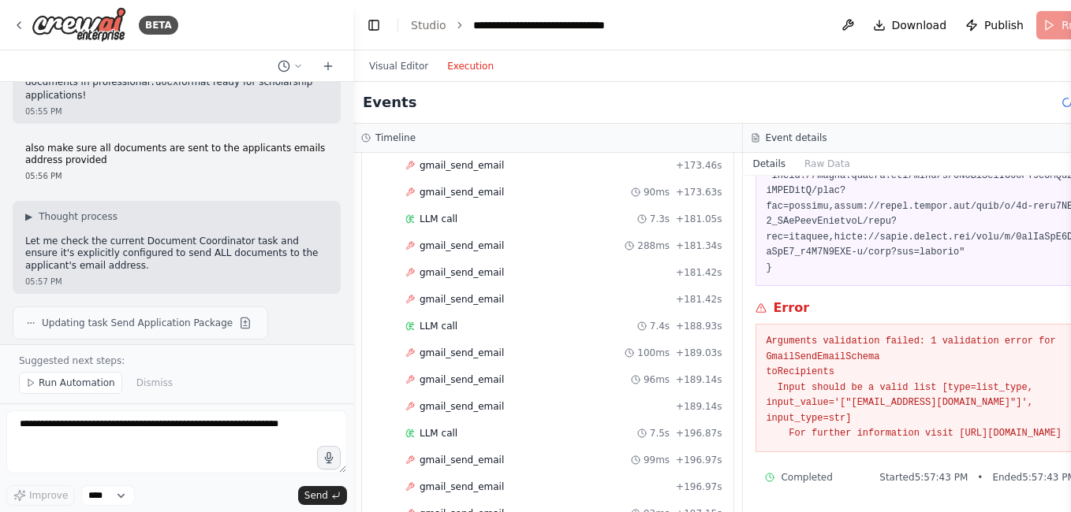
drag, startPoint x: 748, startPoint y: 337, endPoint x: 1013, endPoint y: 430, distance: 280.5
click at [1013, 430] on pre "Arguments validation failed: 1 validation error for GmailSendEmailSchema toReci…" at bounding box center [937, 388] width 344 height 108
copy pre "Arguments validation failed: 1 validation error for GmailSendEmailSchema toReci…"
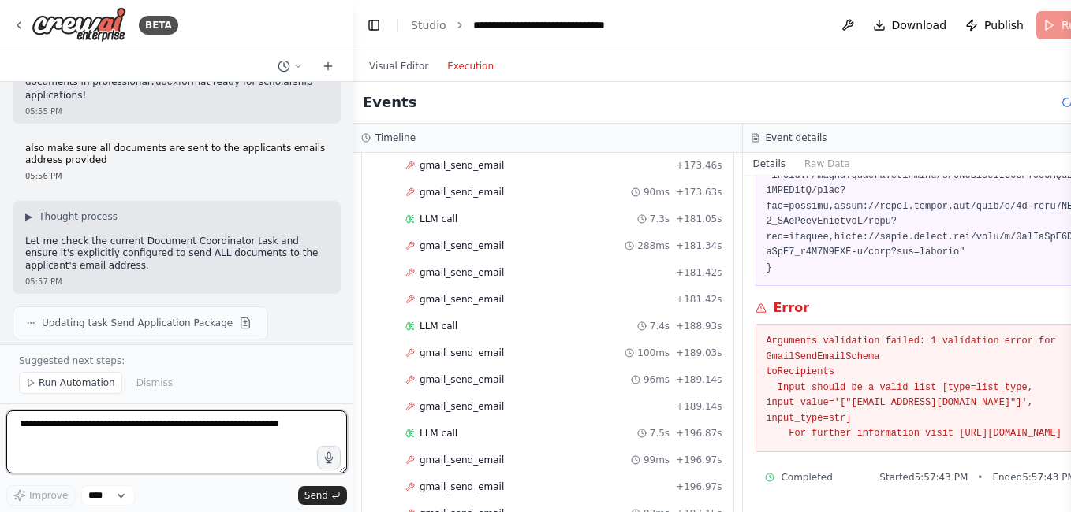
click at [225, 447] on textarea at bounding box center [176, 442] width 341 height 63
paste textarea "**********"
type textarea "**********"
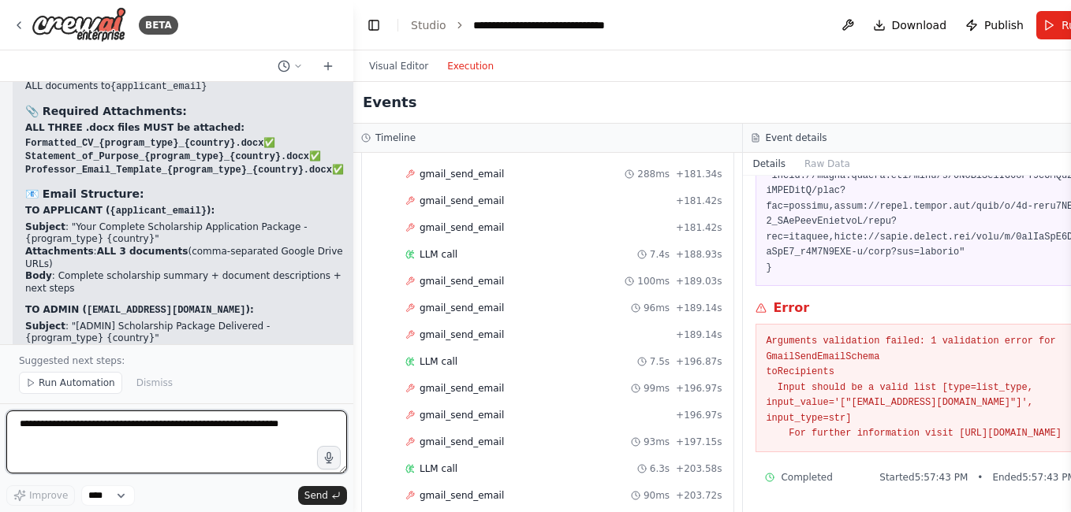
scroll to position [4361, 0]
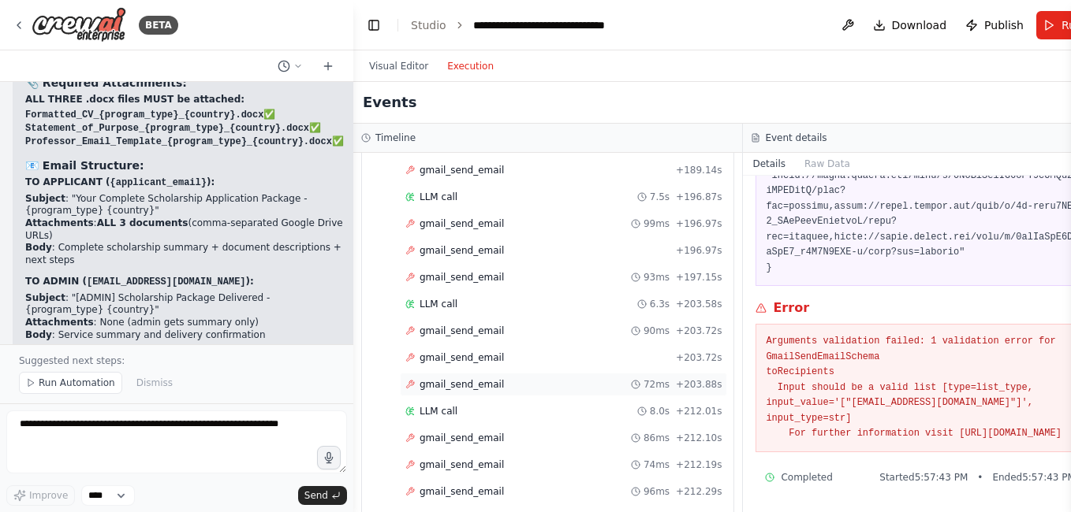
click at [456, 382] on span "gmail_send_email" at bounding box center [461, 384] width 84 height 13
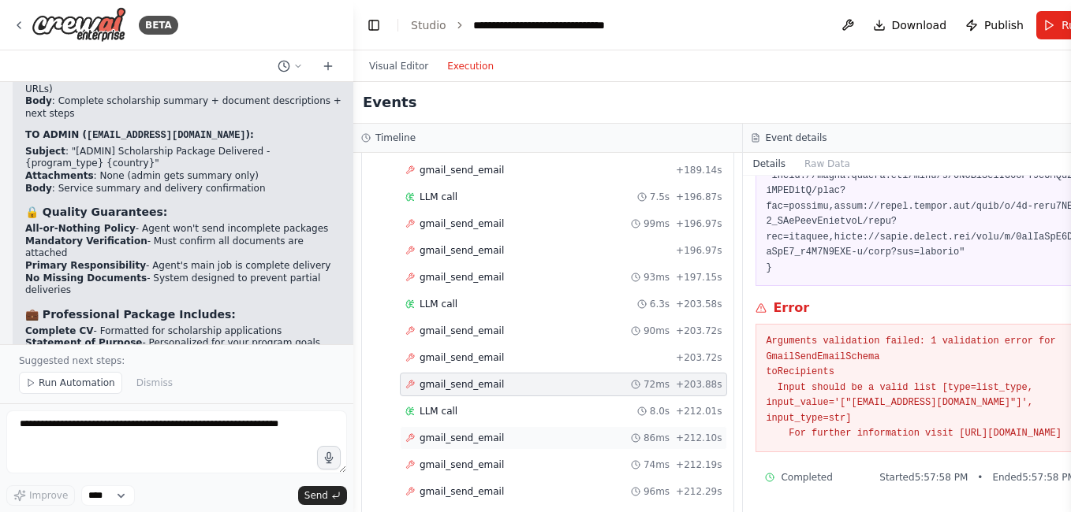
click at [450, 438] on span "gmail_send_email" at bounding box center [461, 438] width 84 height 13
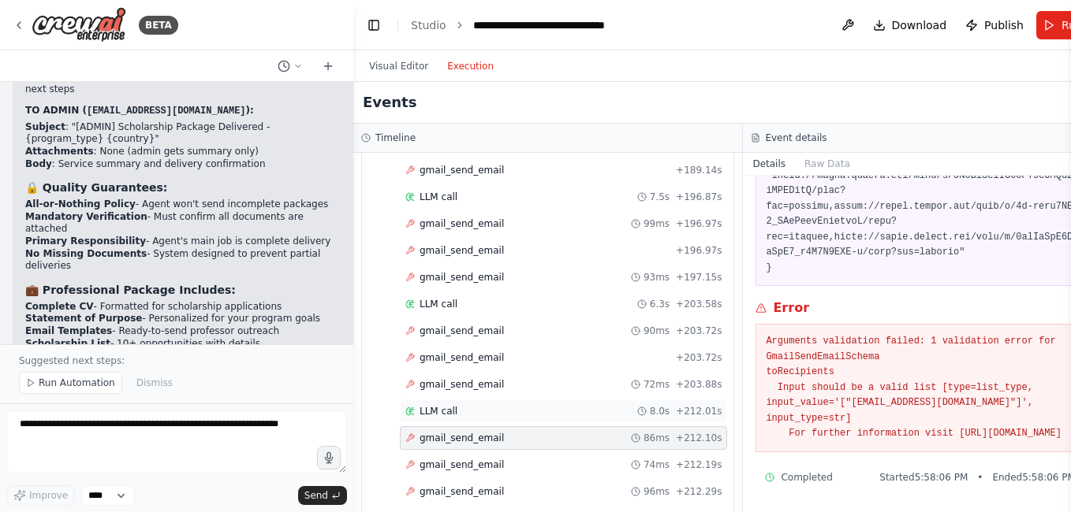
click at [443, 412] on span "LLM call" at bounding box center [438, 411] width 38 height 13
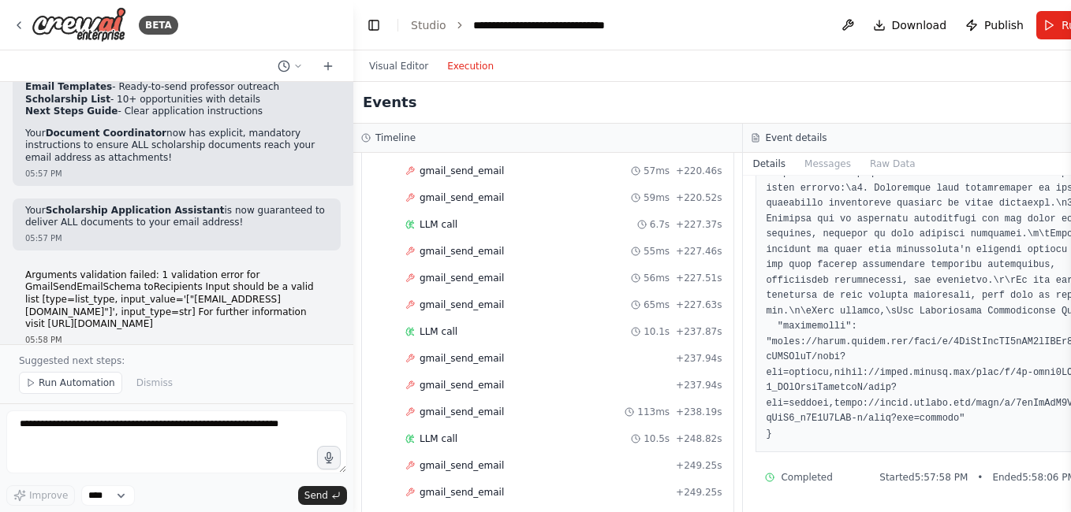
scroll to position [4902, 0]
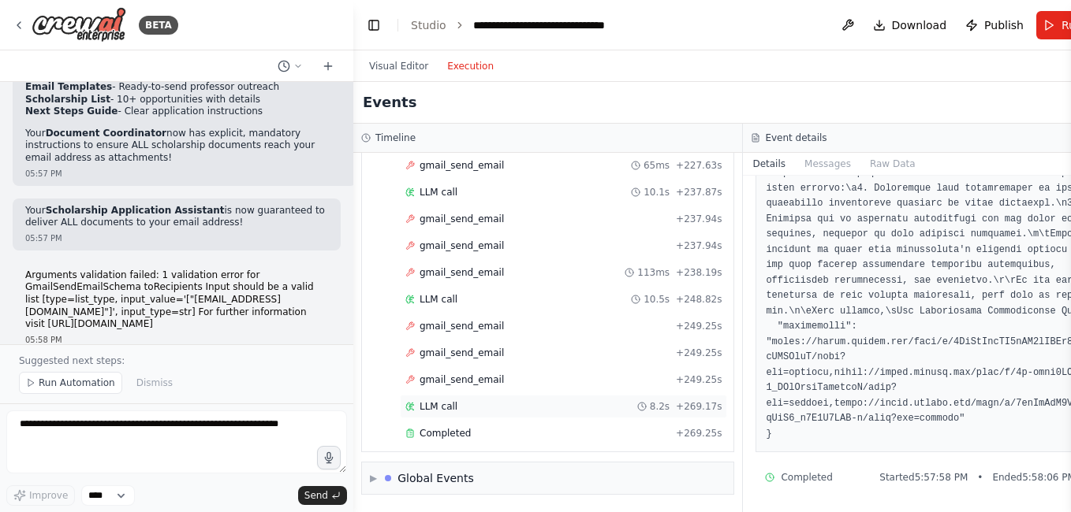
click at [434, 399] on div "LLM call 8.2s + 269.17s" at bounding box center [563, 407] width 327 height 24
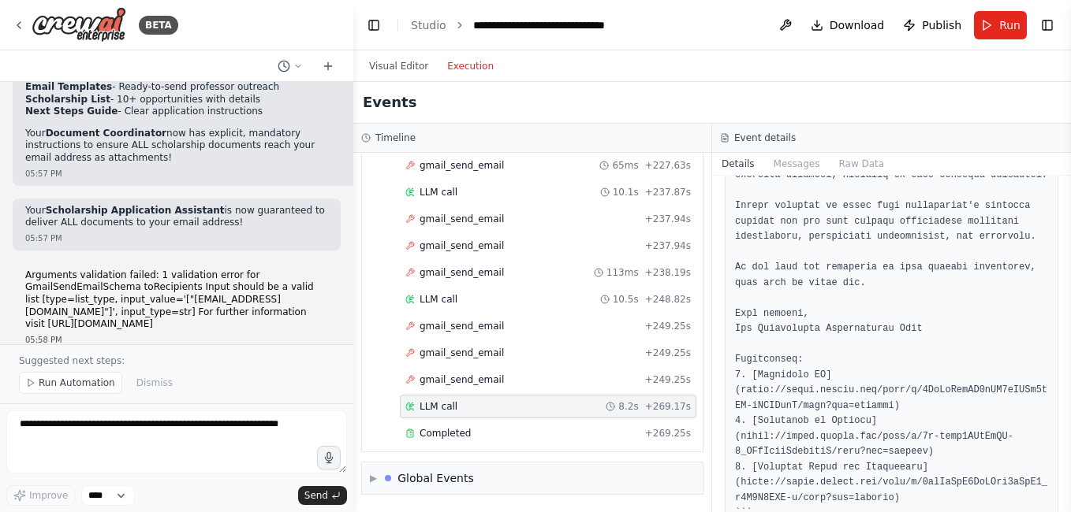
scroll to position [681, 0]
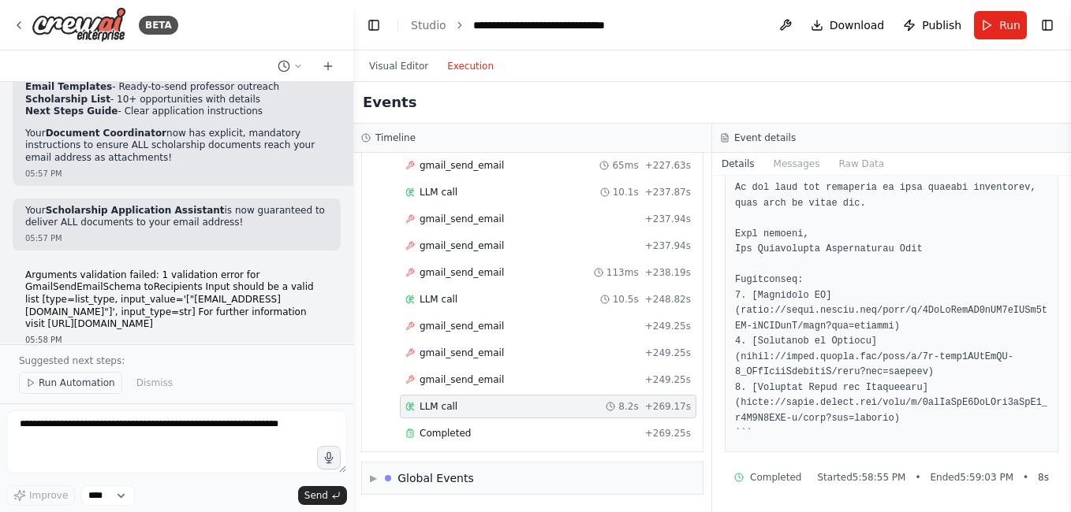
click at [65, 382] on span "Run Automation" at bounding box center [77, 383] width 76 height 13
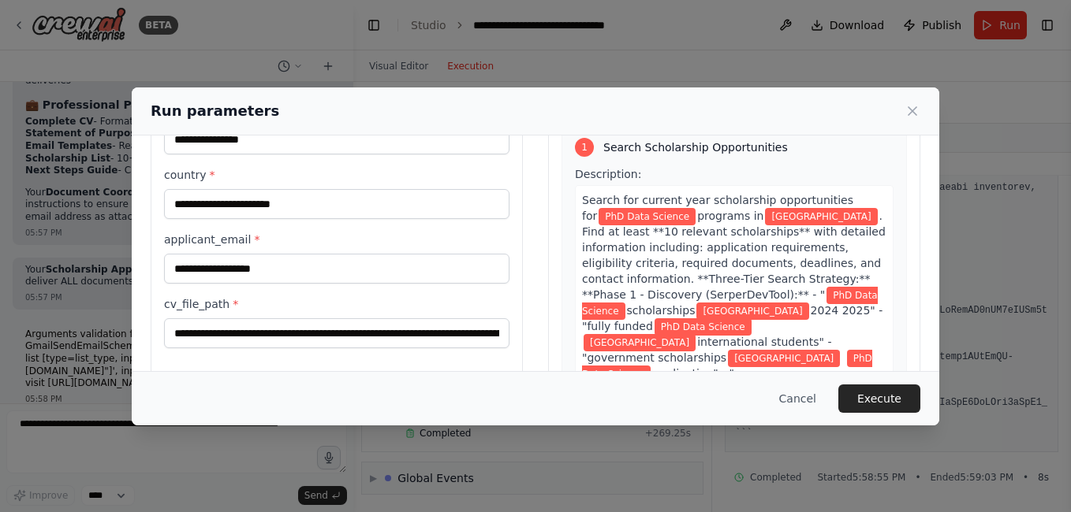
scroll to position [176, 0]
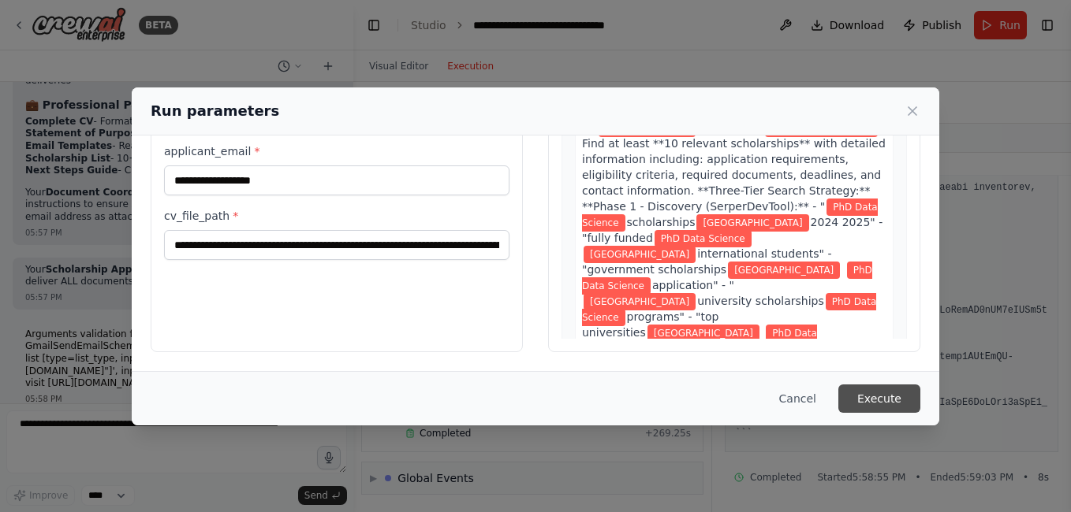
click at [892, 394] on button "Execute" at bounding box center [879, 399] width 82 height 28
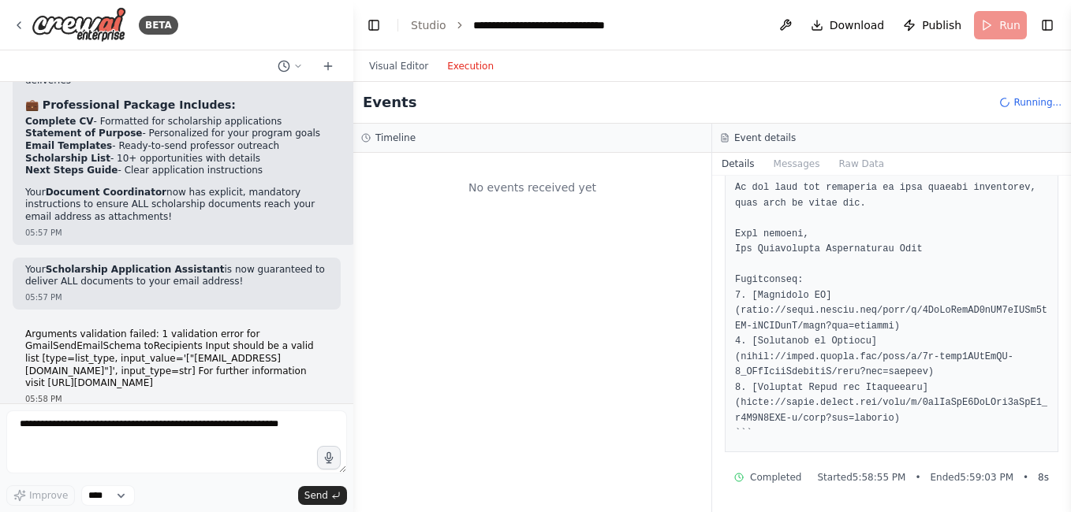
scroll to position [0, 0]
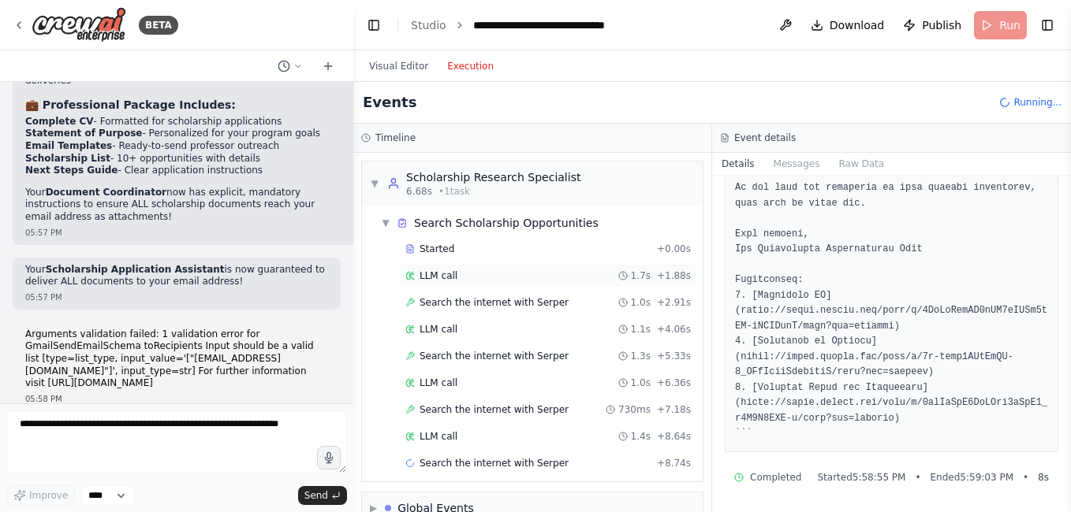
click at [453, 281] on div "LLM call 1.7s + 1.88s" at bounding box center [547, 276] width 285 height 13
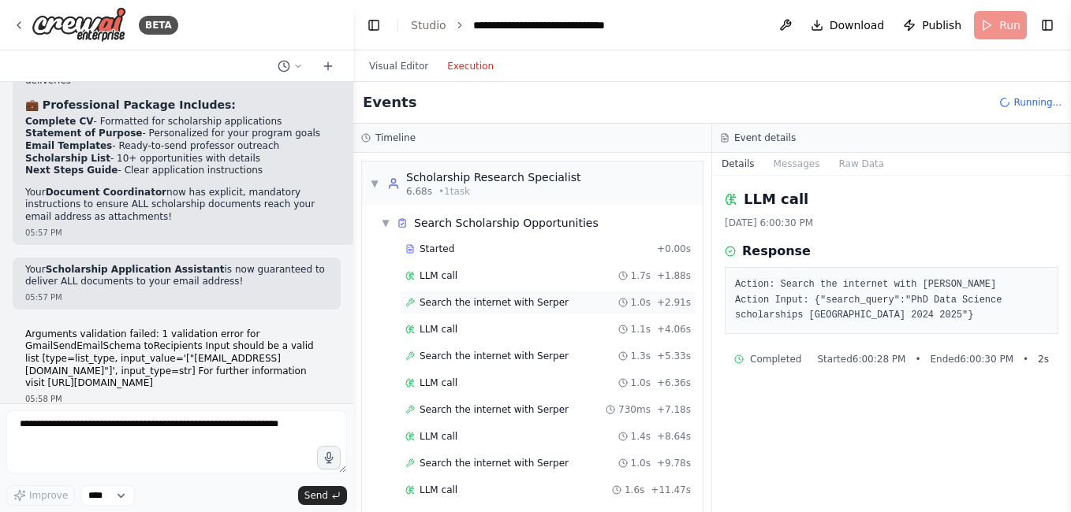
click at [453, 296] on span "Search the internet with Serper" at bounding box center [493, 302] width 149 height 13
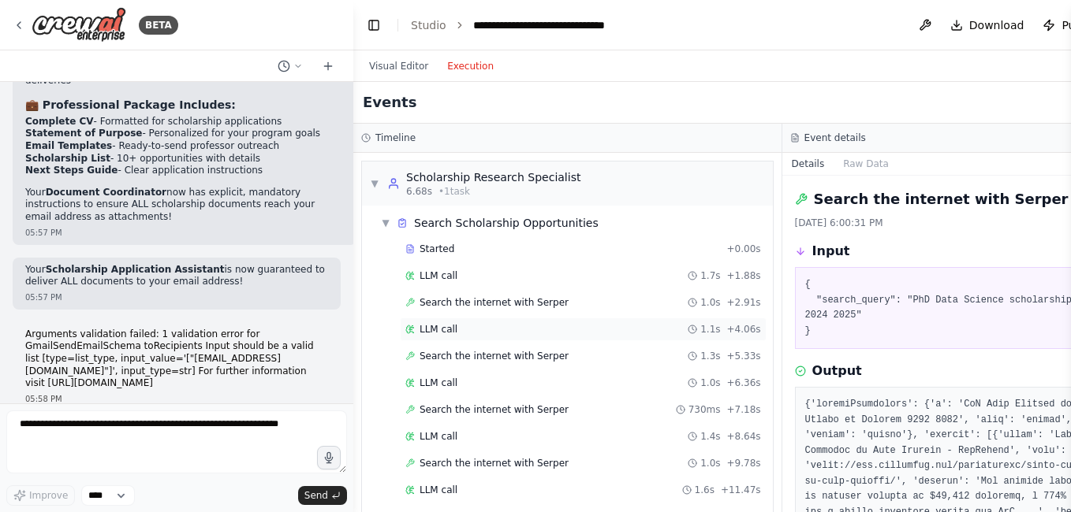
click at [455, 330] on div "LLM call 1.1s + 4.06s" at bounding box center [583, 329] width 356 height 13
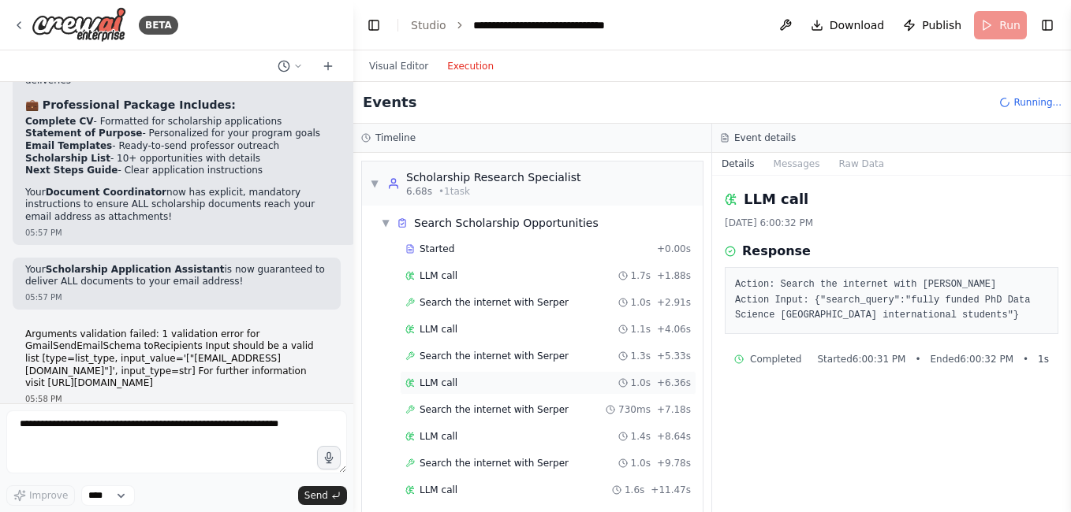
click at [444, 380] on span "LLM call" at bounding box center [438, 383] width 38 height 13
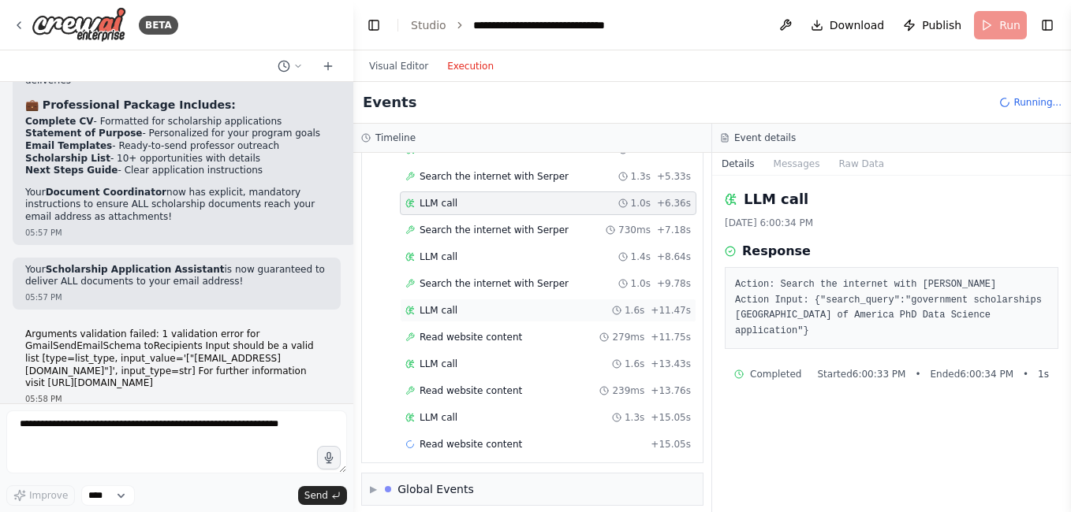
scroll to position [191, 0]
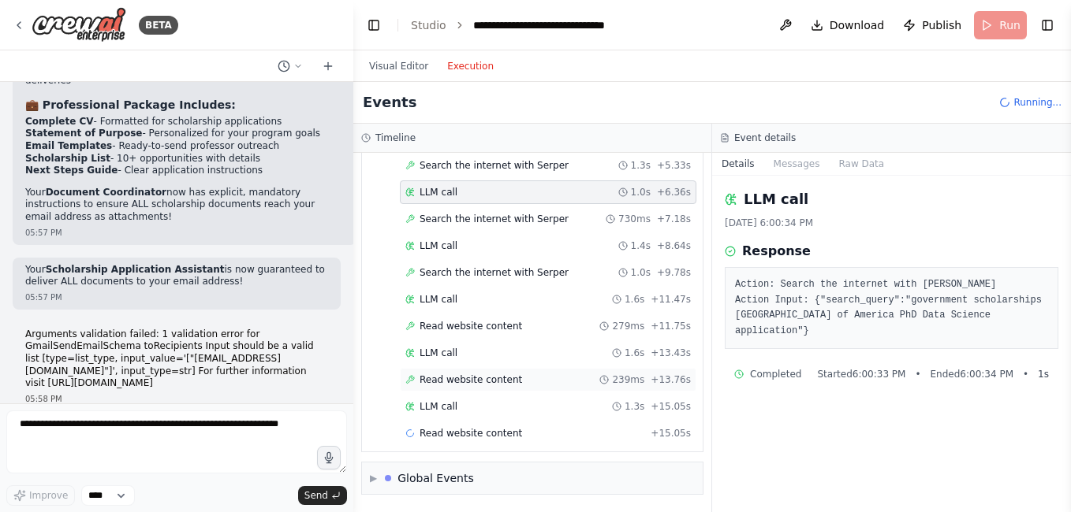
click at [467, 375] on span "Read website content" at bounding box center [470, 380] width 102 height 13
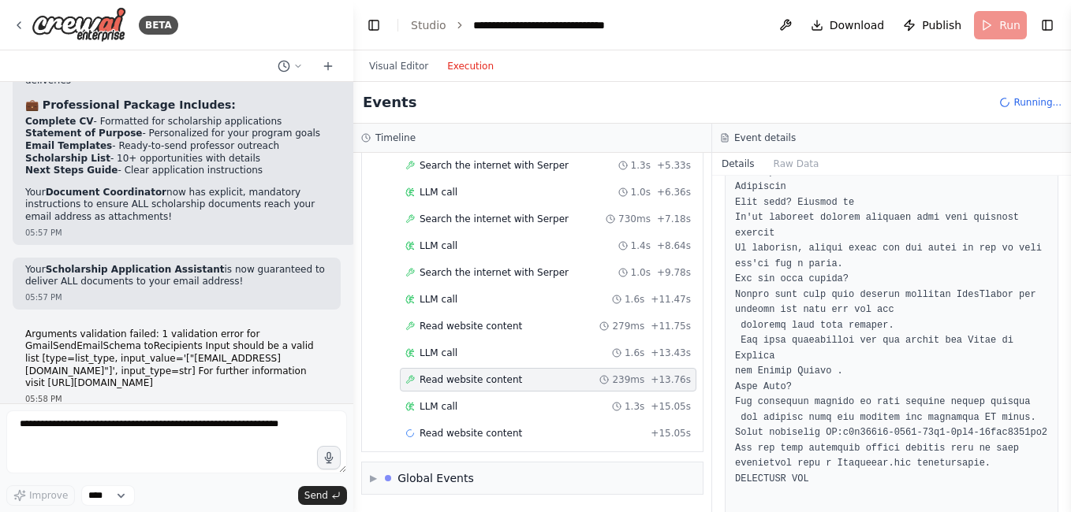
scroll to position [236, 0]
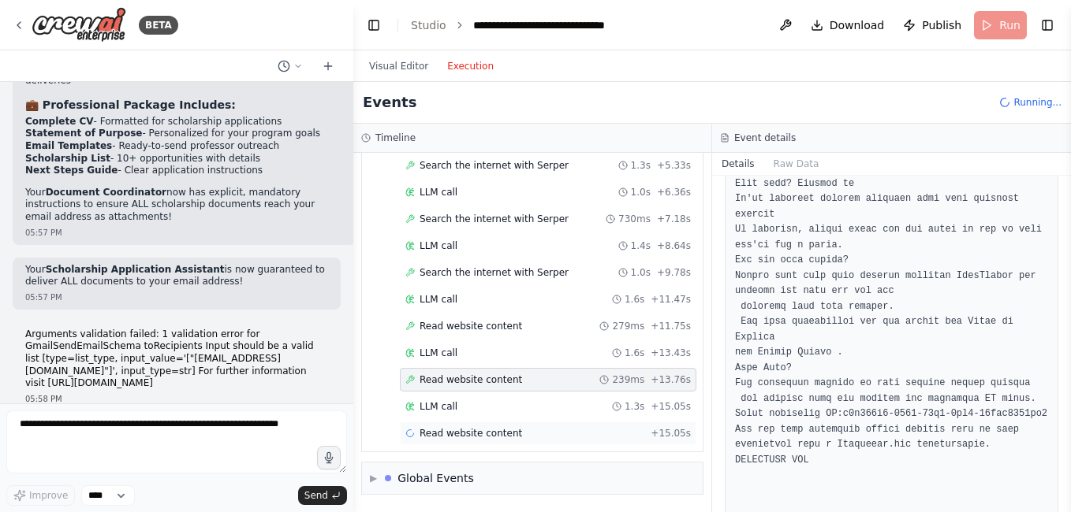
click at [467, 432] on span "Read website content" at bounding box center [470, 433] width 102 height 13
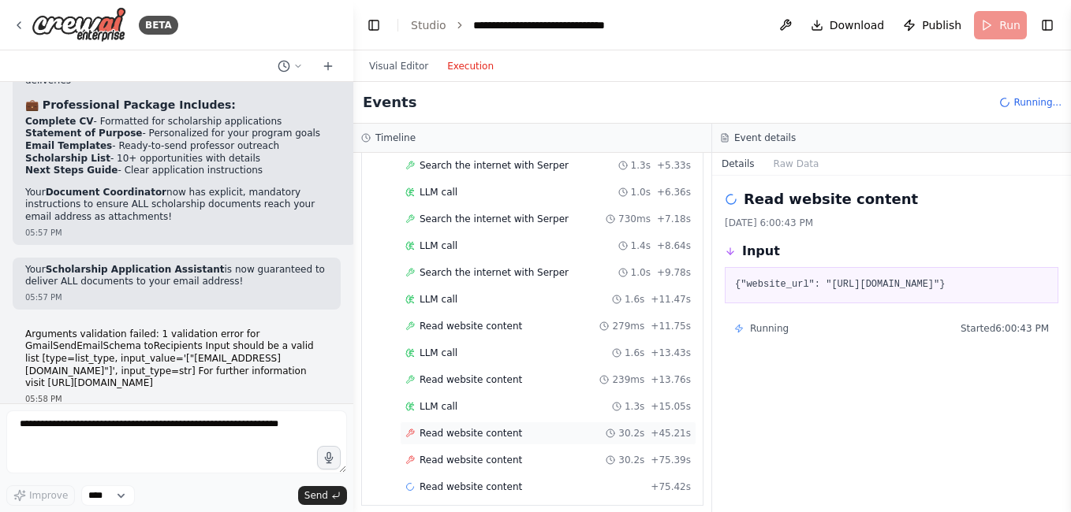
click at [451, 434] on span "Read website content" at bounding box center [470, 433] width 102 height 13
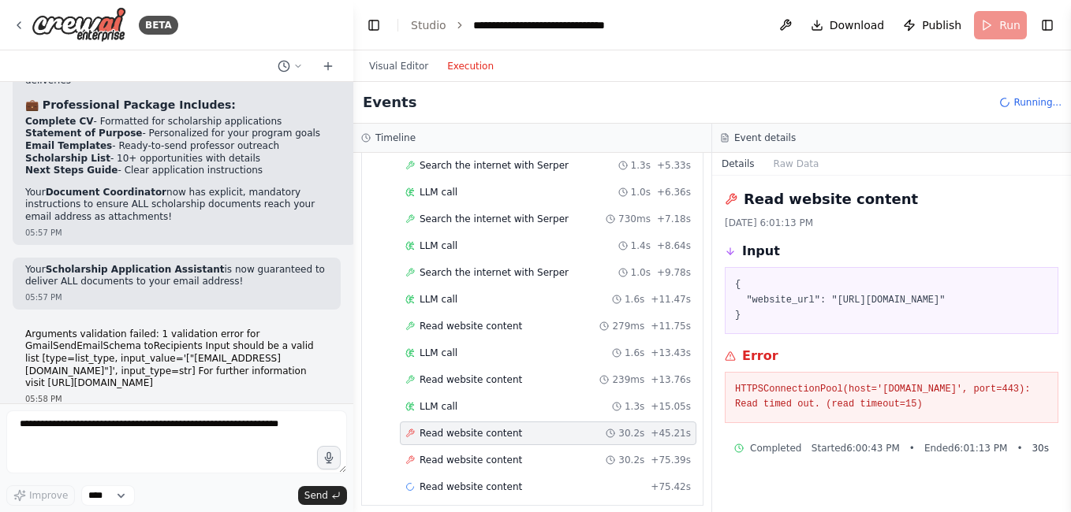
scroll to position [2, 0]
drag, startPoint x: 734, startPoint y: 414, endPoint x: 918, endPoint y: 434, distance: 185.5
click at [918, 423] on div "HTTPSConnectionPool(host='[DOMAIN_NAME]', port=443): Read timed out. (read time…" at bounding box center [890, 397] width 333 height 51
copy pre "HTTPSConnectionPool(host='[DOMAIN_NAME]', port=443): Read timed out. (read time…"
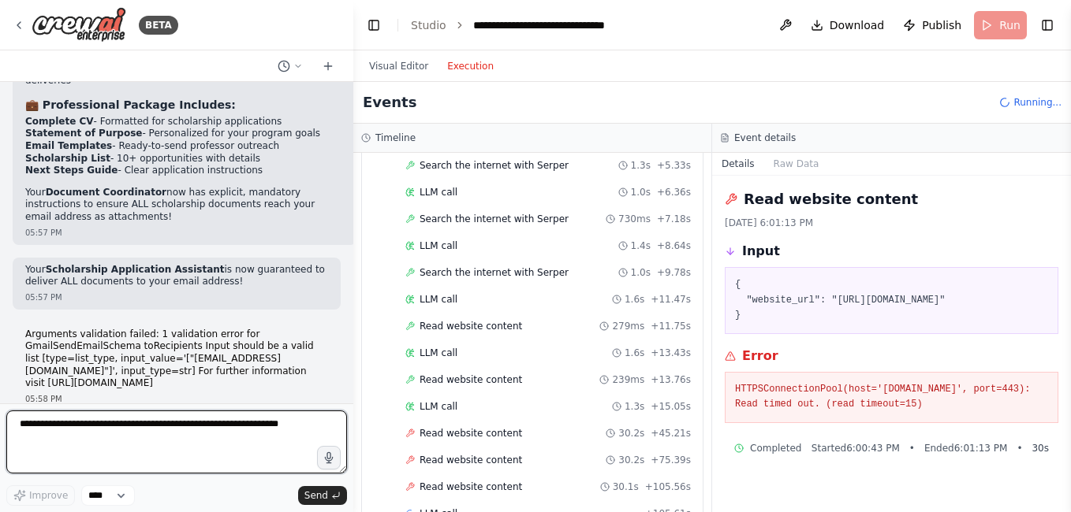
click at [90, 424] on textarea at bounding box center [176, 442] width 341 height 63
paste textarea "**********"
type textarea "**********"
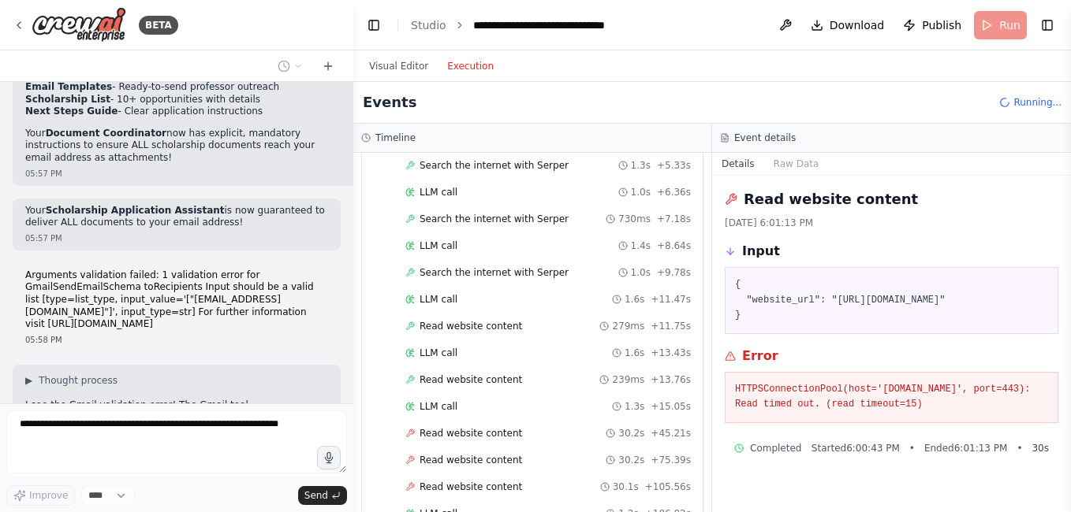
scroll to position [20527, 0]
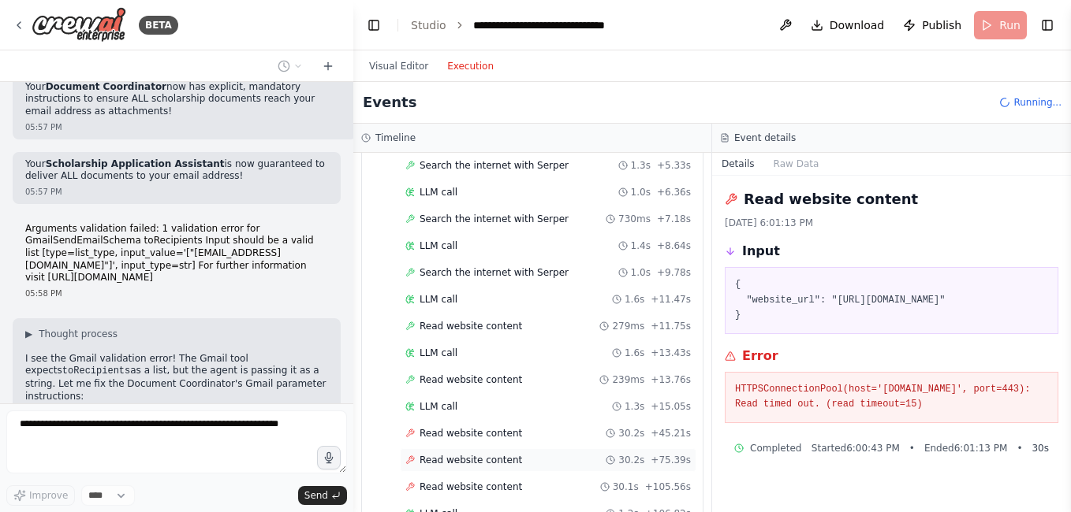
click at [438, 464] on span "Read website content" at bounding box center [470, 460] width 102 height 13
click at [445, 460] on span "Read website content" at bounding box center [470, 460] width 102 height 13
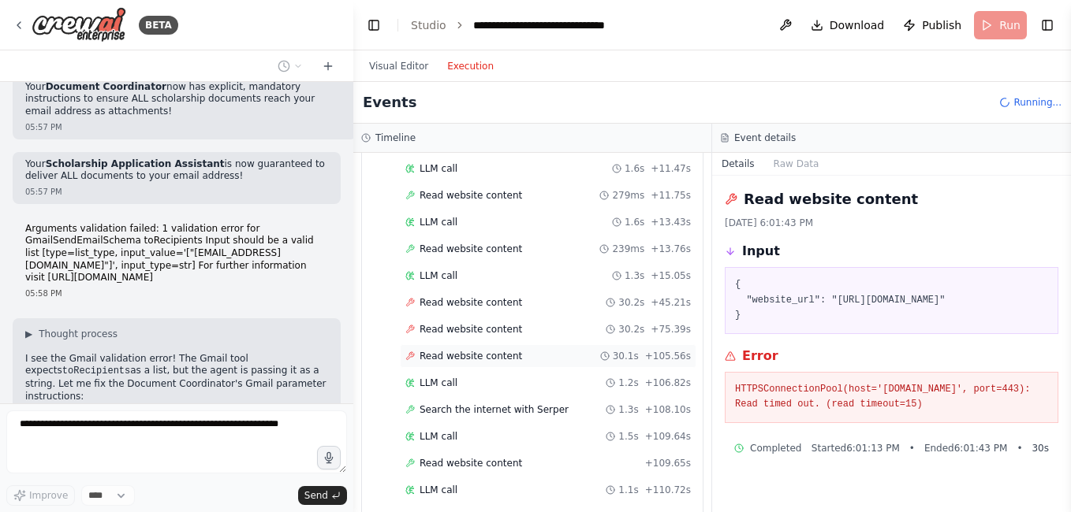
click at [438, 407] on div "Started + 0.00s LLM call 1.7s + 1.88s Search the internet with [PERSON_NAME] 1.…" at bounding box center [538, 291] width 328 height 750
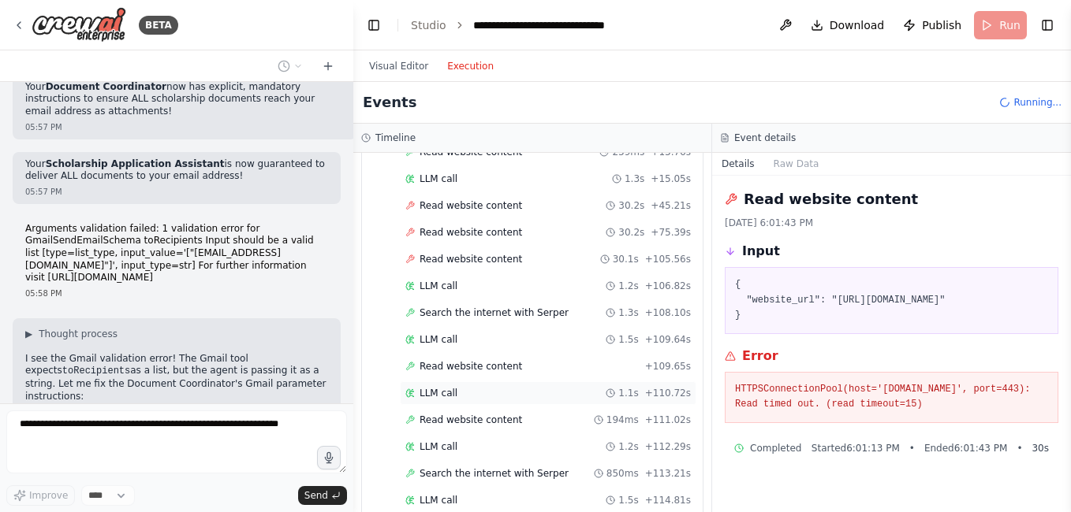
scroll to position [506, 0]
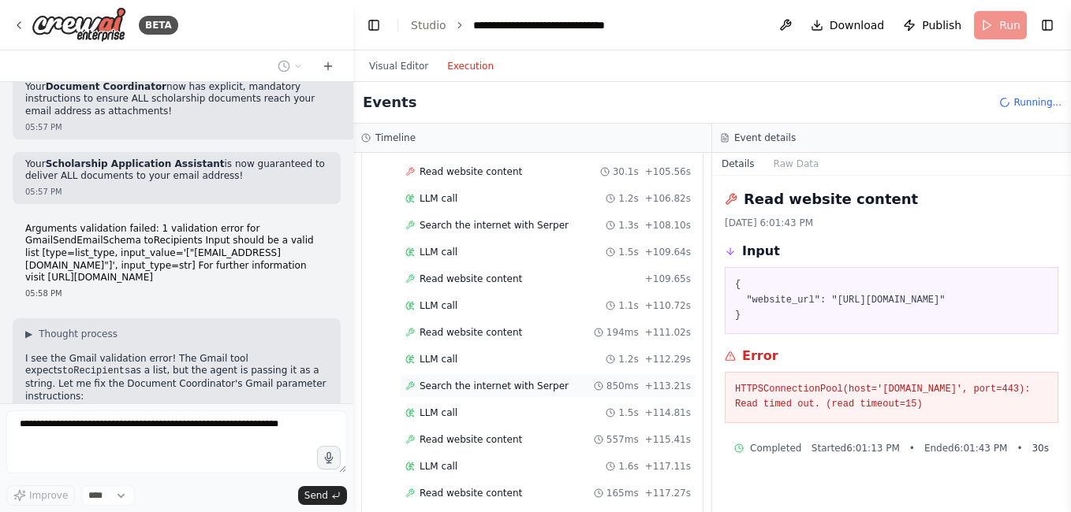
click at [449, 389] on span "Search the internet with Serper" at bounding box center [493, 386] width 149 height 13
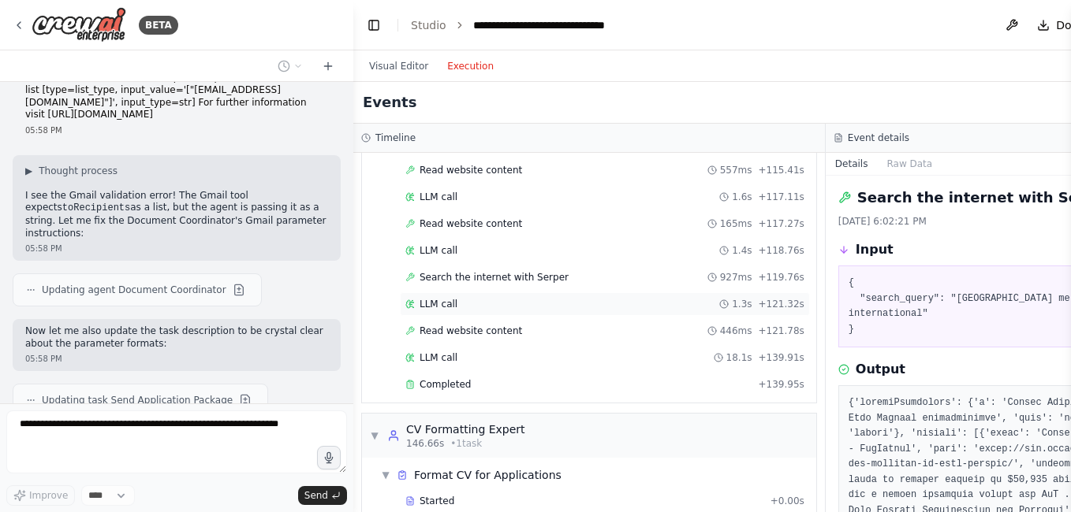
scroll to position [858, 0]
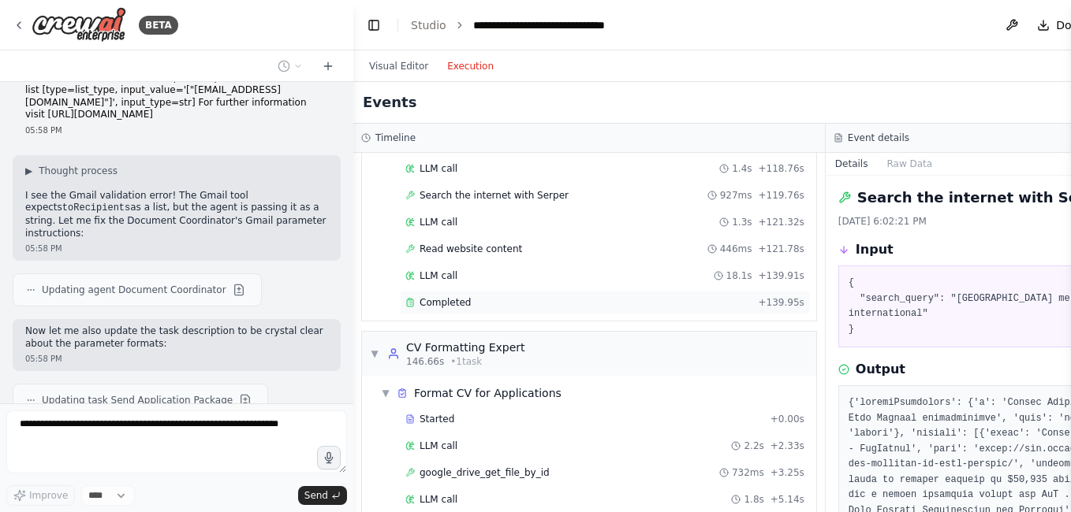
click at [448, 307] on span "Completed" at bounding box center [444, 302] width 51 height 13
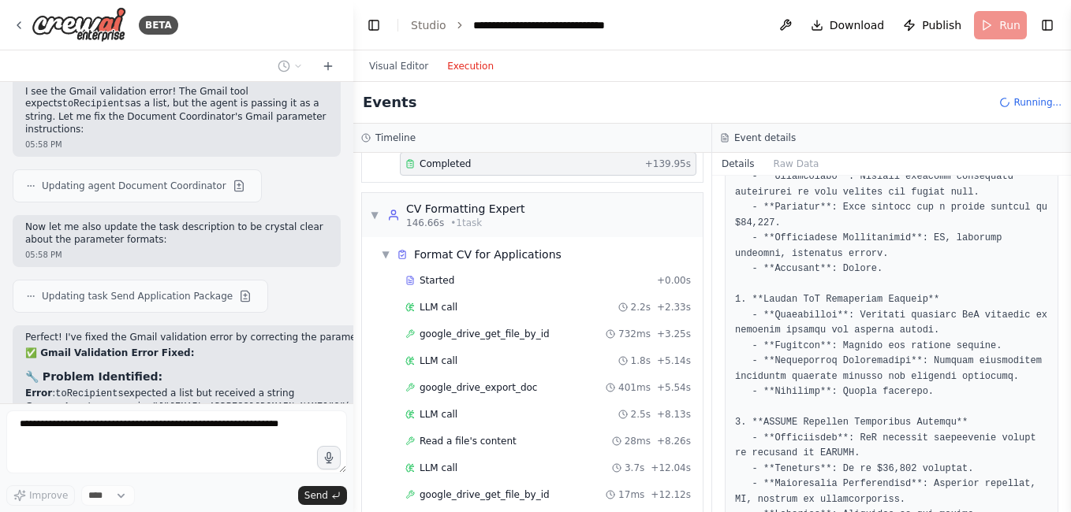
scroll to position [1015, 0]
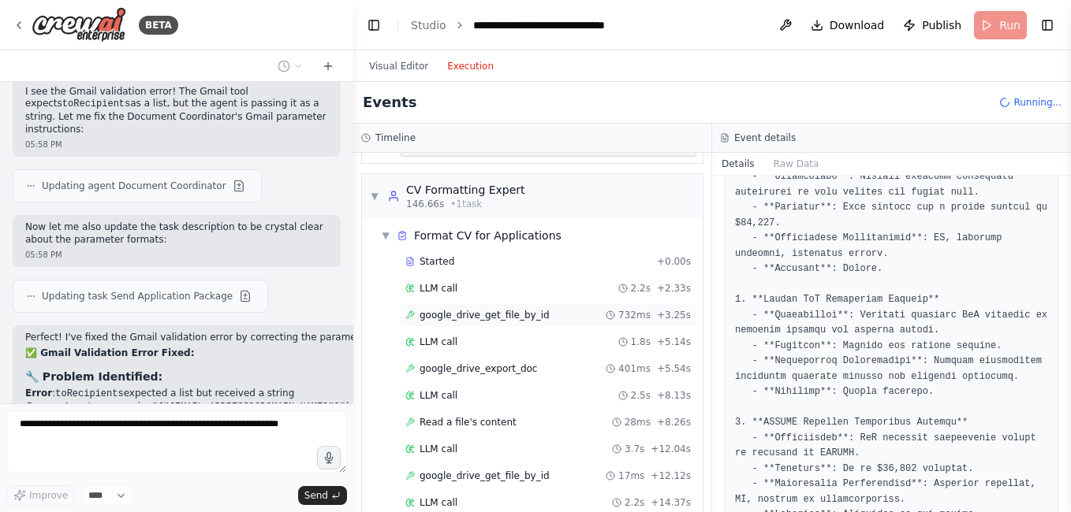
click at [467, 318] on span "google_drive_get_file_by_id" at bounding box center [484, 315] width 130 height 13
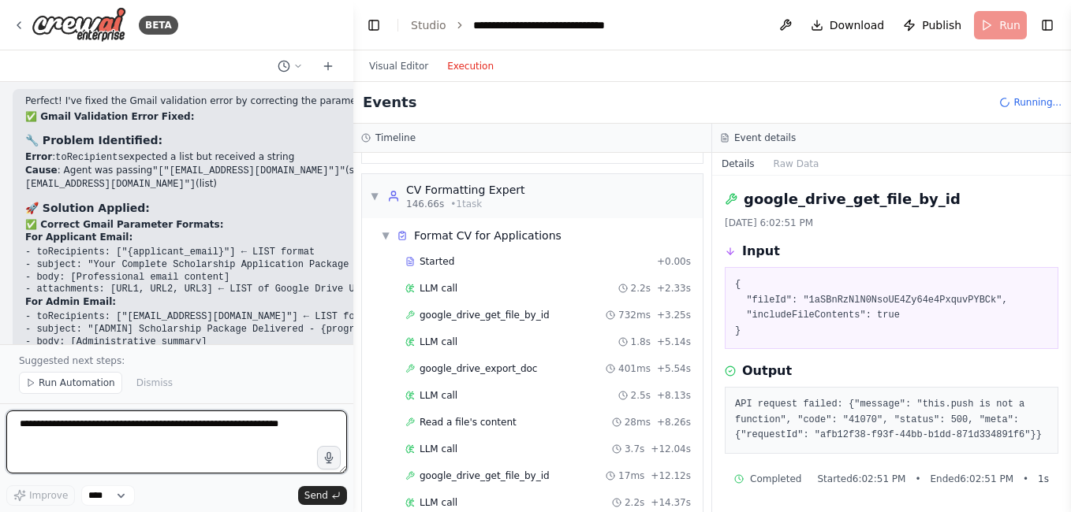
scroll to position [2, 0]
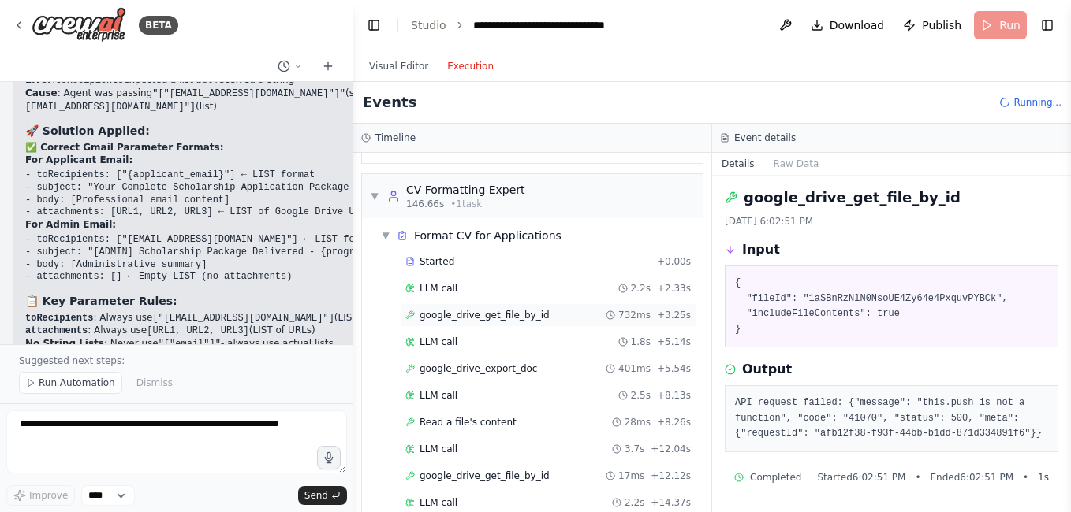
click at [482, 317] on span "google_drive_get_file_by_id" at bounding box center [484, 315] width 130 height 13
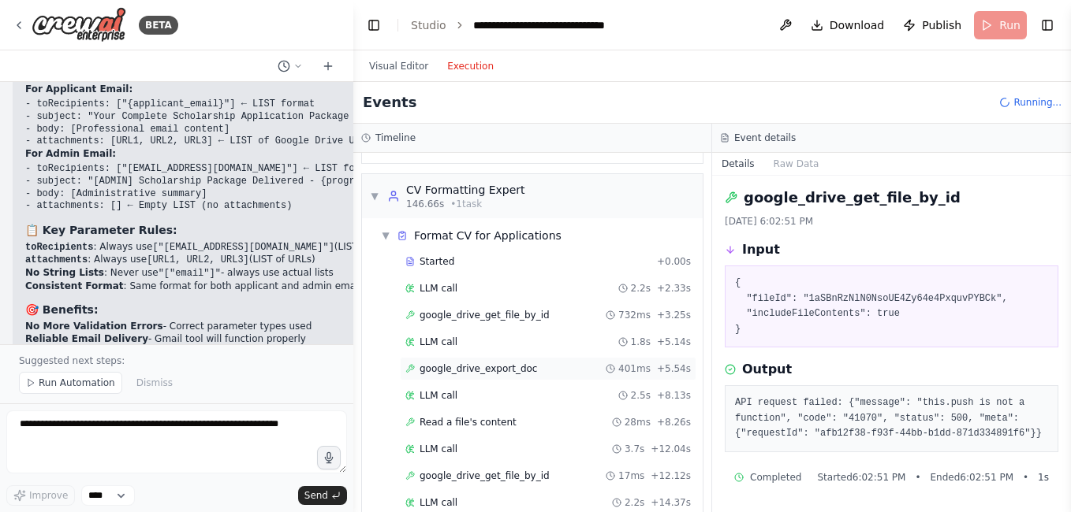
click at [476, 367] on span "google_drive_export_doc" at bounding box center [477, 369] width 117 height 13
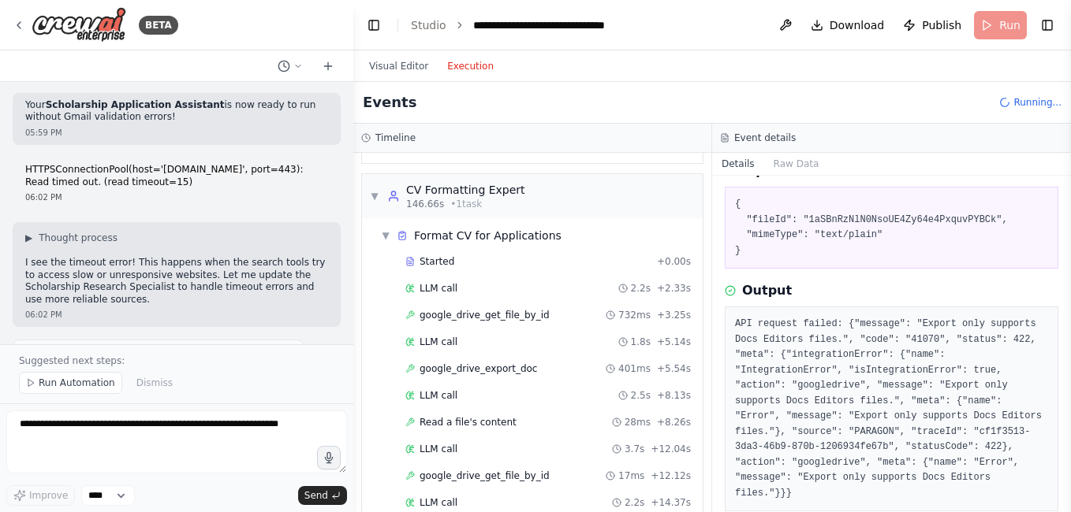
scroll to position [21537, 0]
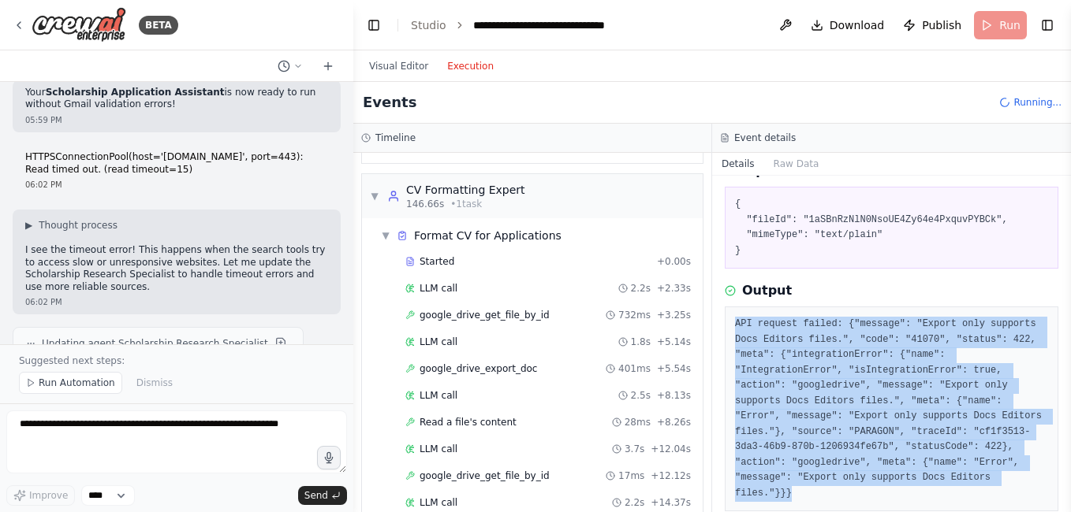
drag, startPoint x: 735, startPoint y: 323, endPoint x: 869, endPoint y: 473, distance: 201.0
click at [869, 473] on pre "API request failed: {"message": "Export only supports Docs Editors files.", "co…" at bounding box center [891, 409] width 313 height 184
copy pre "API request failed: {"message": "Export only supports Docs Editors files.", "co…"
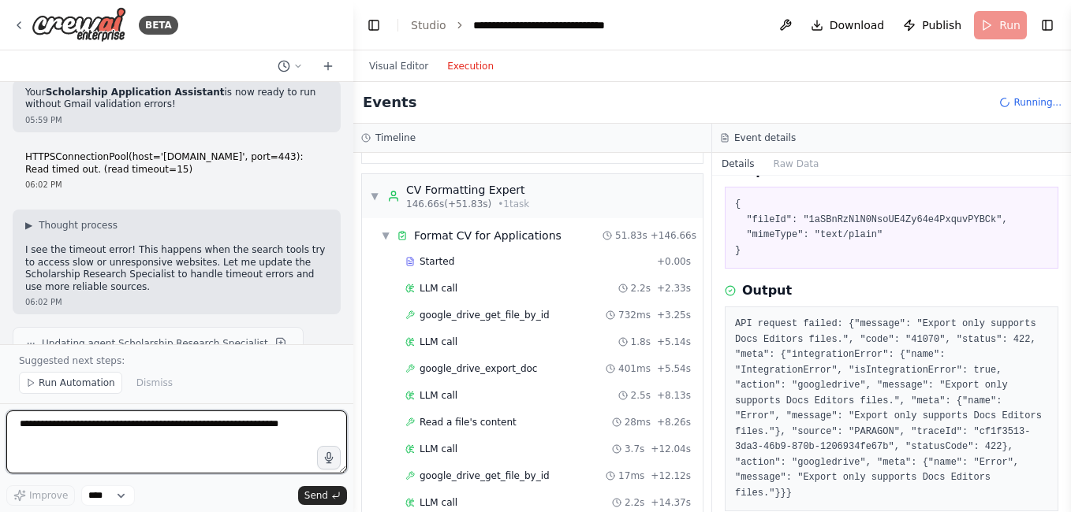
click at [245, 432] on textarea at bounding box center [176, 442] width 341 height 63
paste textarea "**********"
type textarea "**********"
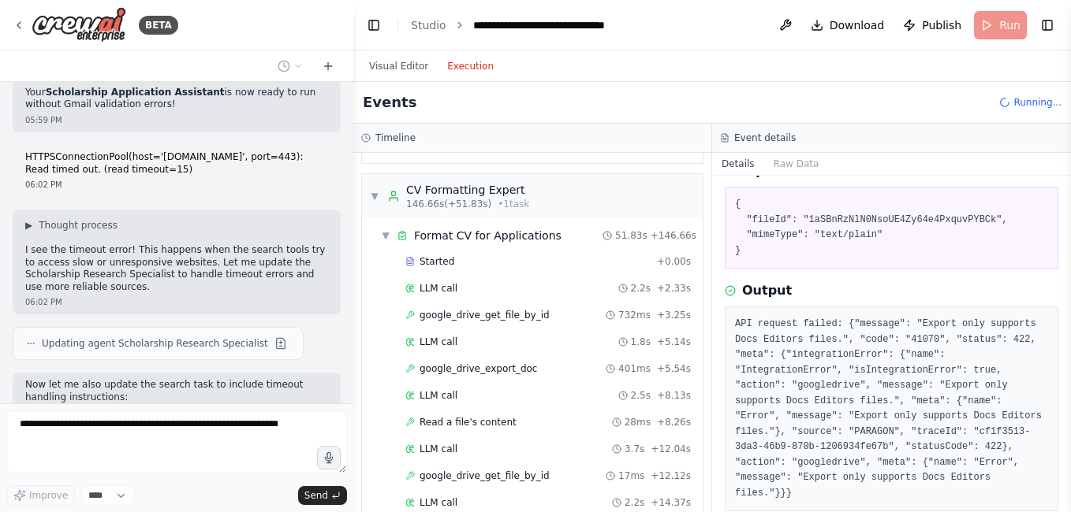
scroll to position [21669, 0]
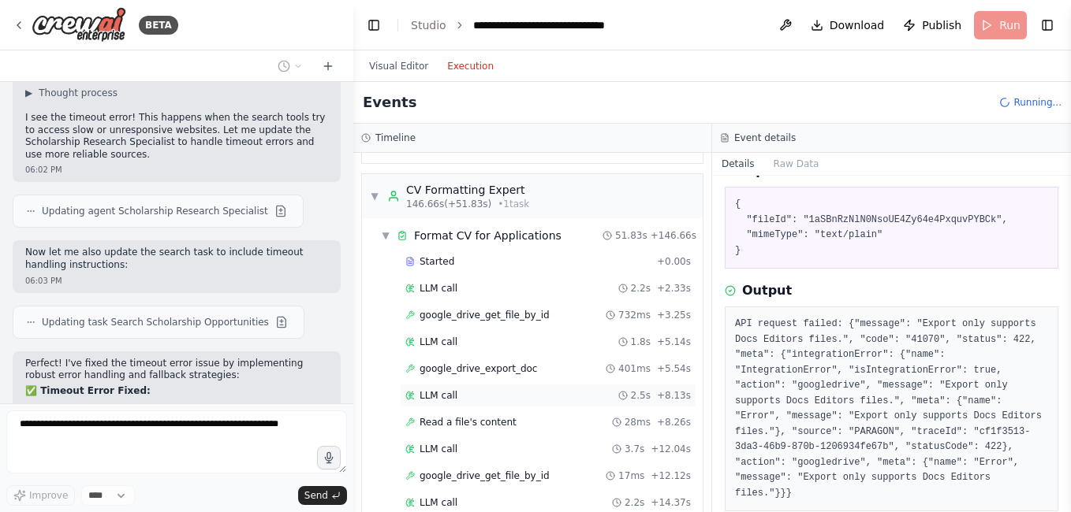
click at [441, 399] on span "LLM call" at bounding box center [438, 395] width 38 height 13
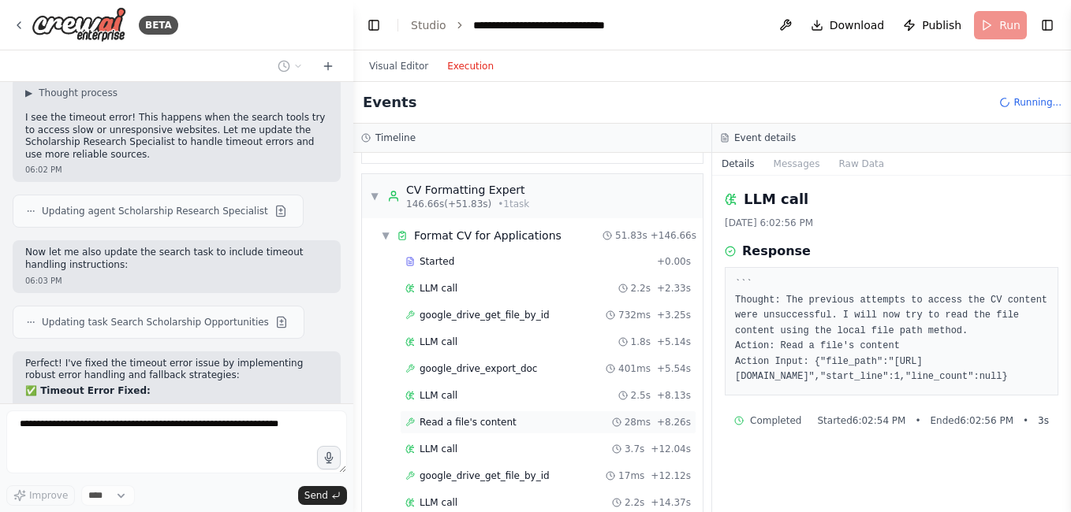
click at [440, 421] on span "Read a file's content" at bounding box center [467, 422] width 97 height 13
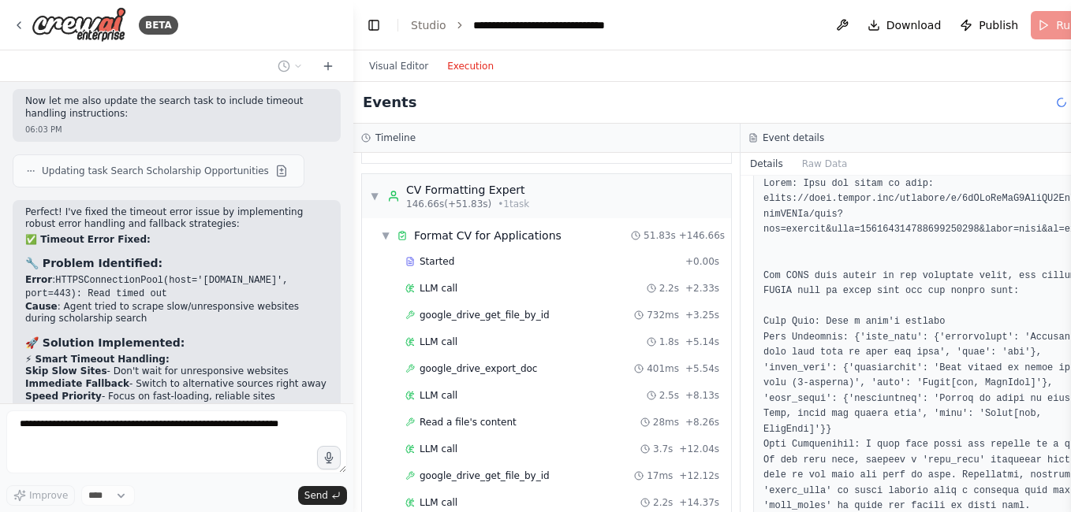
scroll to position [21833, 0]
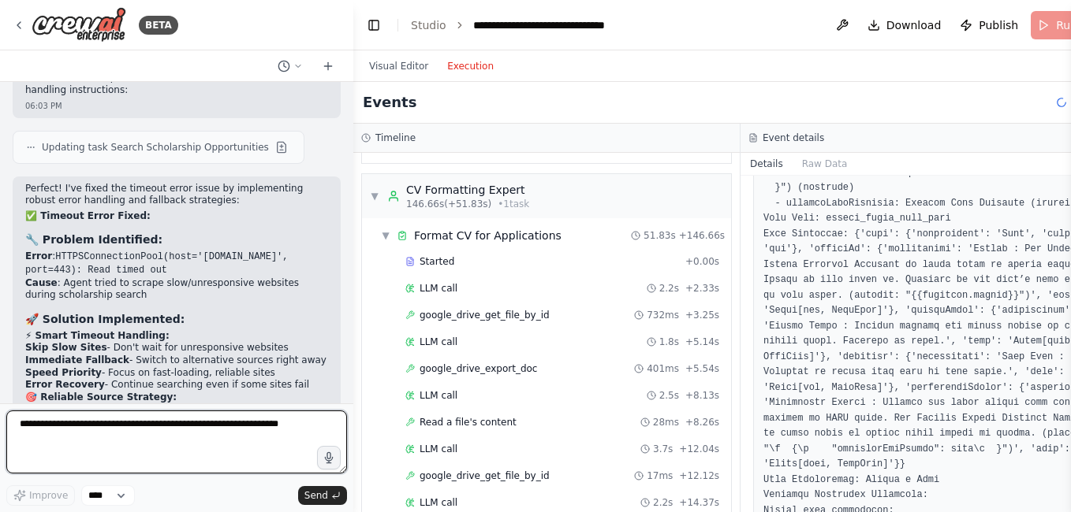
scroll to position [1100, 0]
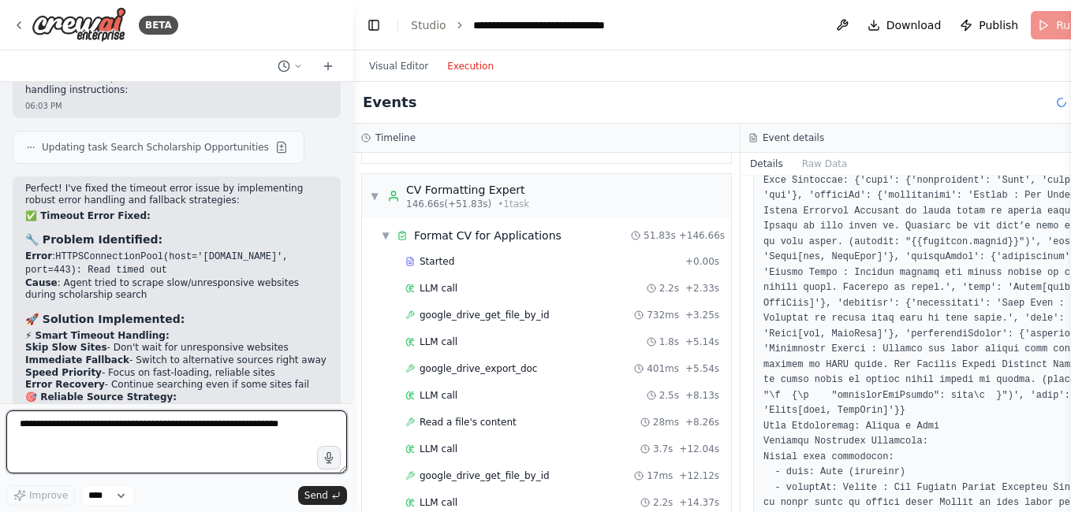
drag, startPoint x: 845, startPoint y: 311, endPoint x: 972, endPoint y: 338, distance: 129.7
click at [972, 338] on pre at bounding box center [933, 189] width 341 height 1752
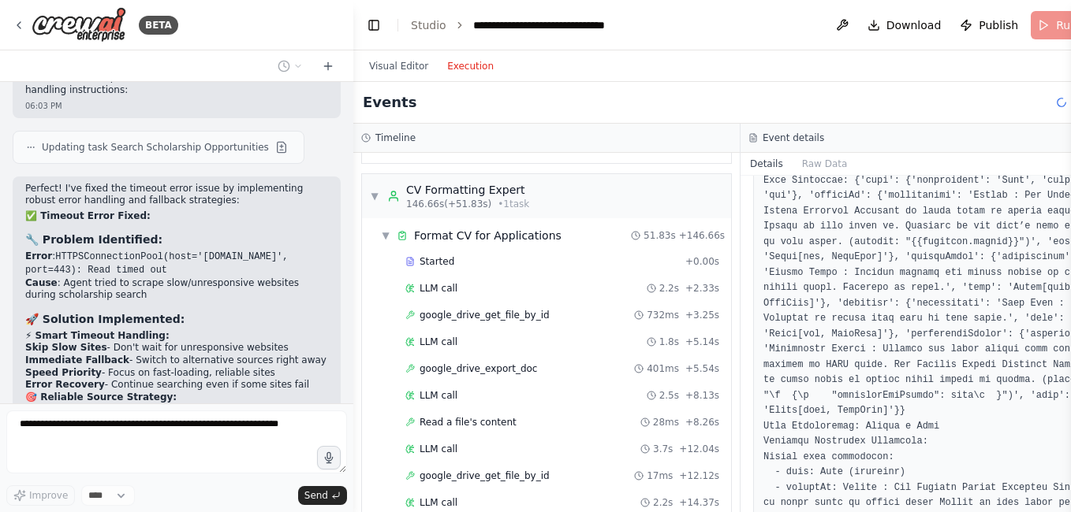
scroll to position [21924, 0]
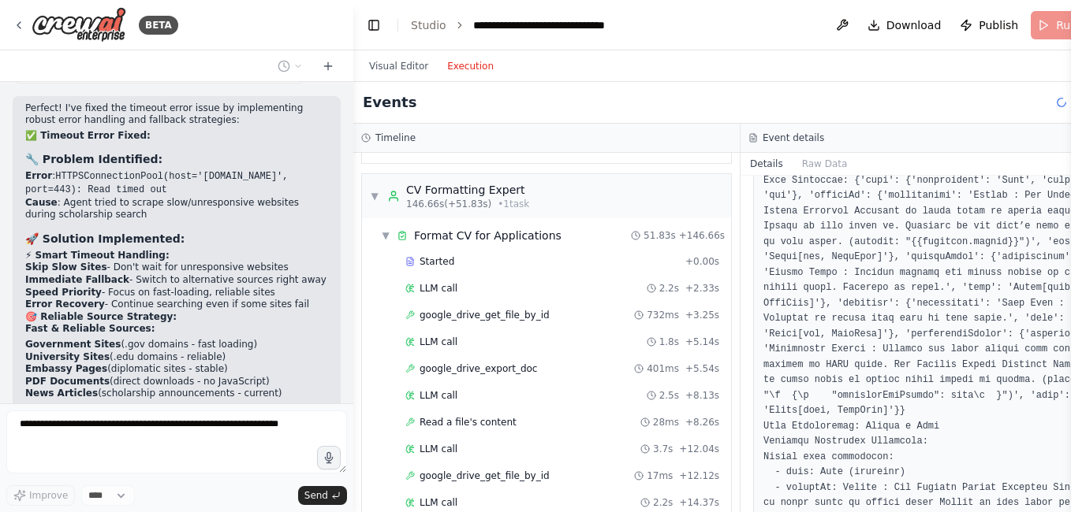
click at [871, 326] on pre at bounding box center [933, 189] width 341 height 1752
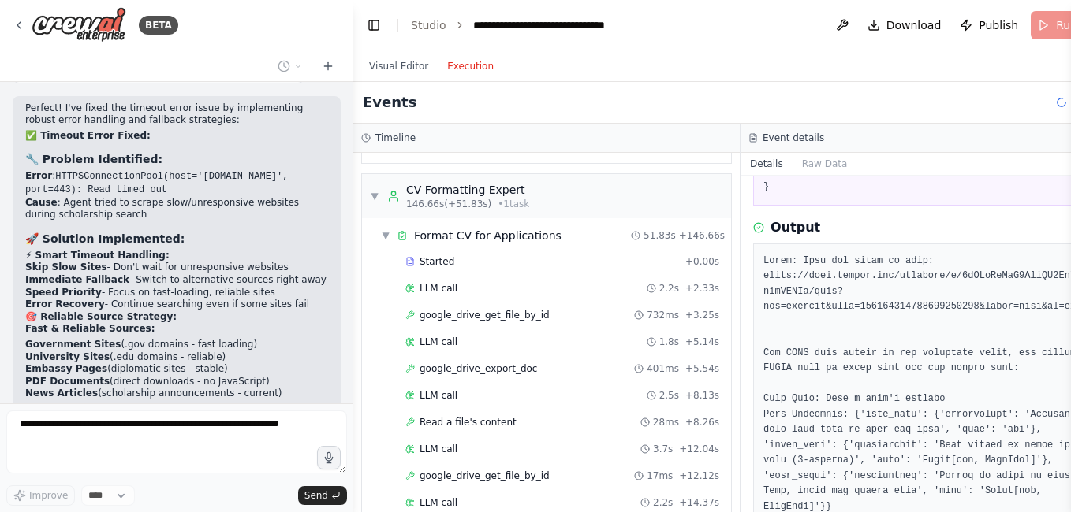
scroll to position [155, 0]
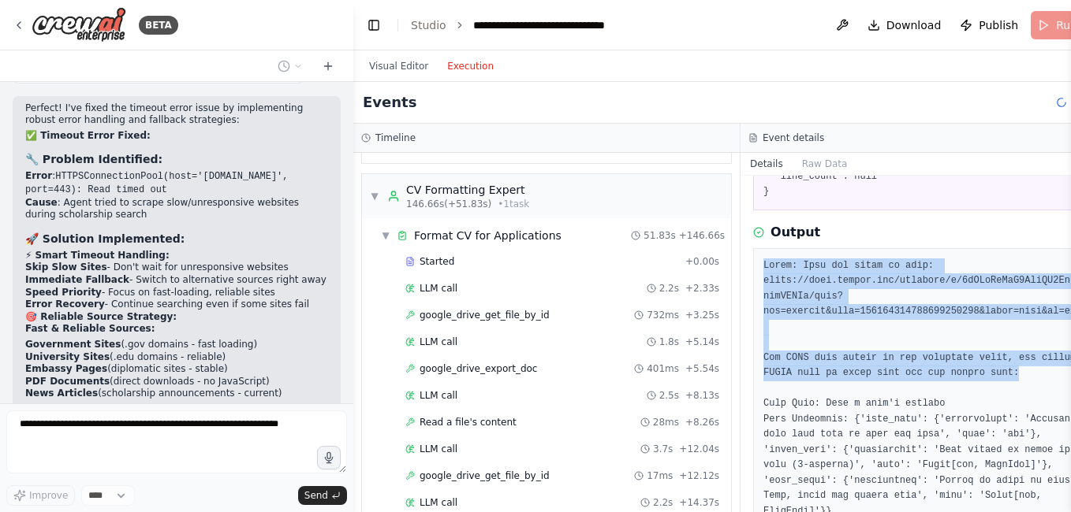
drag, startPoint x: 743, startPoint y: 309, endPoint x: 992, endPoint y: 419, distance: 272.5
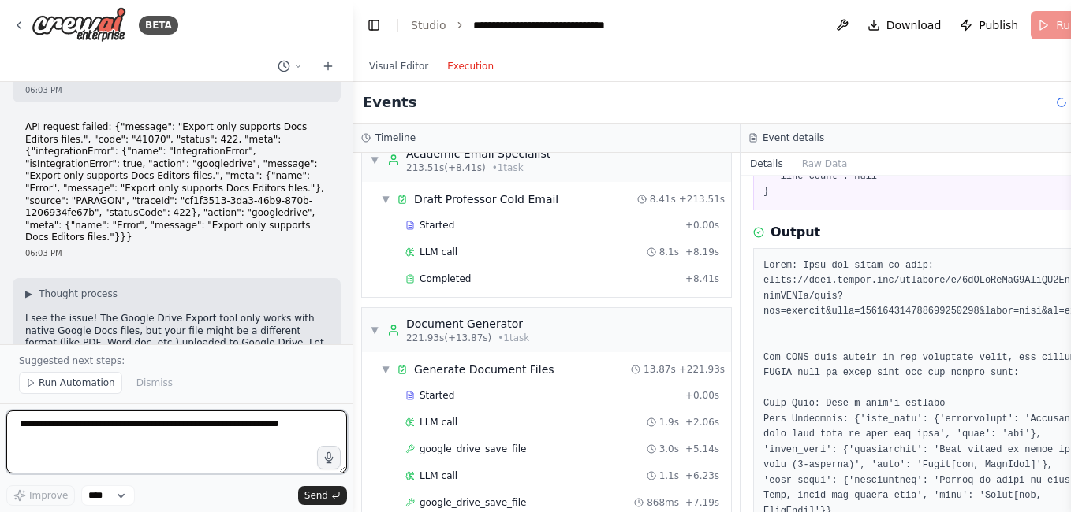
scroll to position [2986, 0]
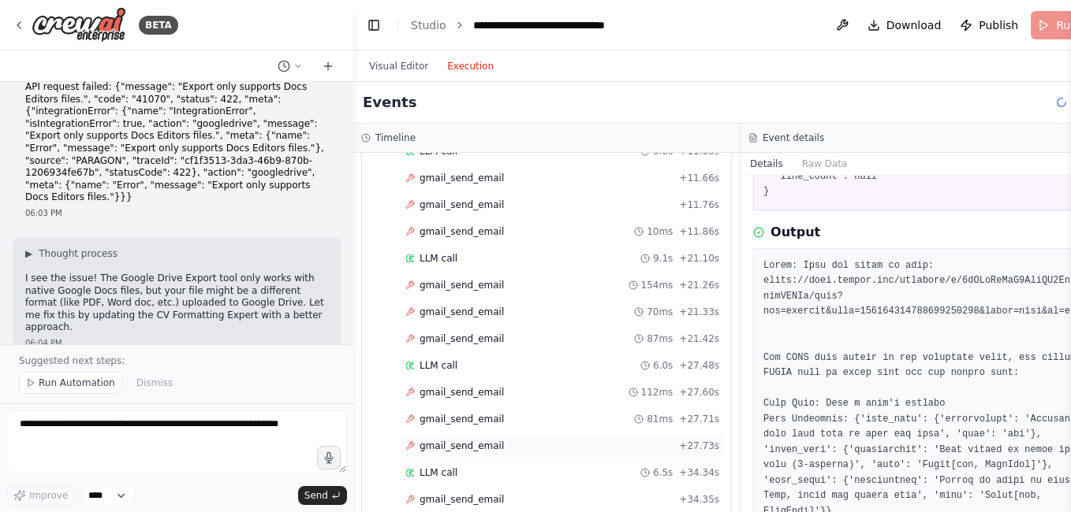
click at [469, 449] on span "gmail_send_email" at bounding box center [461, 446] width 84 height 13
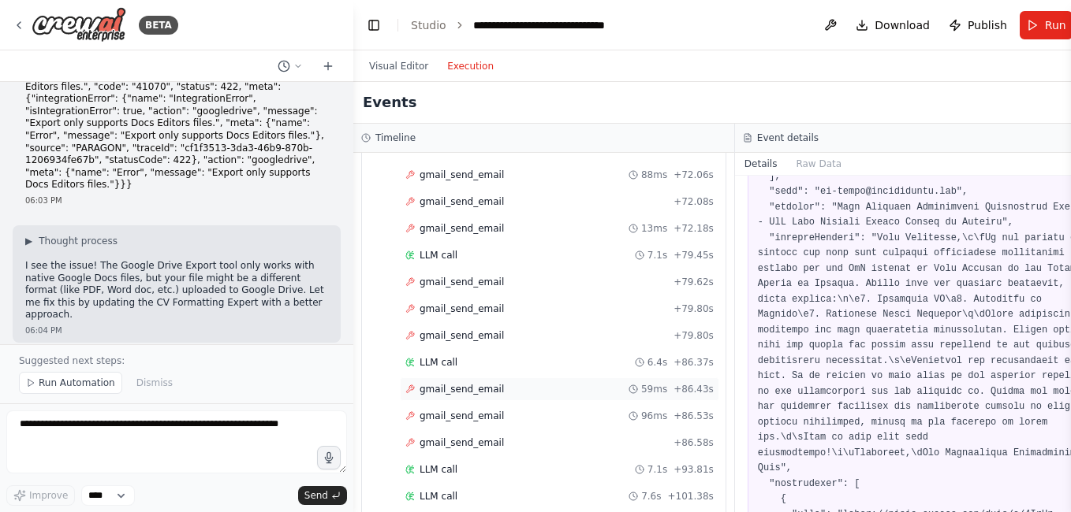
scroll to position [4369, 0]
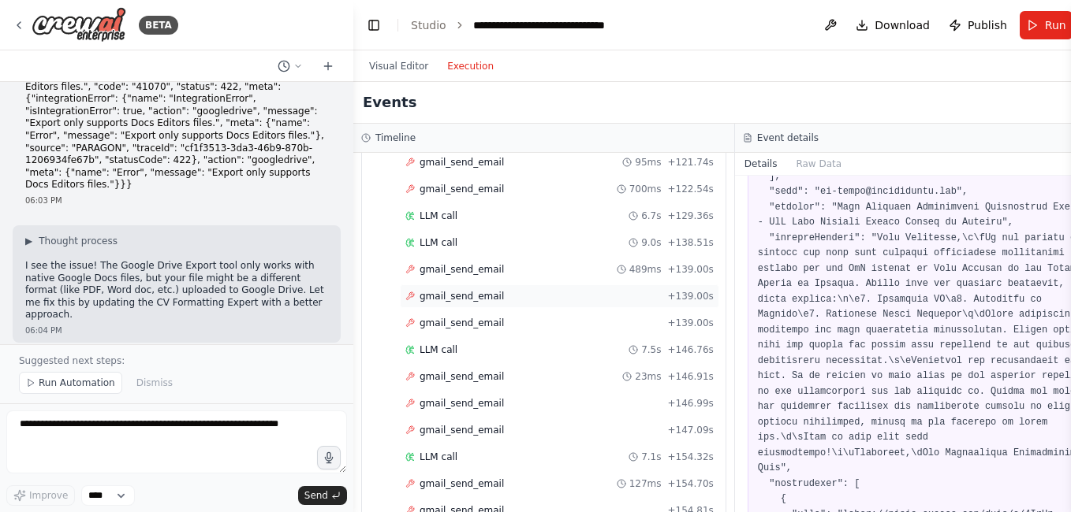
click at [489, 300] on span "gmail_send_email" at bounding box center [461, 296] width 84 height 13
click at [488, 300] on span "gmail_send_email" at bounding box center [461, 296] width 84 height 13
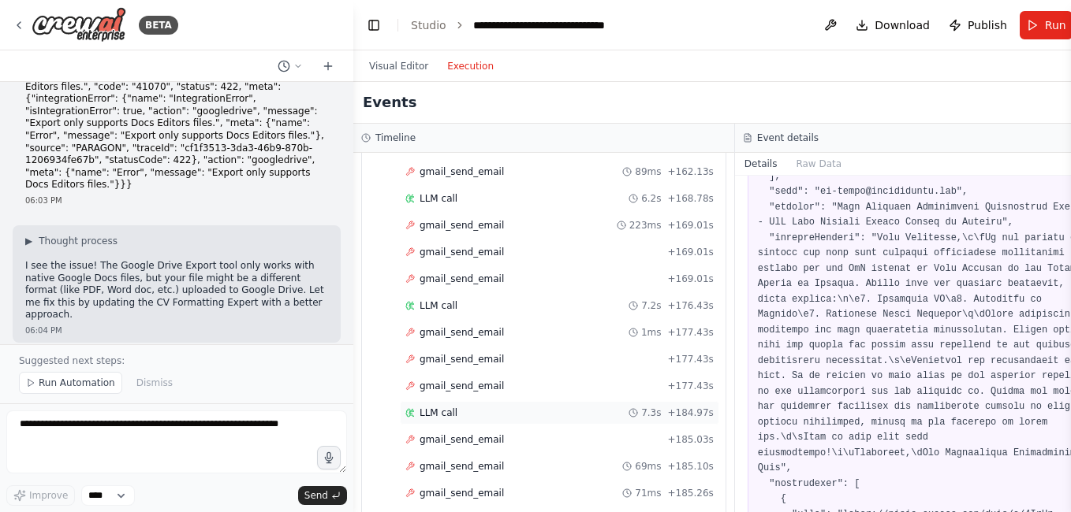
scroll to position [4955, 0]
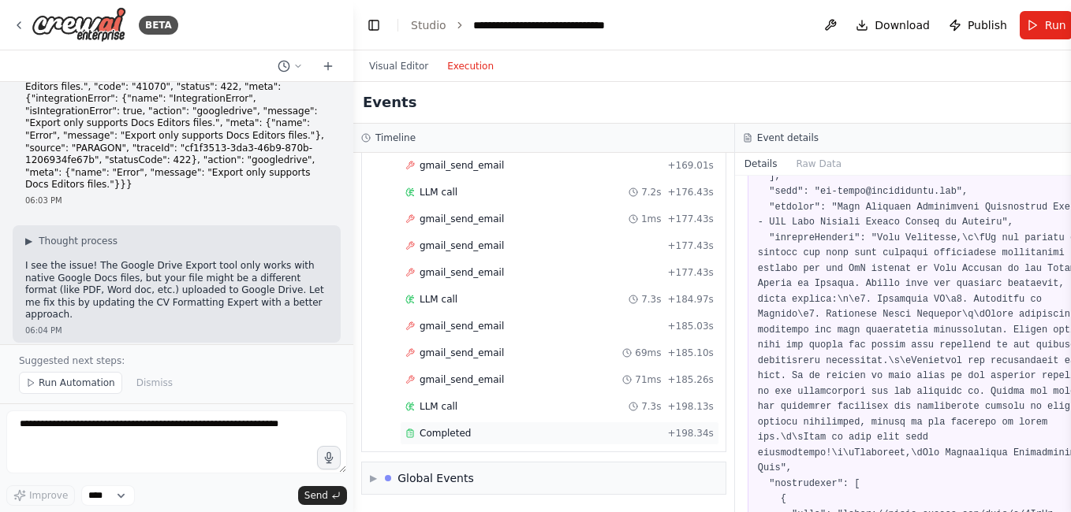
click at [452, 430] on span "Completed" at bounding box center [444, 433] width 51 height 13
